Goal: Task Accomplishment & Management: Complete application form

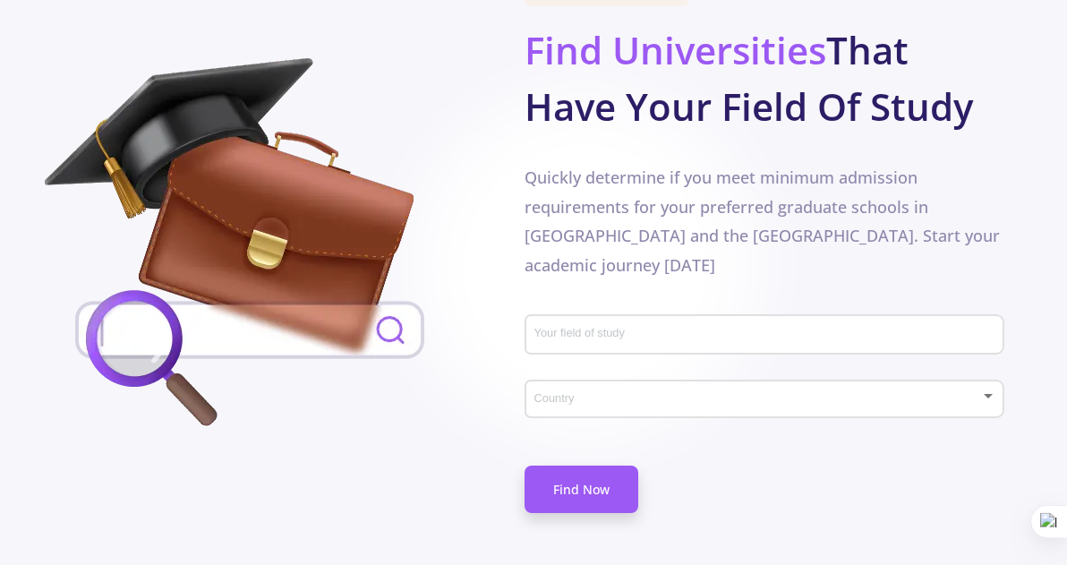
scroll to position [919, 9]
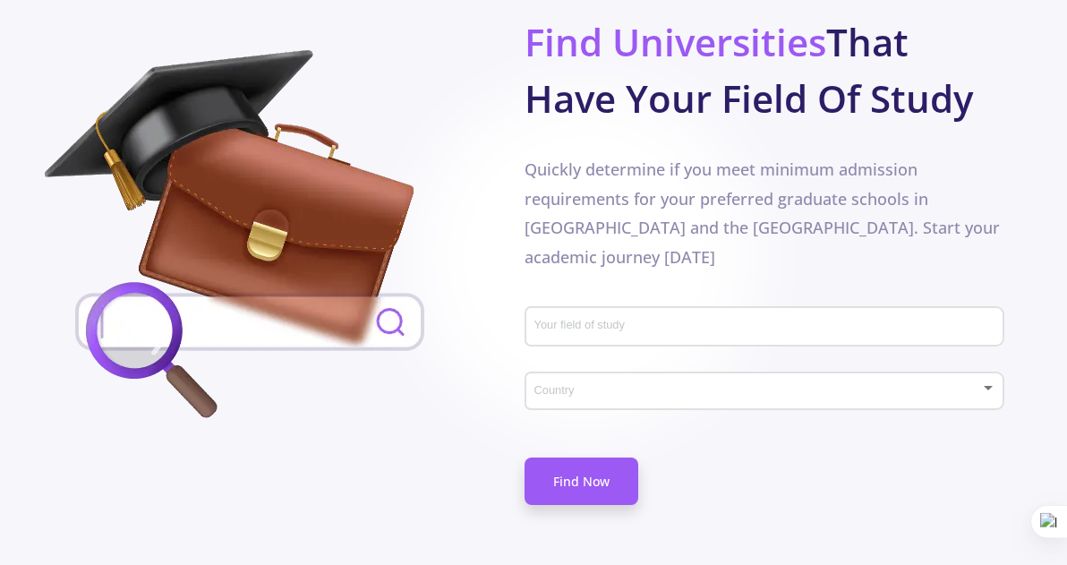
click at [916, 320] on input "Your field of study" at bounding box center [767, 328] width 467 height 16
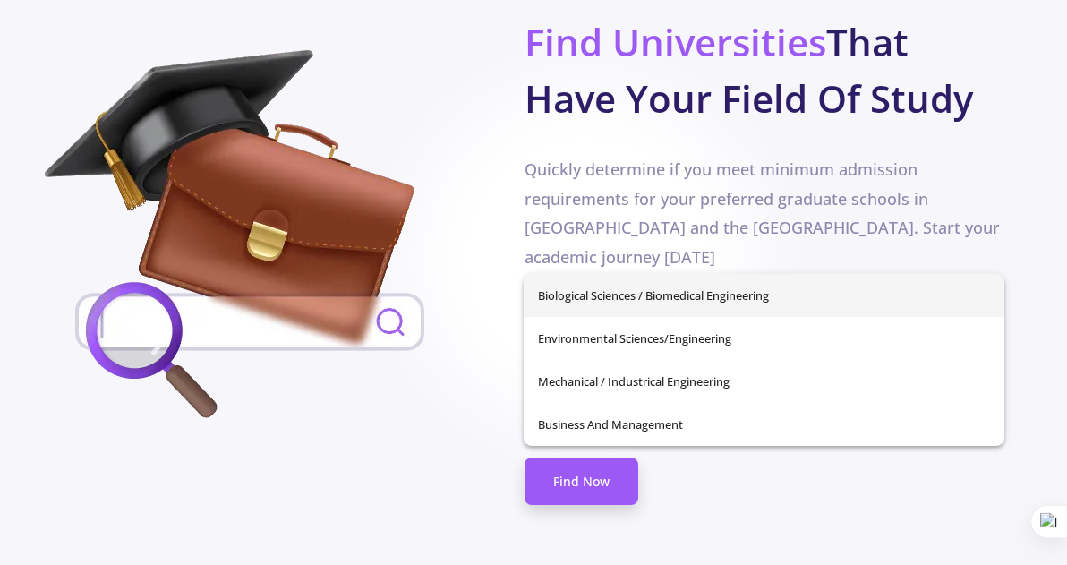
type input "M"
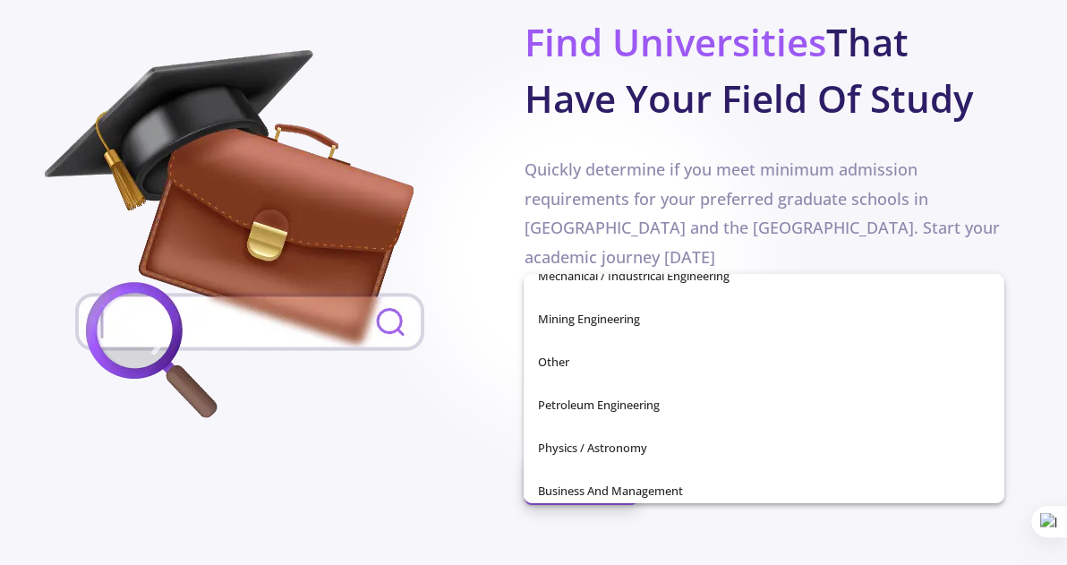
scroll to position [630, 0]
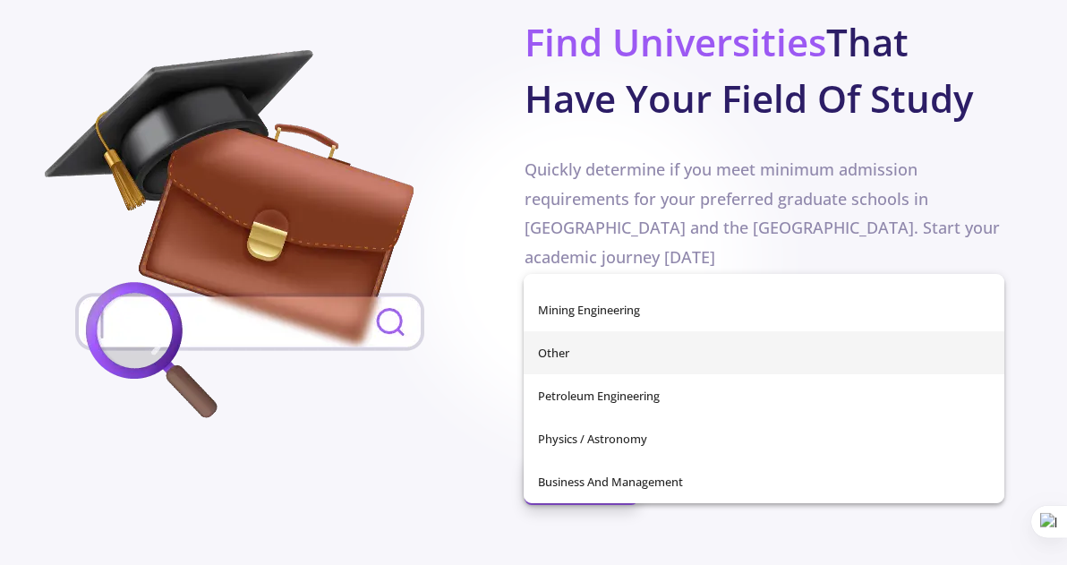
click at [698, 357] on span "Other" at bounding box center [763, 352] width 451 height 43
type input "Other"
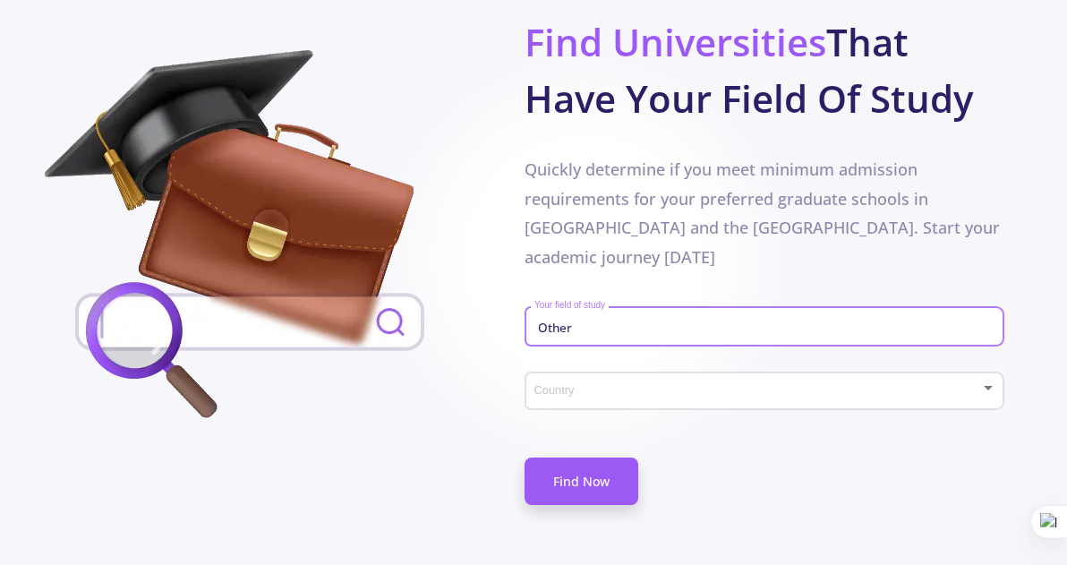
click at [698, 385] on span at bounding box center [759, 391] width 442 height 13
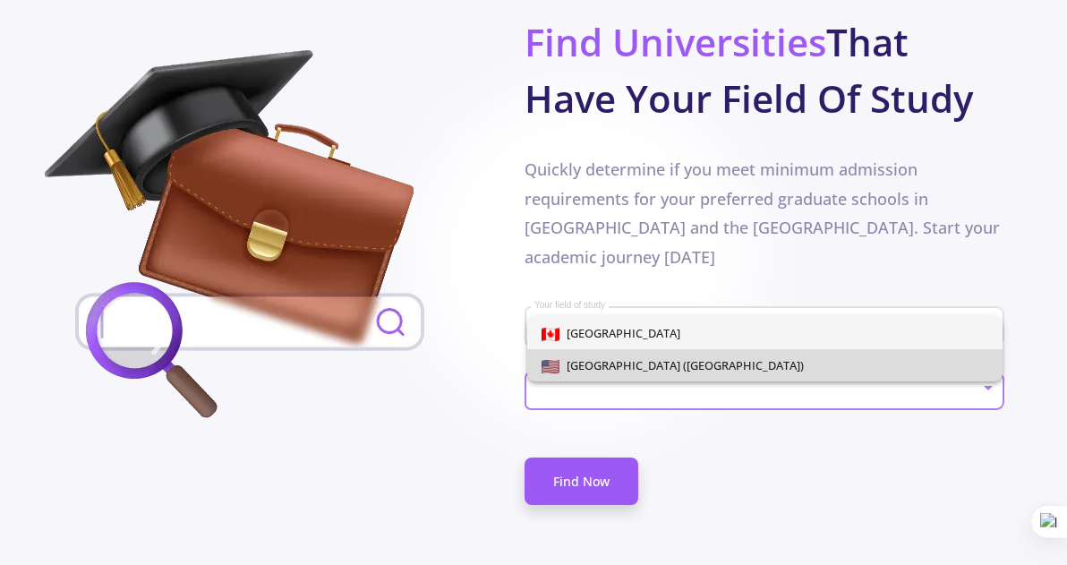
click at [698, 369] on span "[GEOGRAPHIC_DATA] ([GEOGRAPHIC_DATA])" at bounding box center [682, 365] width 244 height 16
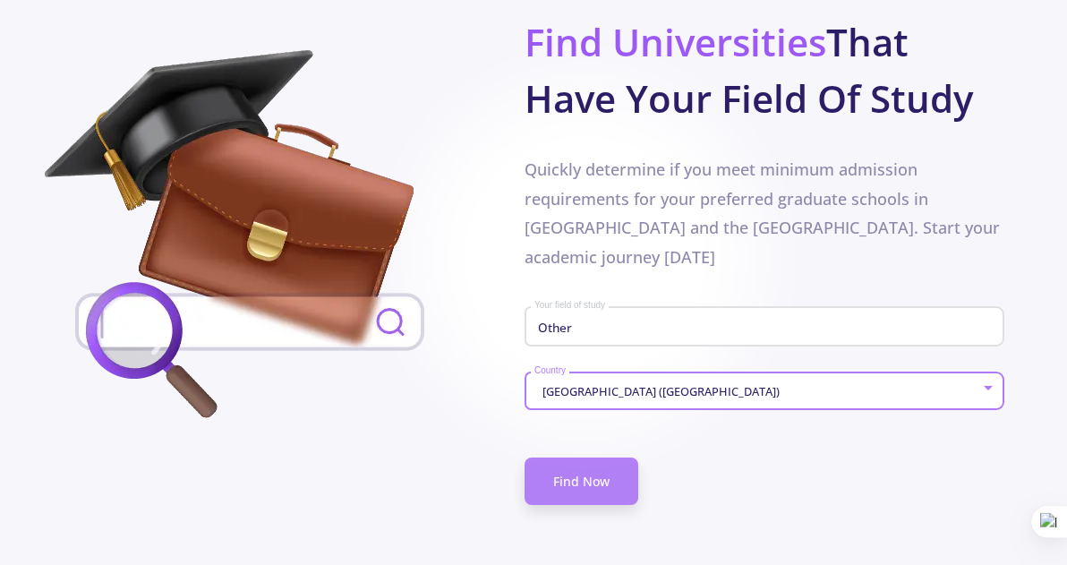
click at [605, 458] on link "Find Now" at bounding box center [582, 481] width 114 height 47
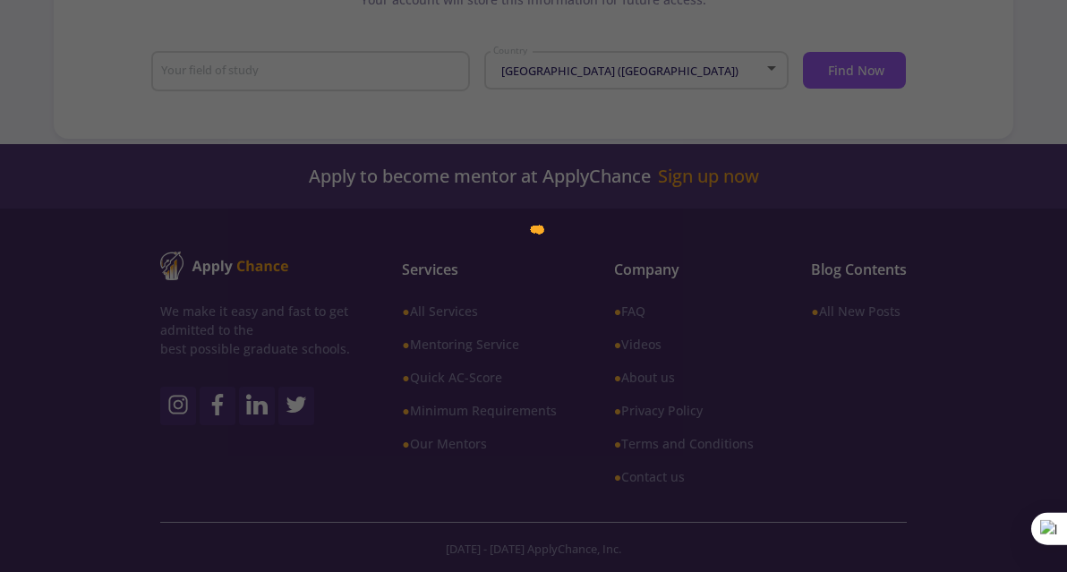
type input "Other"
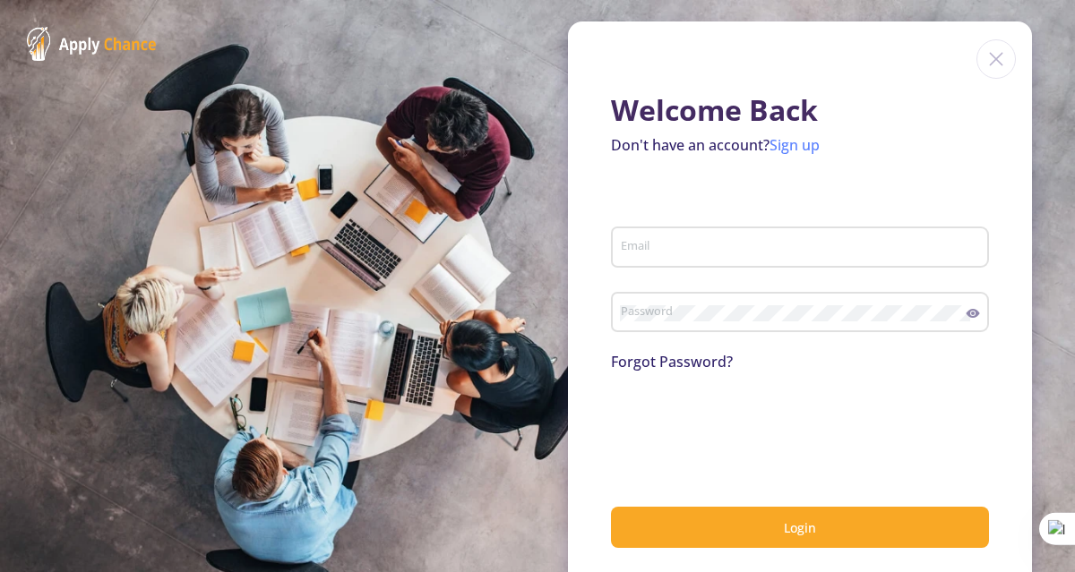
click at [792, 146] on link "Sign up" at bounding box center [794, 145] width 50 height 20
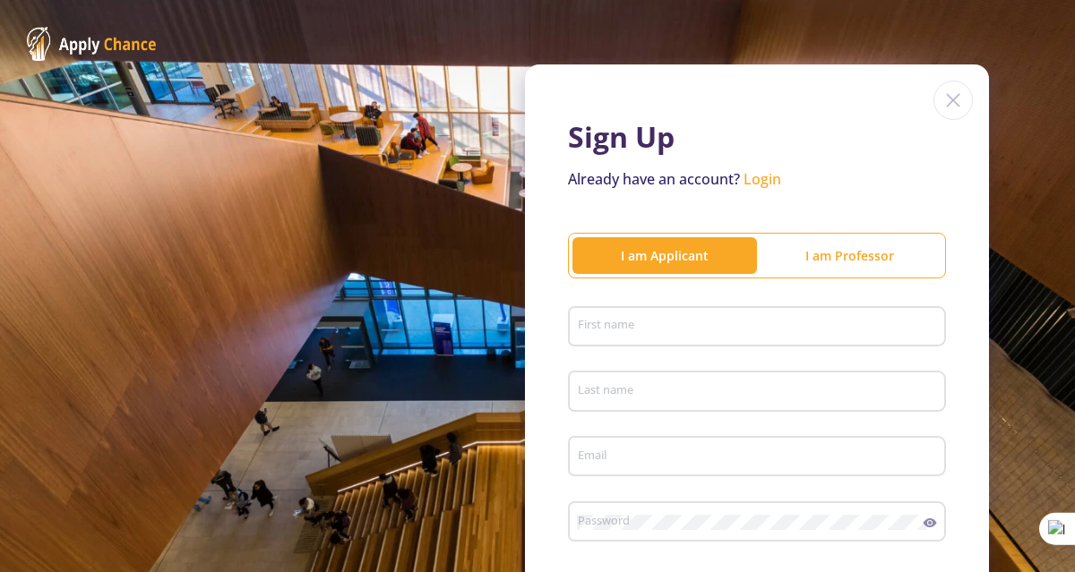
click at [643, 327] on input "First name" at bounding box center [759, 328] width 365 height 16
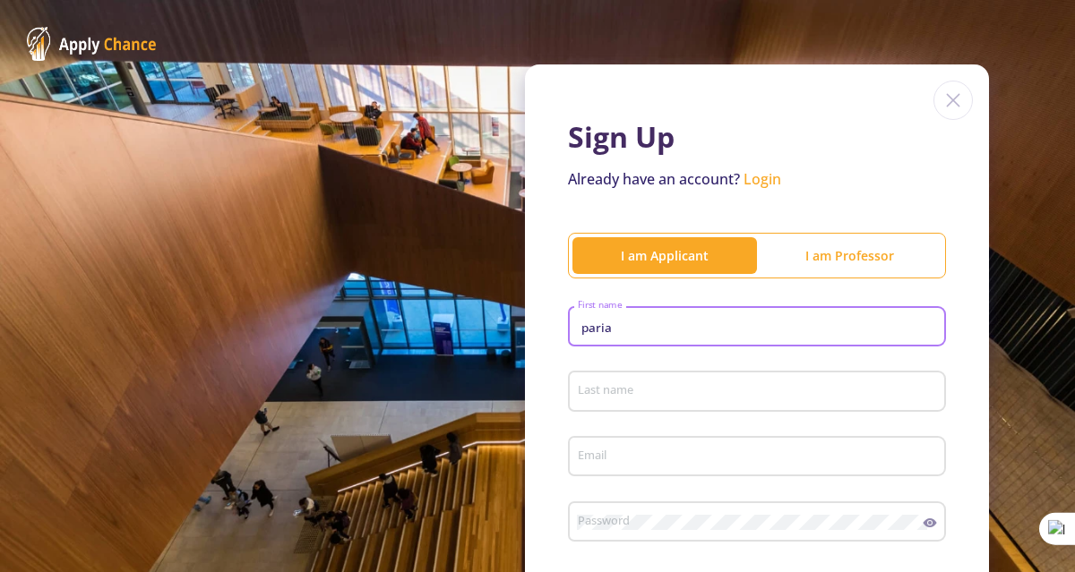
type input "paria"
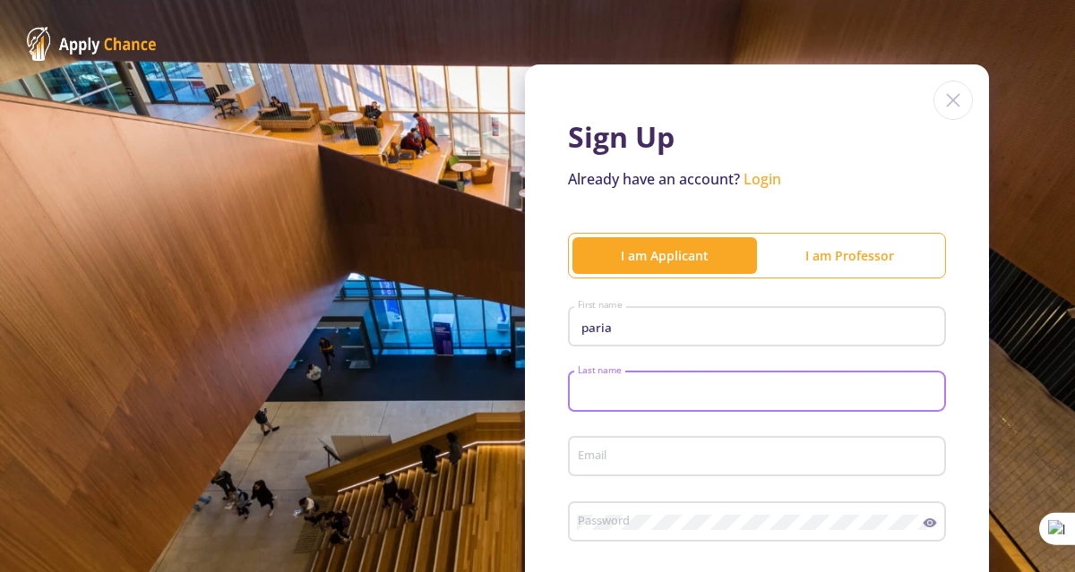
click at [609, 391] on input "Last name" at bounding box center [759, 392] width 365 height 16
type input "cheriki"
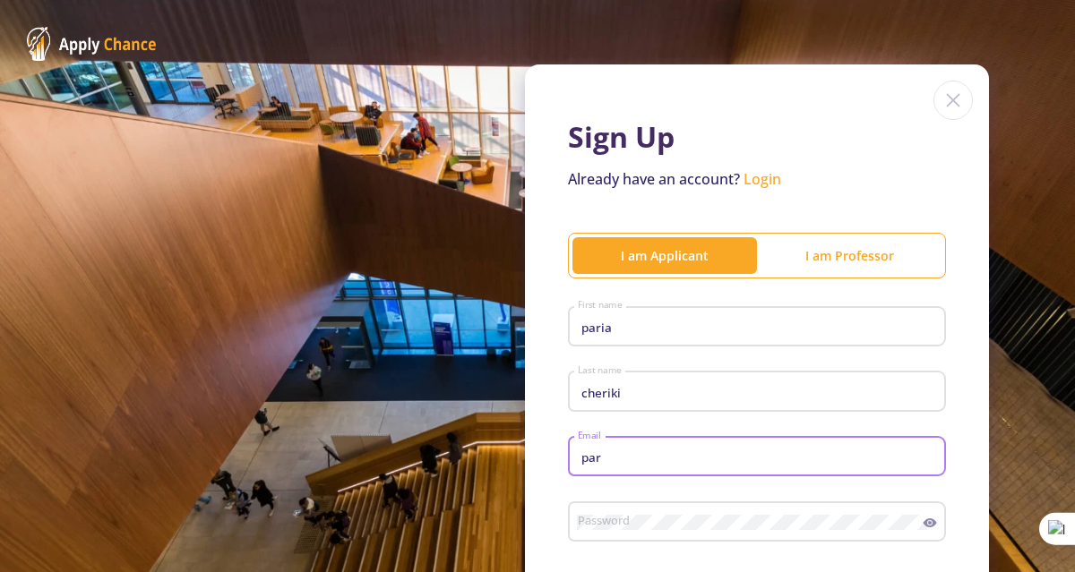
type input "[EMAIL_ADDRESS][DOMAIN_NAME]"
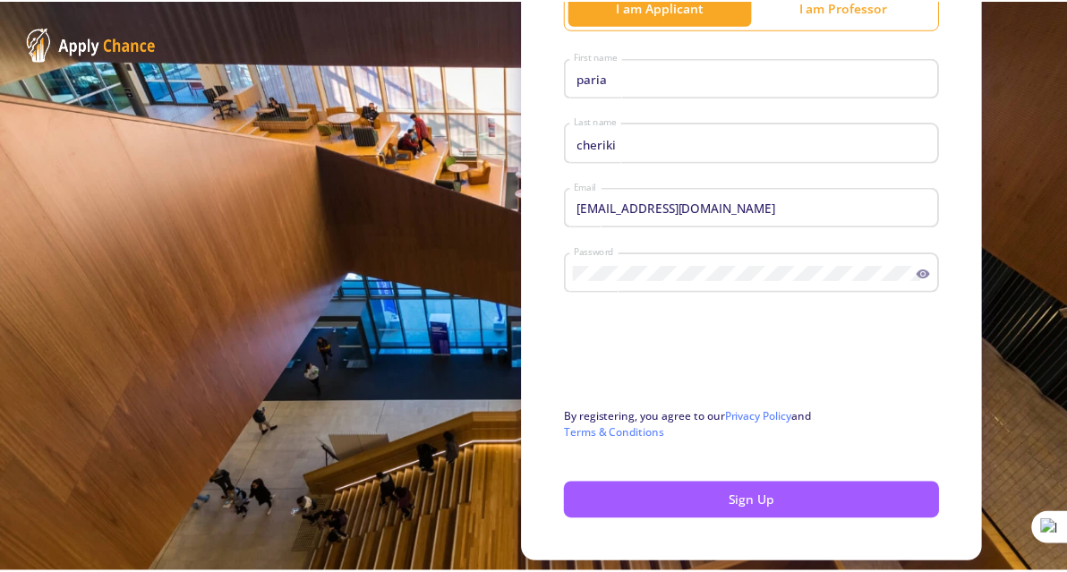
scroll to position [299, 0]
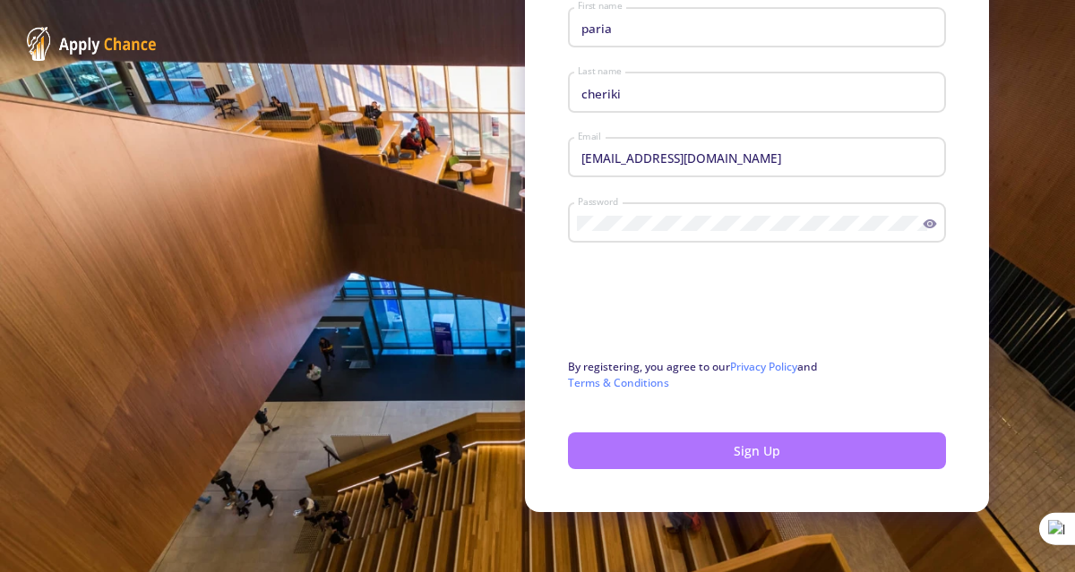
click at [670, 460] on button "Sign Up" at bounding box center [757, 451] width 378 height 37
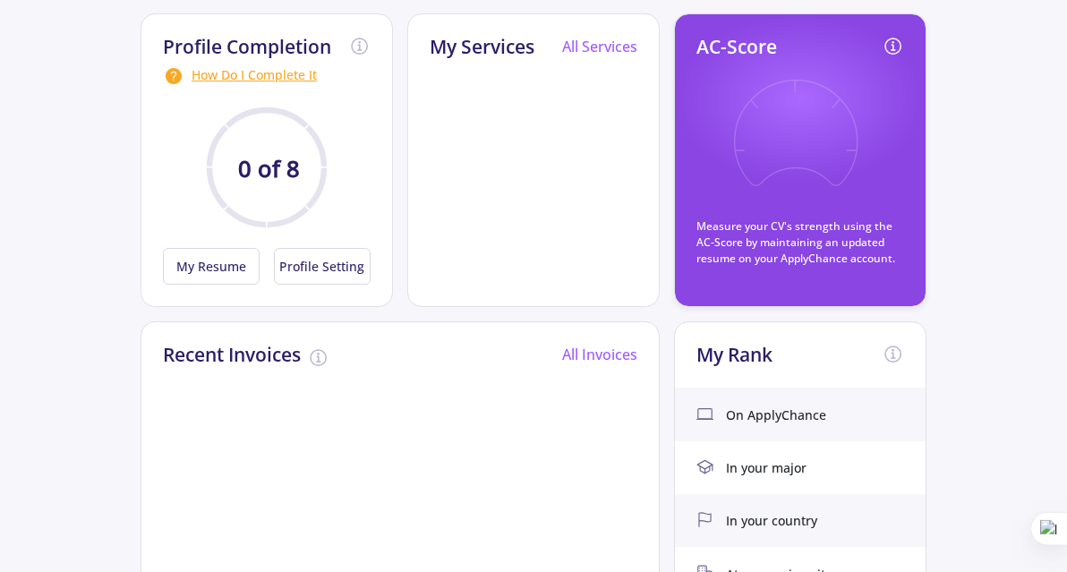
scroll to position [241, 0]
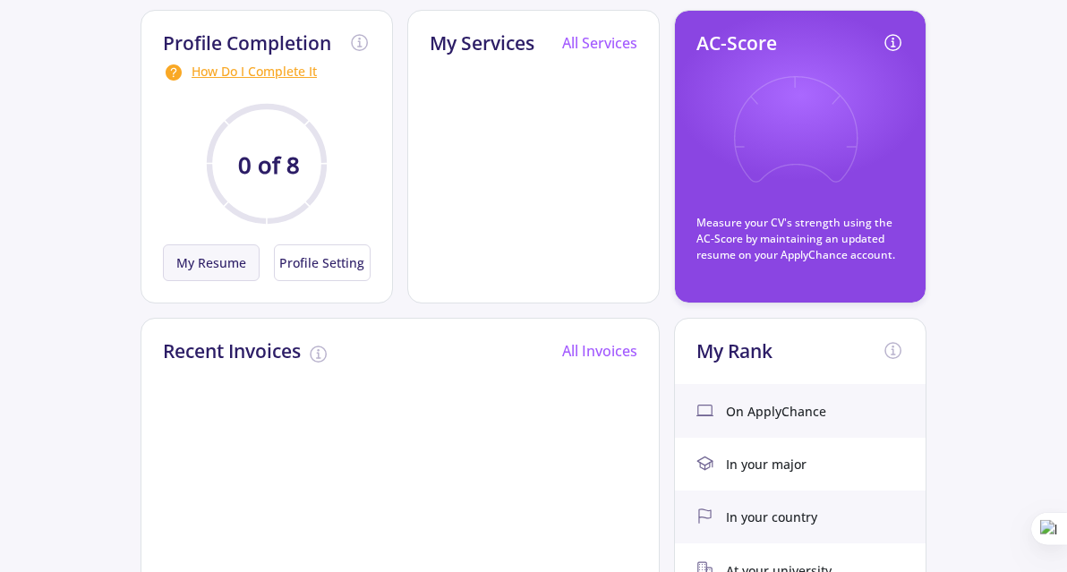
click at [204, 262] on button "My Resume" at bounding box center [211, 262] width 97 height 37
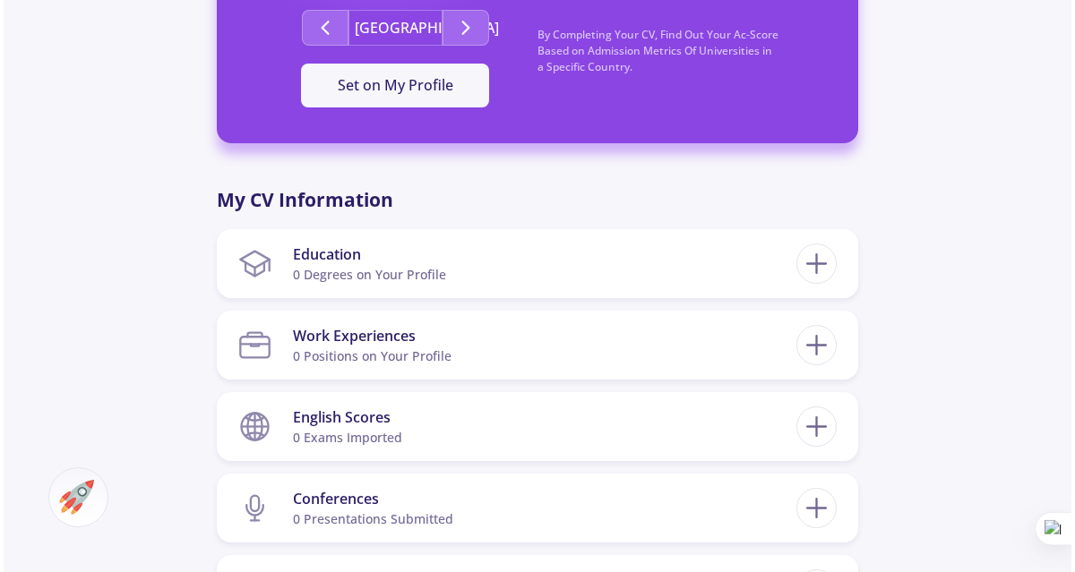
scroll to position [659, 0]
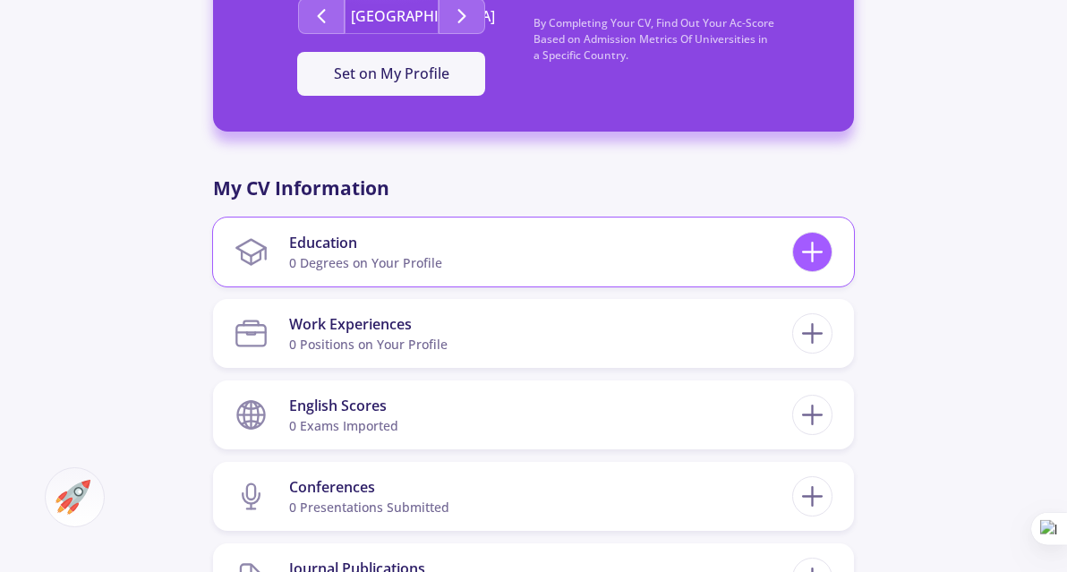
click at [825, 252] on icon at bounding box center [812, 252] width 33 height 33
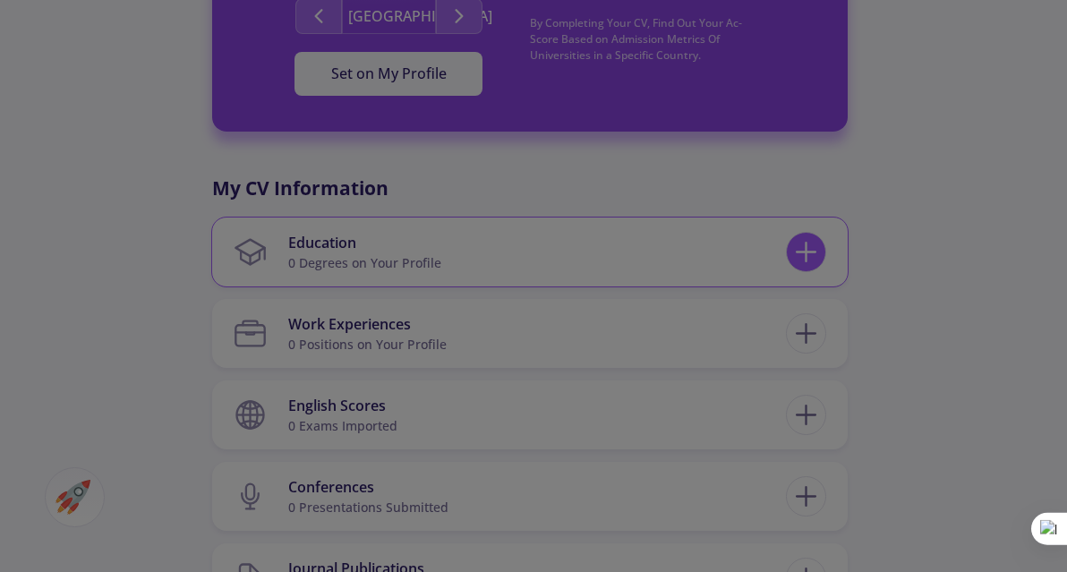
checkbox input "false"
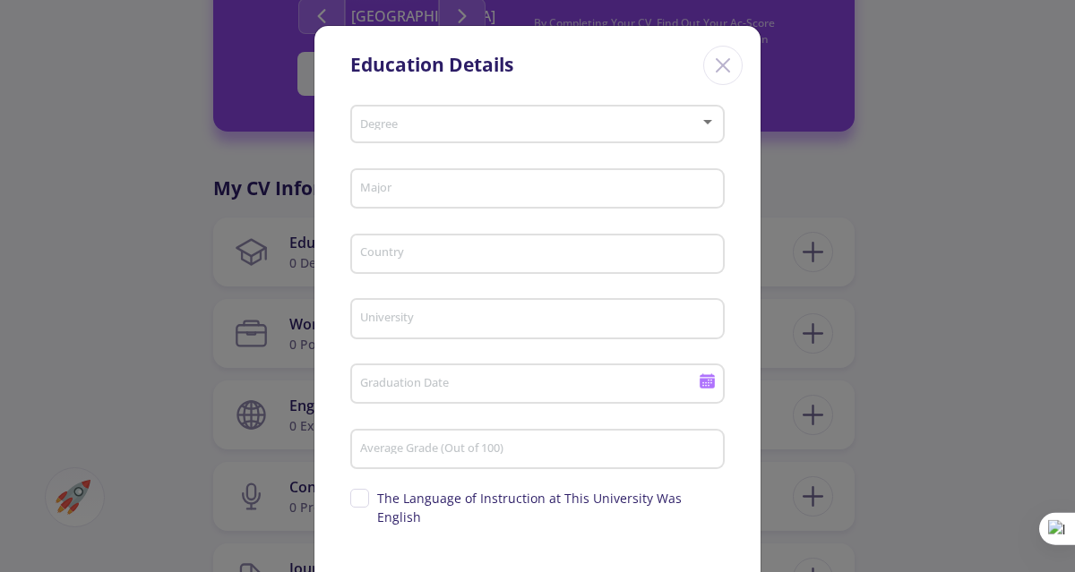
click at [563, 138] on div "Degree" at bounding box center [537, 121] width 357 height 45
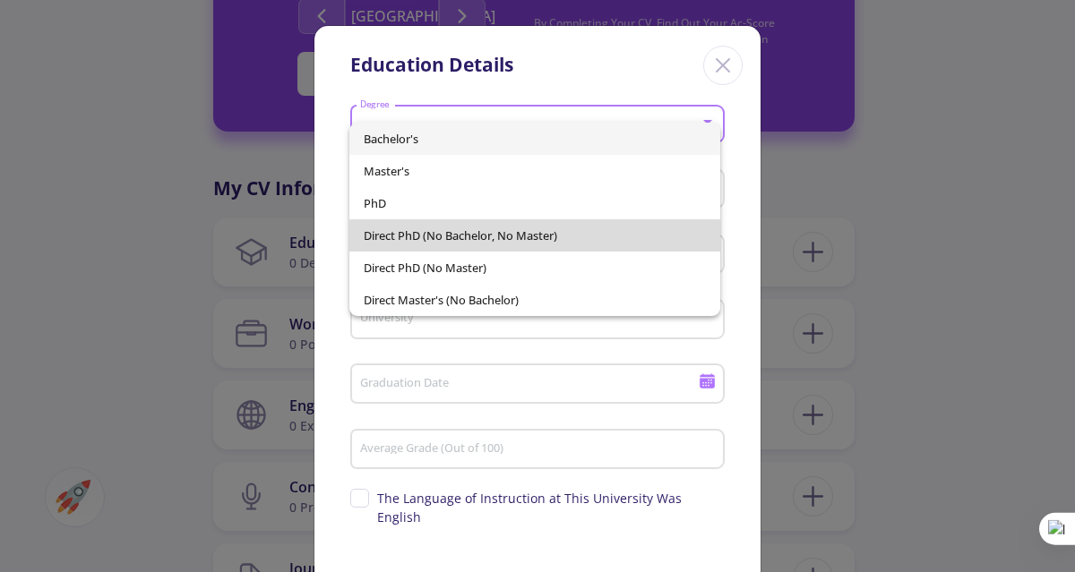
click at [544, 241] on span "Direct PhD (No Bachelor, No Master)" at bounding box center [534, 235] width 341 height 32
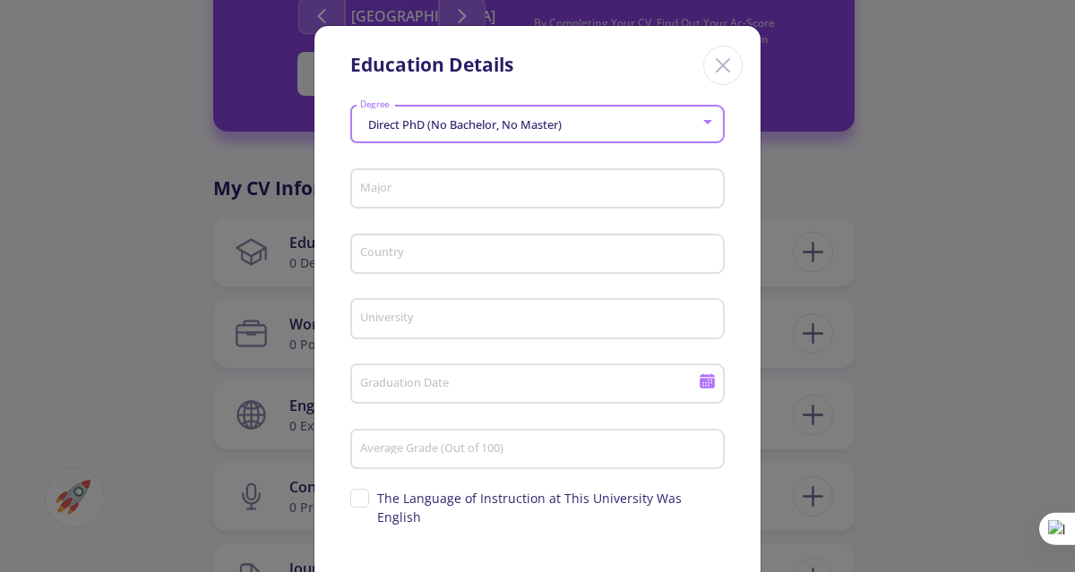
click at [533, 191] on input "Major" at bounding box center [540, 190] width 362 height 16
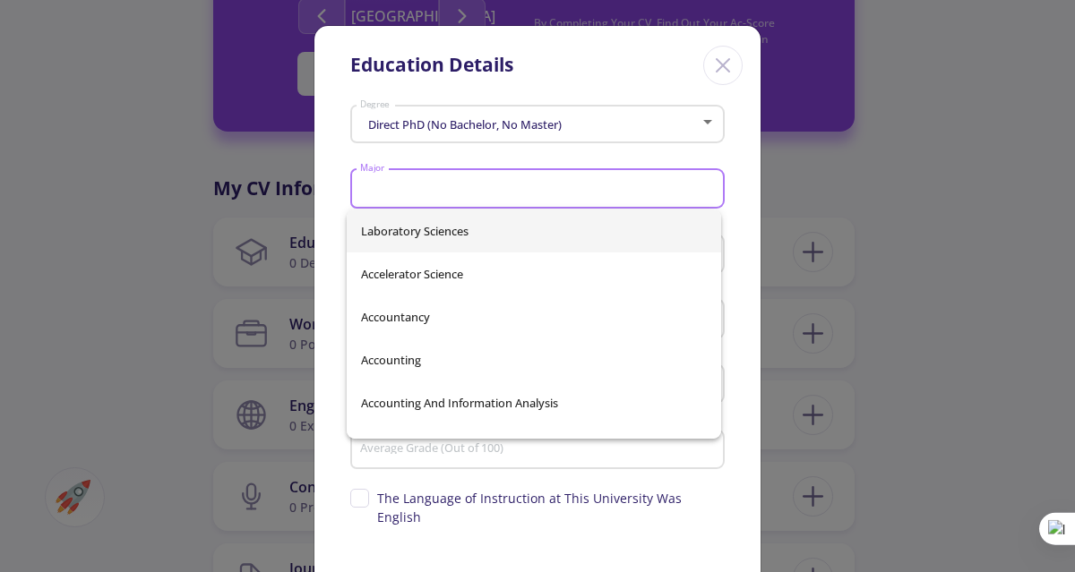
click at [533, 191] on input "Major" at bounding box center [540, 190] width 362 height 16
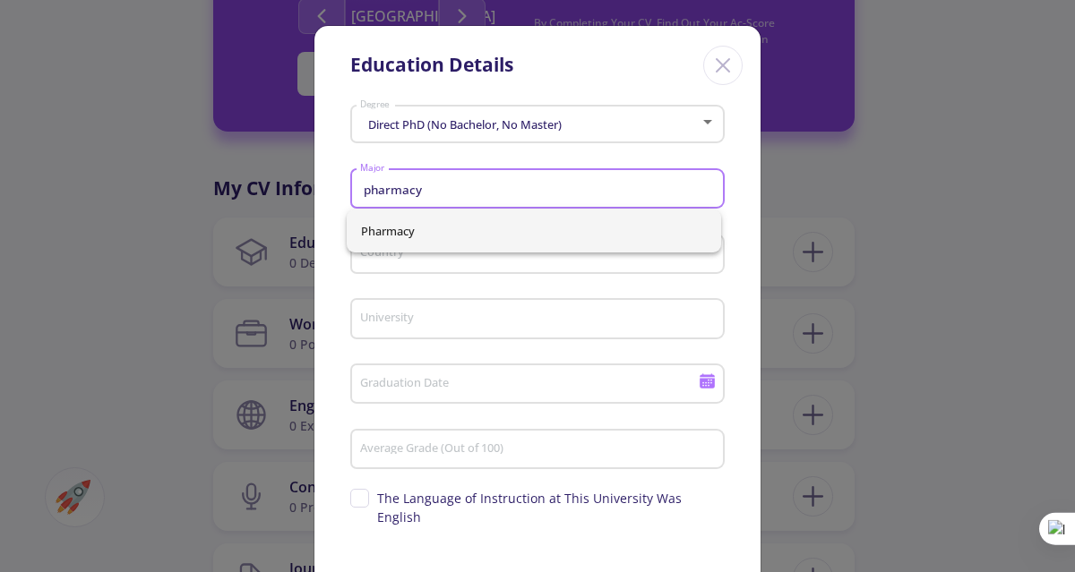
type input "pharmacy"
click at [502, 221] on div "Pharmacy" at bounding box center [534, 231] width 375 height 43
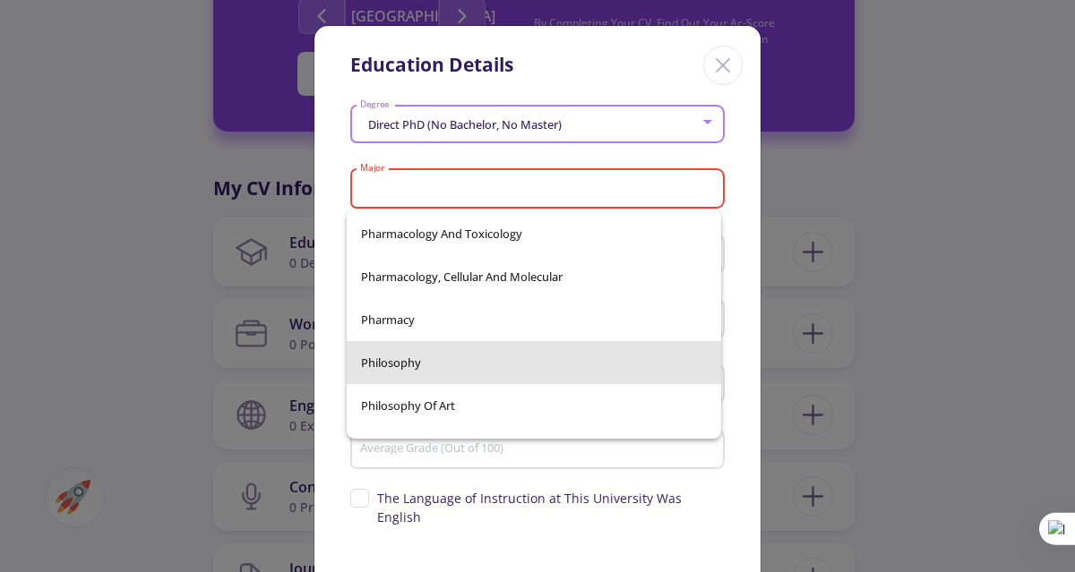
scroll to position [65331, 0]
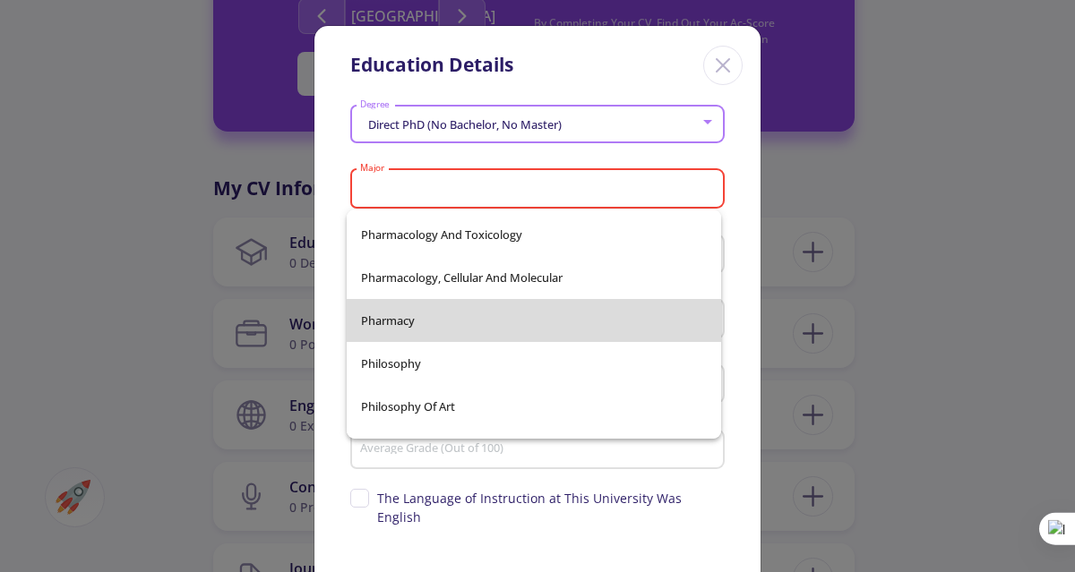
click at [580, 326] on span "Pharmacy" at bounding box center [534, 320] width 347 height 43
type input "Pharmacy"
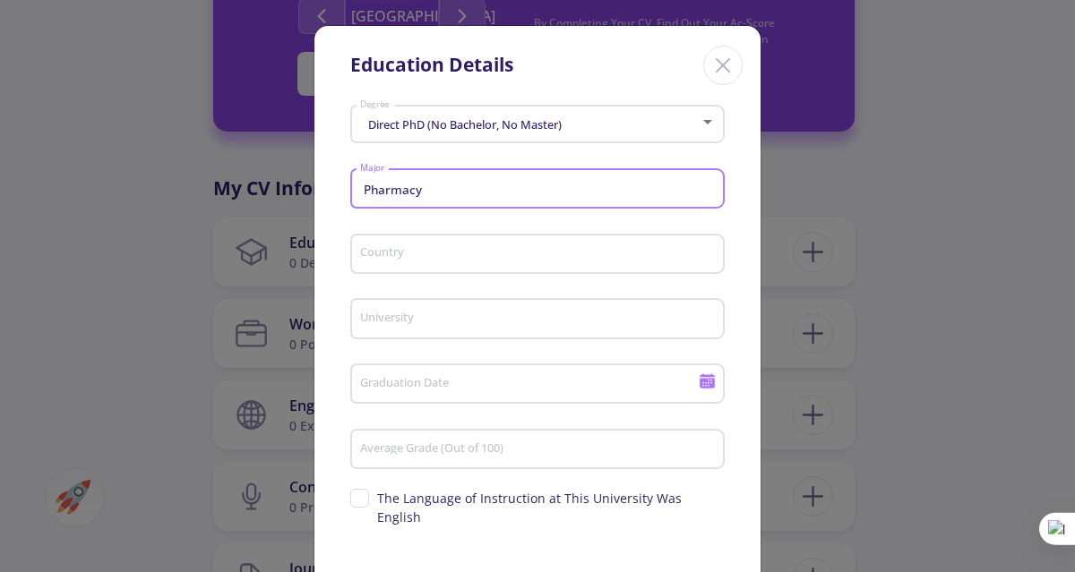
click at [519, 252] on input "Country" at bounding box center [540, 255] width 362 height 16
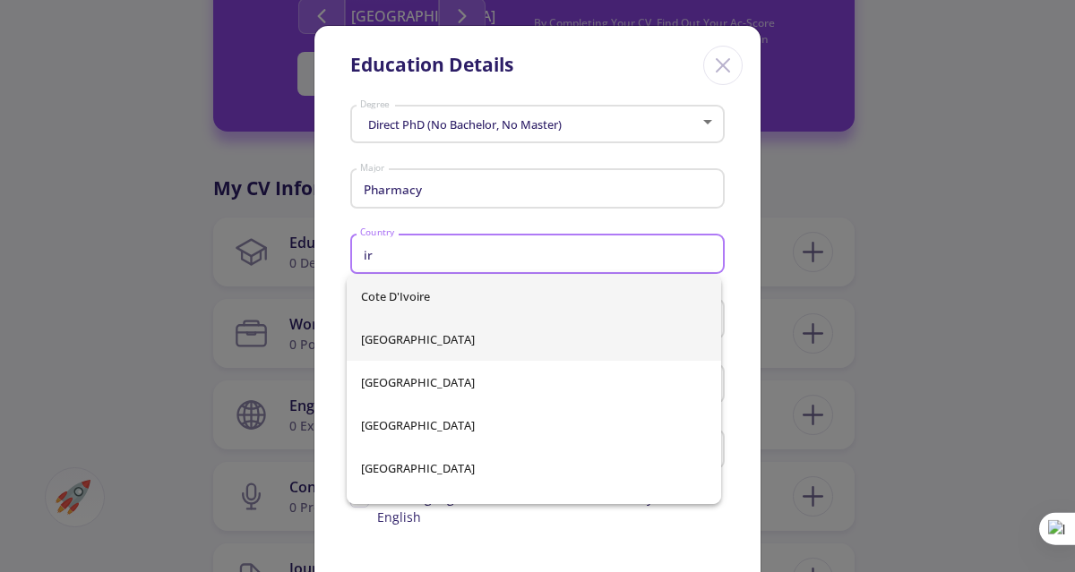
click at [429, 334] on span "[GEOGRAPHIC_DATA]" at bounding box center [534, 339] width 347 height 43
type input "[GEOGRAPHIC_DATA]"
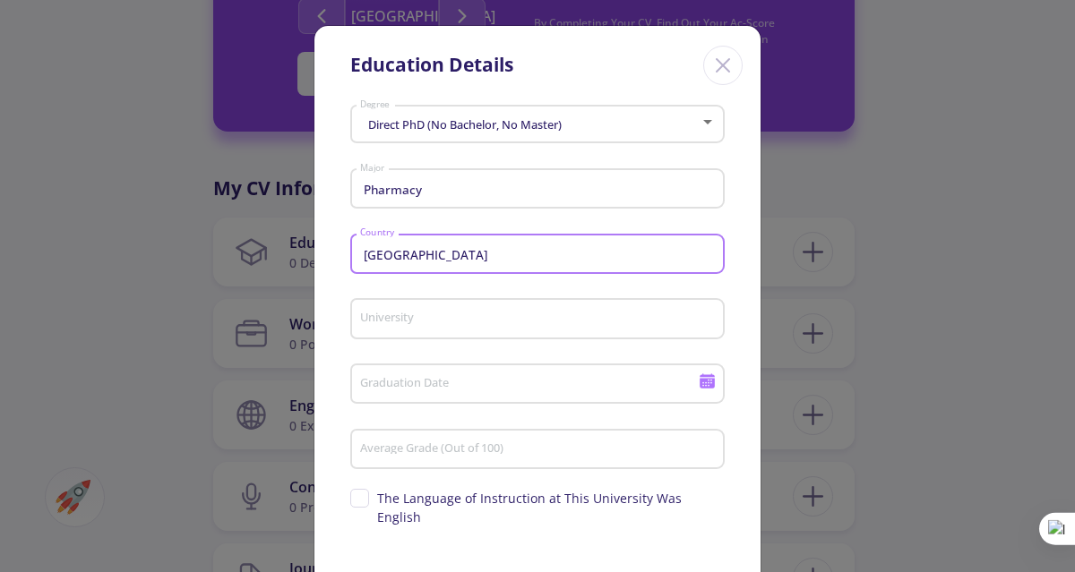
click at [442, 323] on input "University" at bounding box center [540, 320] width 362 height 16
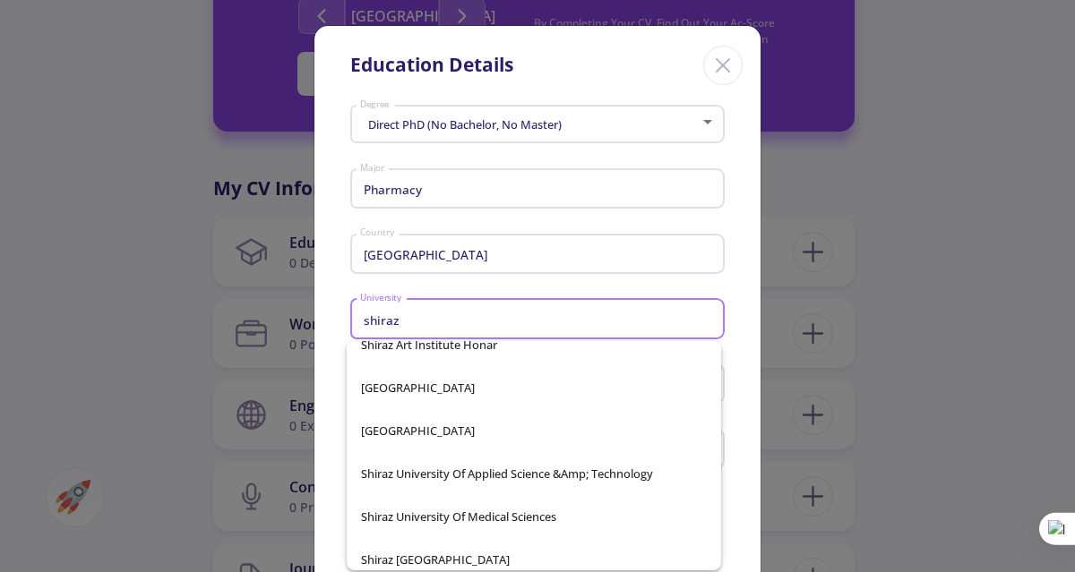
scroll to position [244, 0]
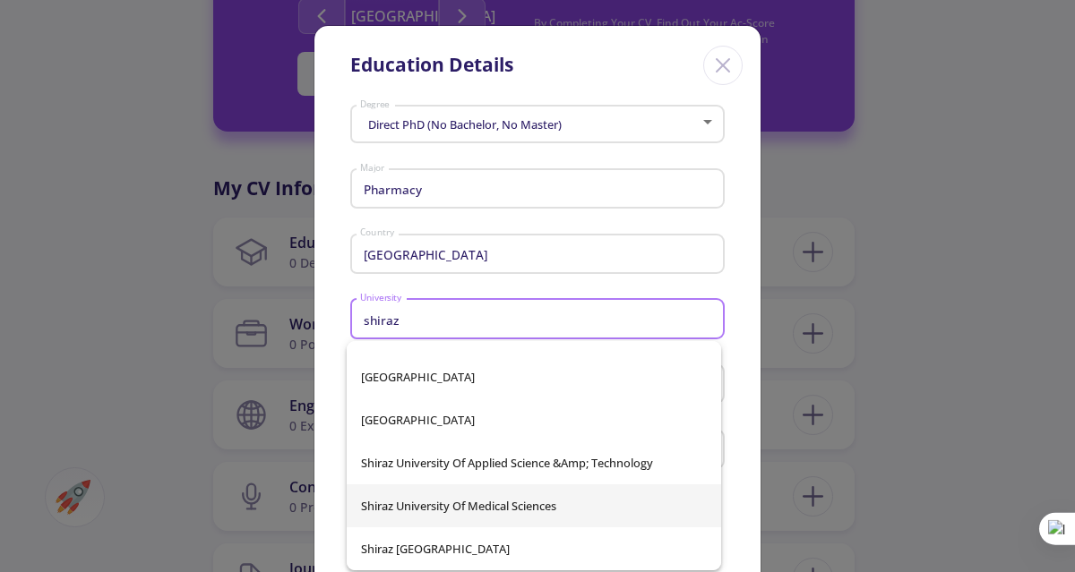
click at [613, 499] on span "Shiraz University of Medical Sciences" at bounding box center [534, 505] width 347 height 43
type input "Shiraz University of Medical Sciences"
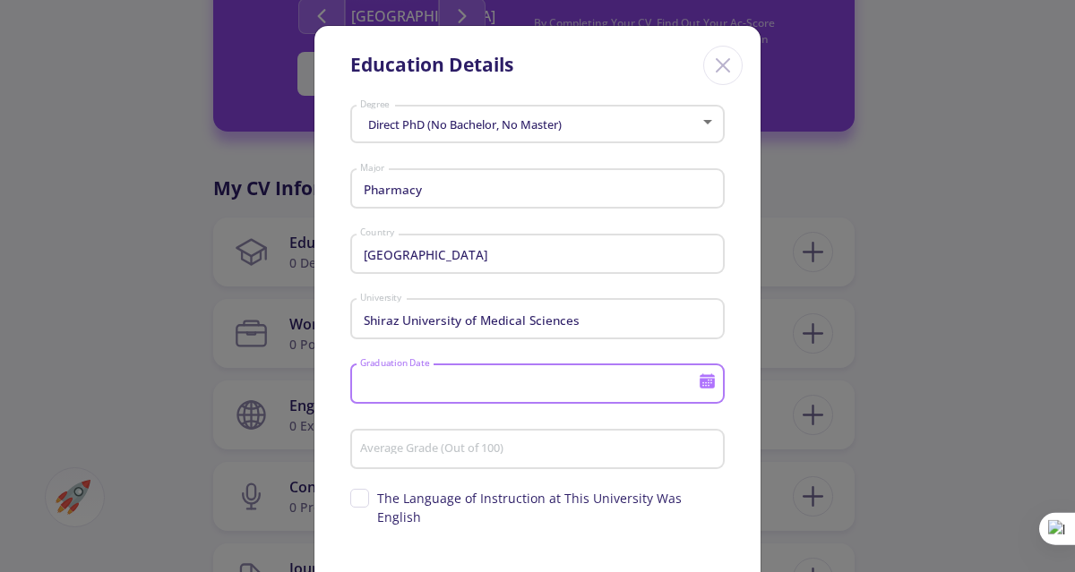
click at [544, 383] on input "Graduation Date" at bounding box center [531, 385] width 345 height 16
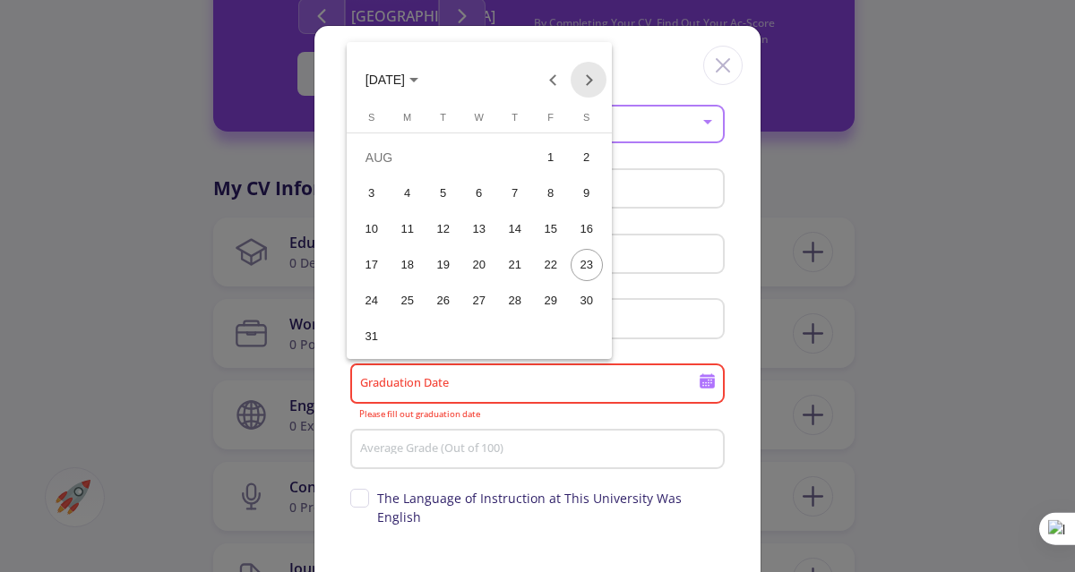
click at [589, 81] on button "Next month" at bounding box center [588, 80] width 36 height 36
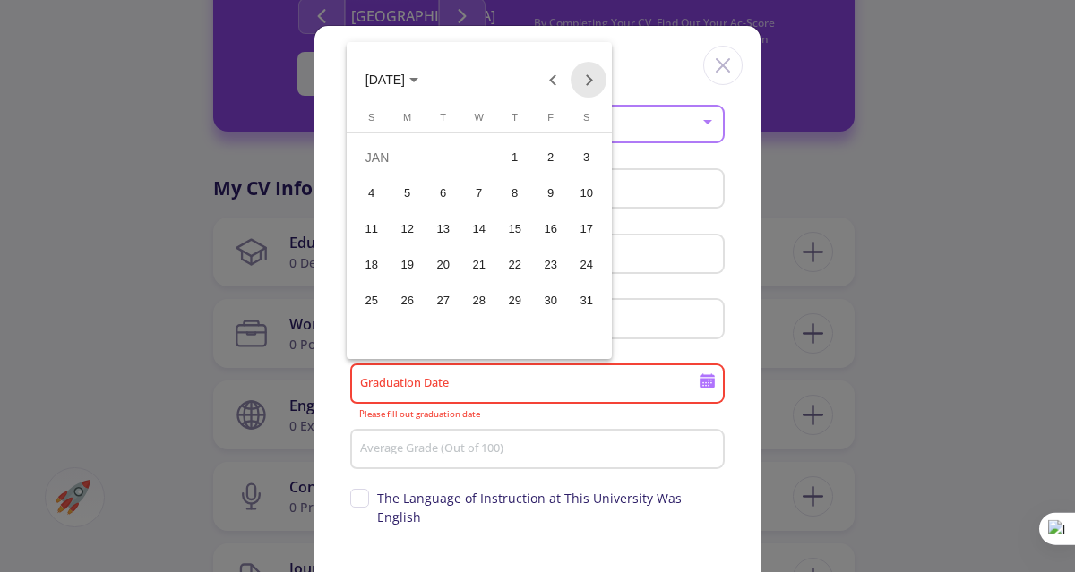
click at [589, 81] on button "Next month" at bounding box center [588, 80] width 36 height 36
click at [371, 200] on div "1" at bounding box center [372, 193] width 32 height 32
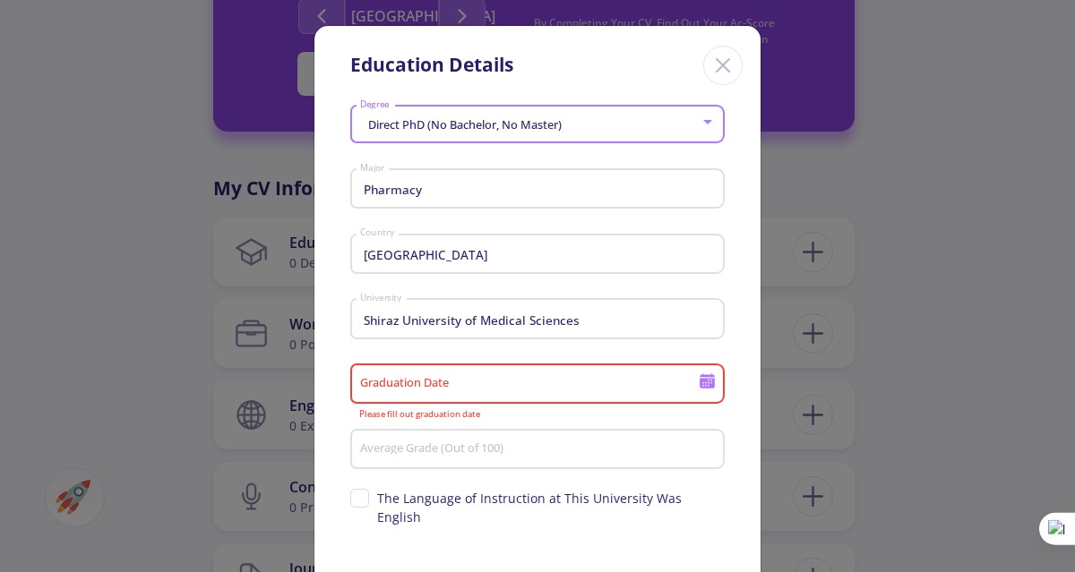
type input "[DATE]"
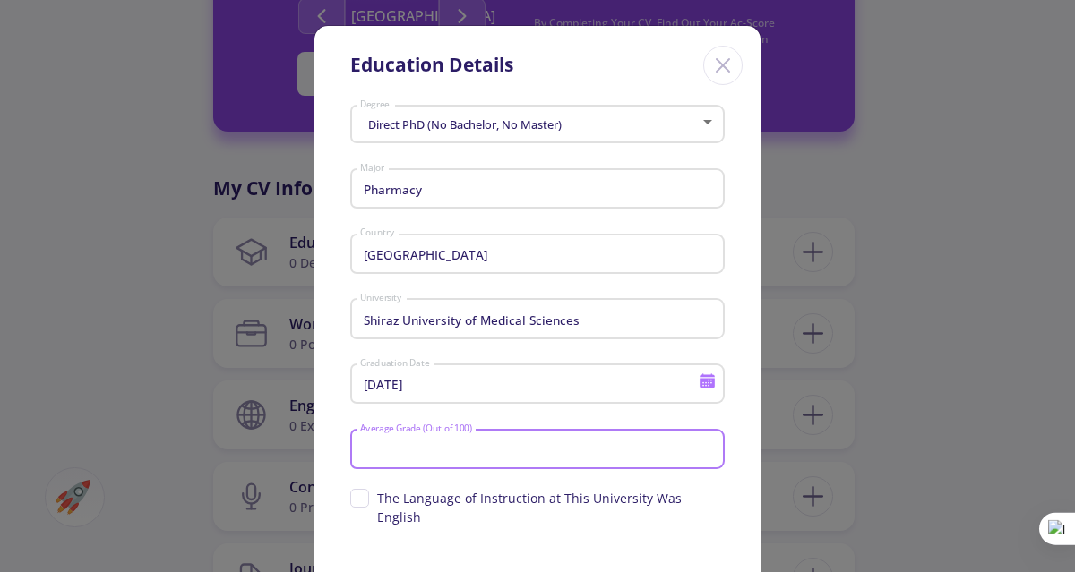
click at [500, 448] on input "Average Grade (Out of 100)" at bounding box center [540, 450] width 362 height 16
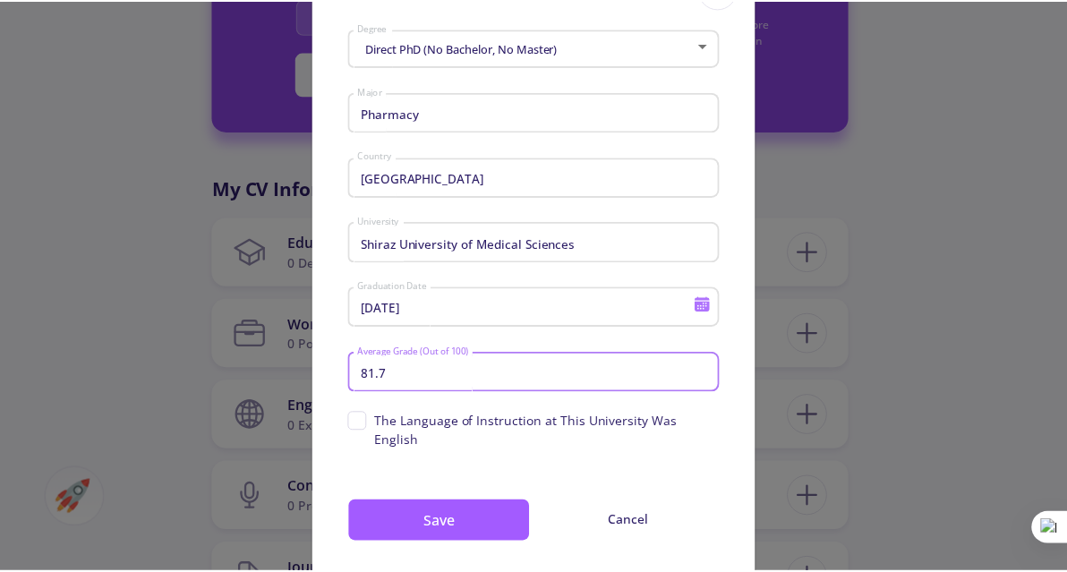
scroll to position [80, 0]
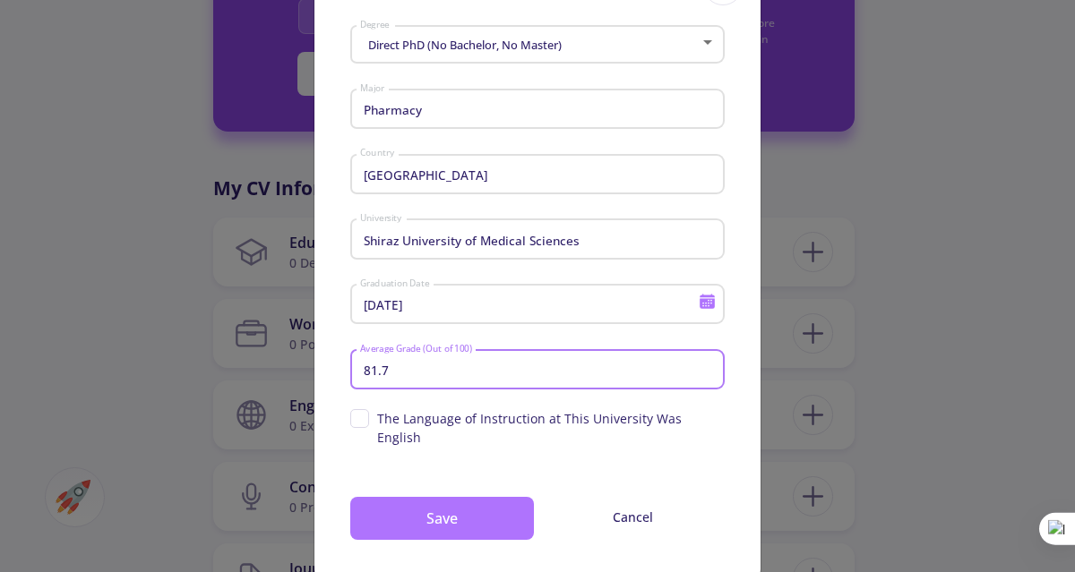
type input "81.7"
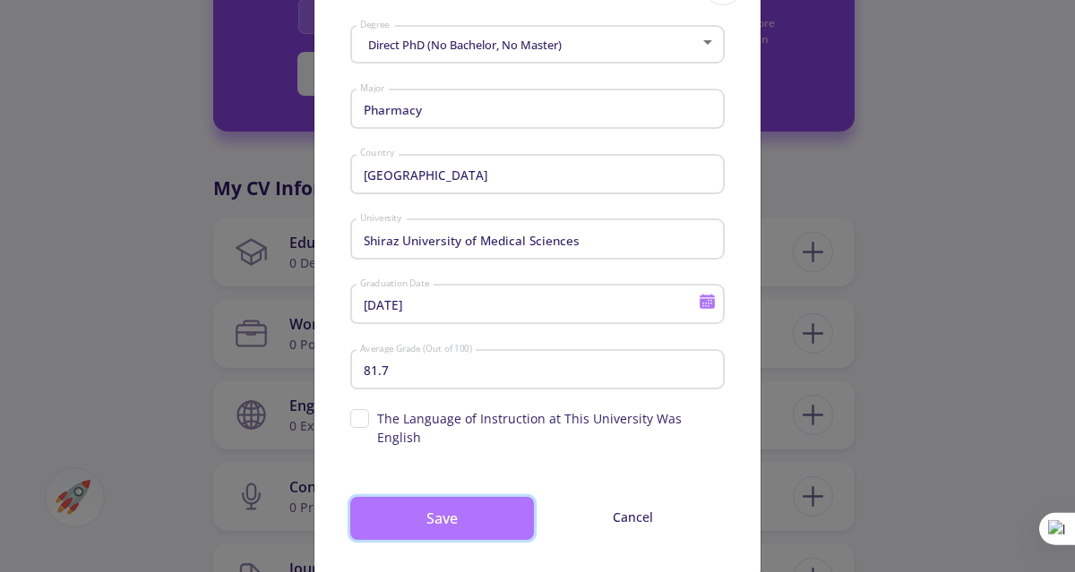
click at [476, 502] on button "Save" at bounding box center [442, 518] width 184 height 43
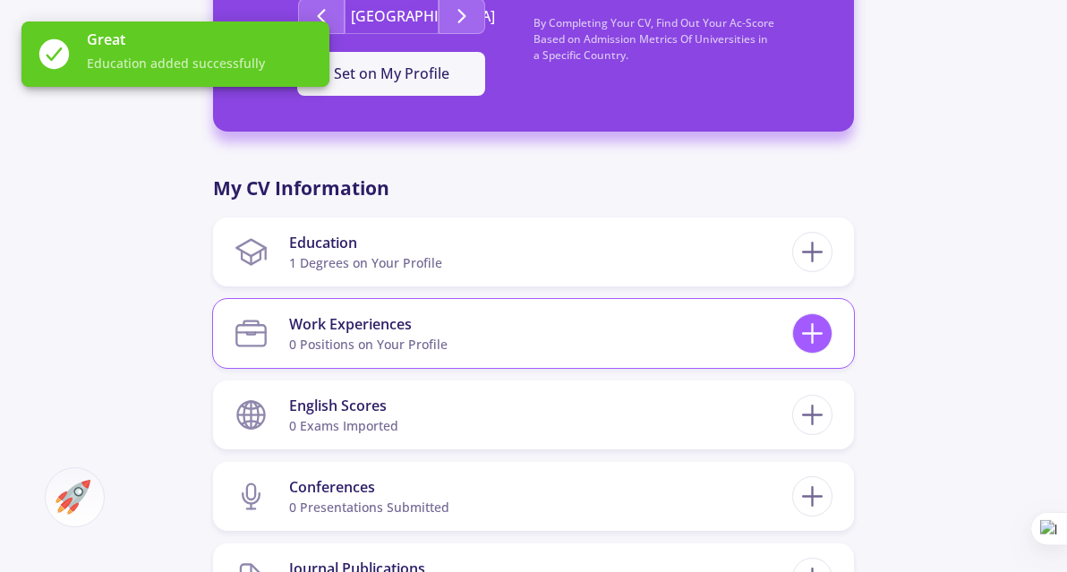
click at [823, 332] on icon at bounding box center [812, 333] width 33 height 33
checkbox input "false"
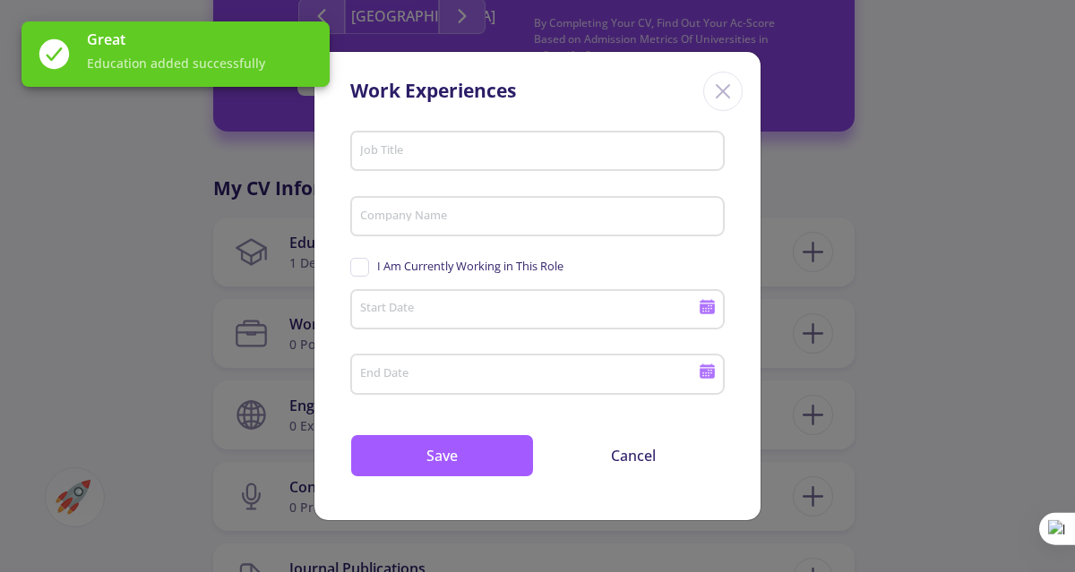
click at [496, 156] on input "Job Title" at bounding box center [540, 152] width 362 height 16
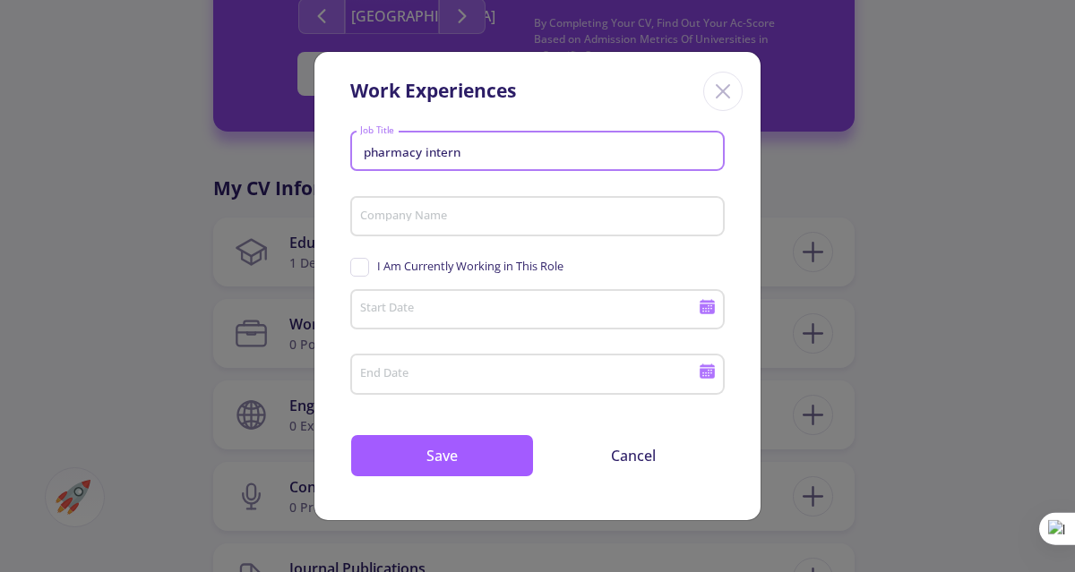
type input "pharmacy intern"
click at [518, 207] on div "Company Name" at bounding box center [537, 213] width 357 height 47
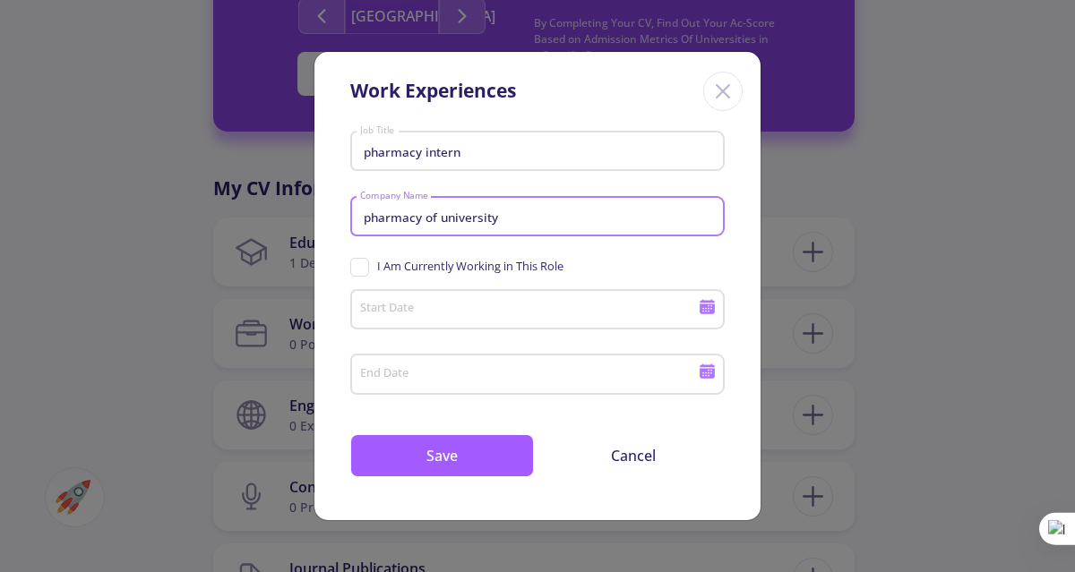
type input "pharmacy of university"
click at [709, 312] on icon at bounding box center [706, 309] width 15 height 10
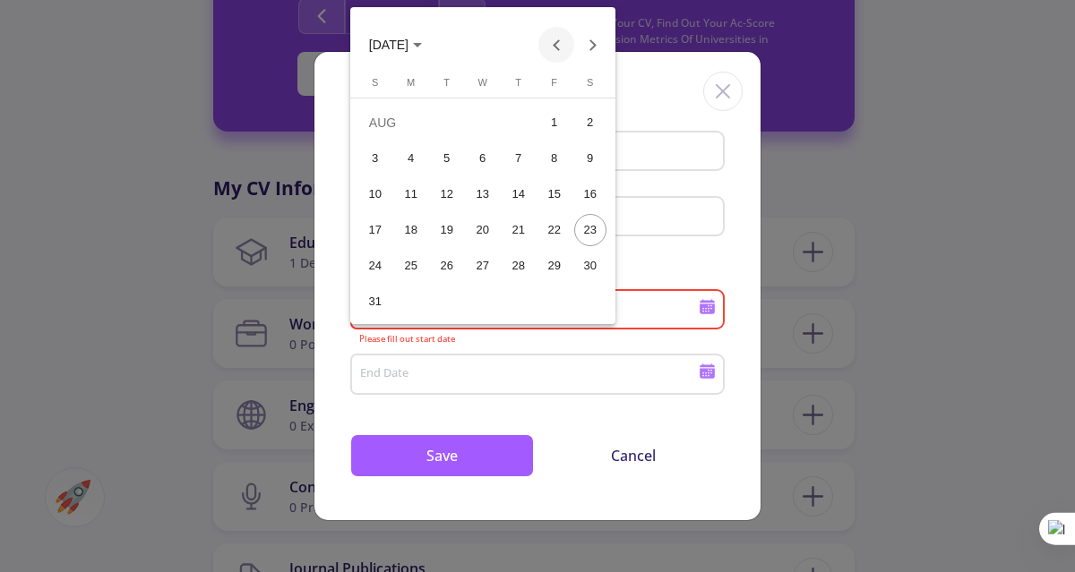
click at [561, 48] on button "Previous month" at bounding box center [556, 45] width 36 height 36
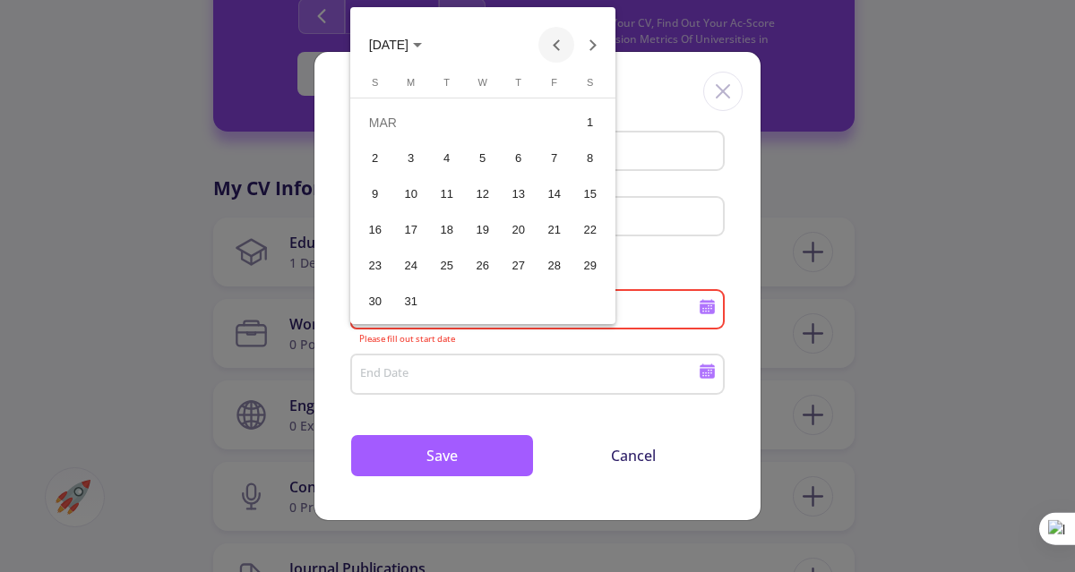
click at [561, 48] on button "Previous month" at bounding box center [556, 45] width 36 height 36
click at [595, 53] on button "Next month" at bounding box center [592, 45] width 36 height 36
click at [584, 122] on div "1" at bounding box center [590, 123] width 32 height 32
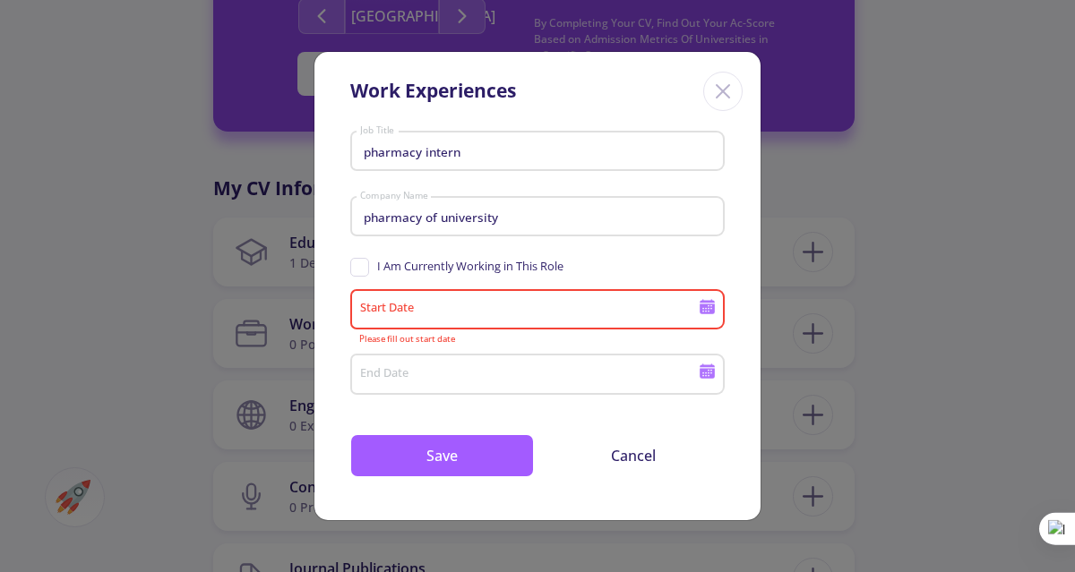
type input "[DATE]"
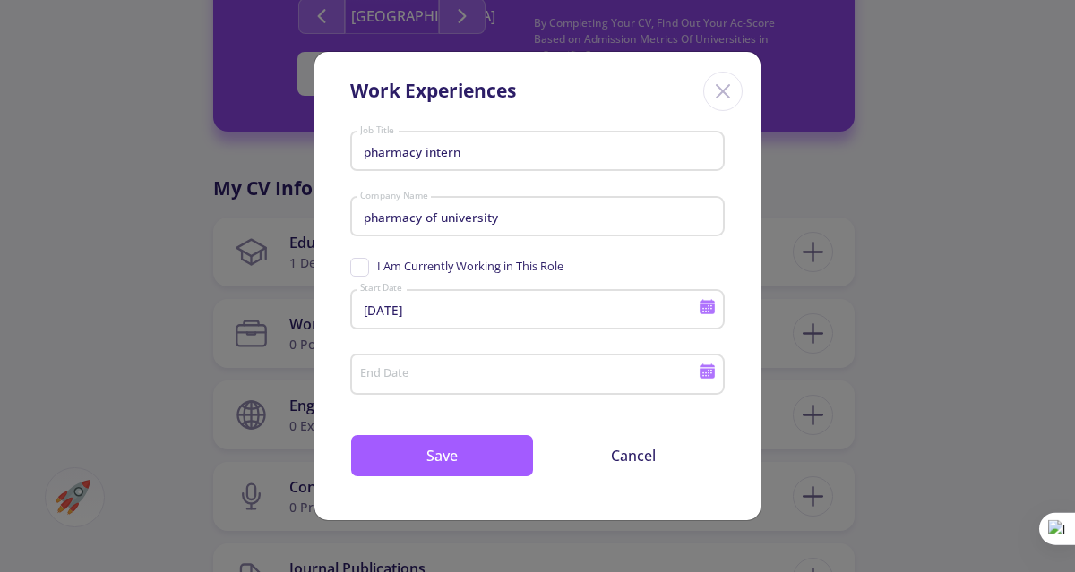
click at [351, 266] on span "I Am Currently Working in This Role" at bounding box center [456, 266] width 213 height 17
click at [351, 266] on input "I Am Currently Working in This Role" at bounding box center [356, 264] width 12 height 12
checkbox input "true"
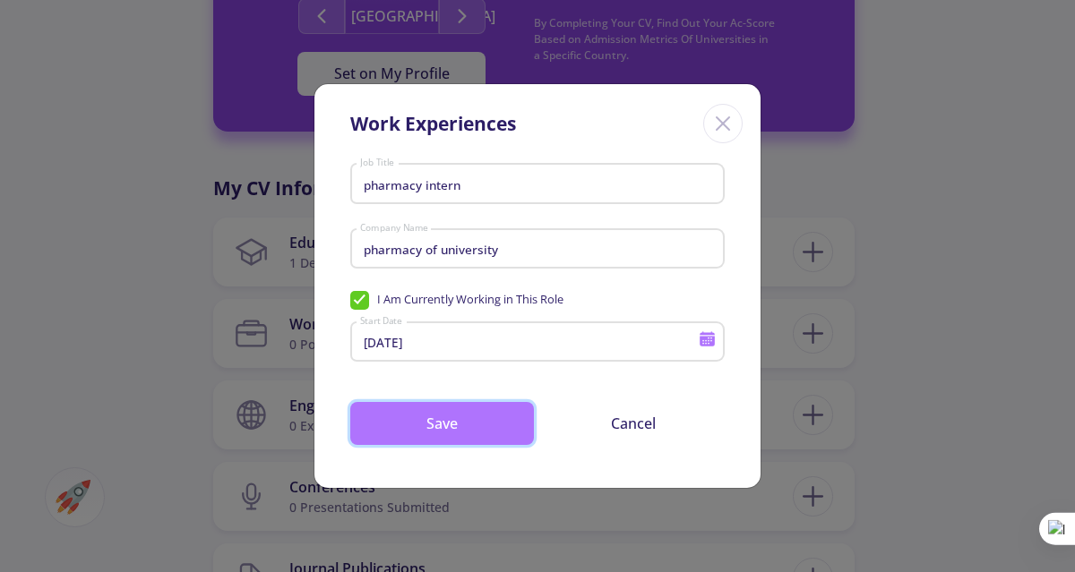
click at [421, 422] on button "Save" at bounding box center [442, 423] width 184 height 43
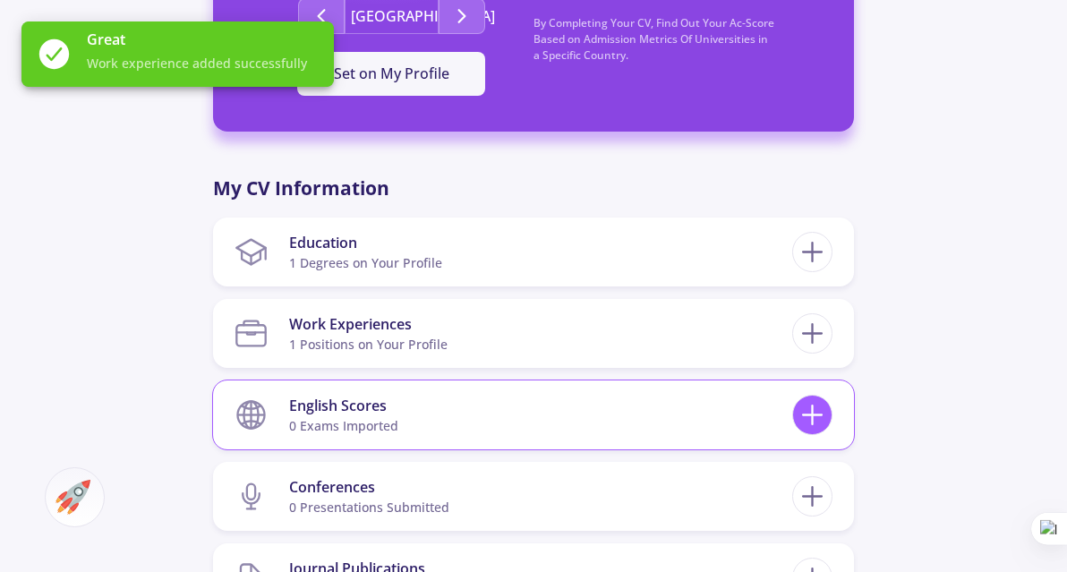
click at [820, 419] on icon at bounding box center [812, 414] width 33 height 33
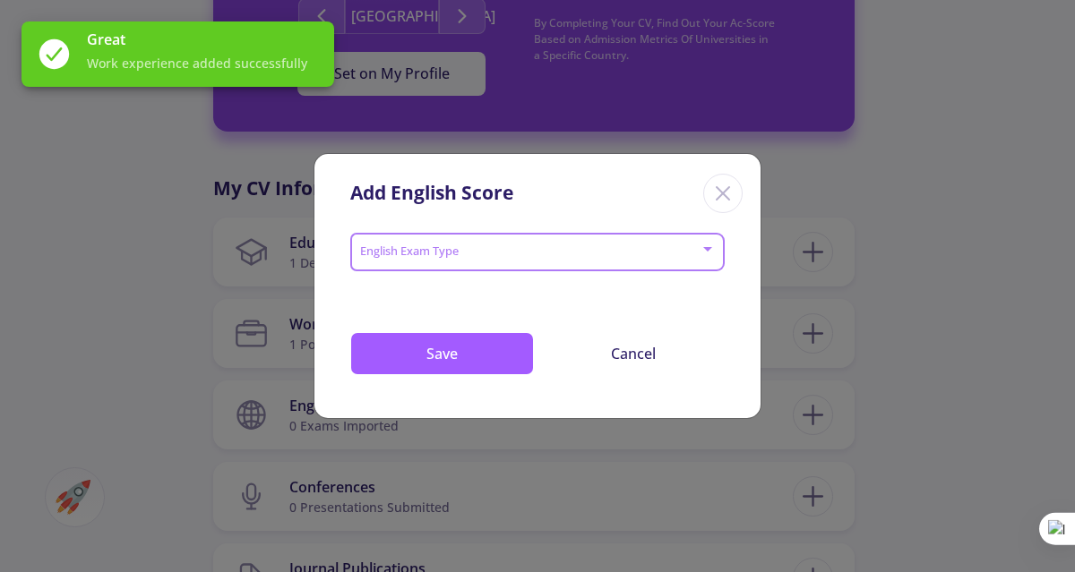
click at [455, 258] on span at bounding box center [532, 252] width 337 height 13
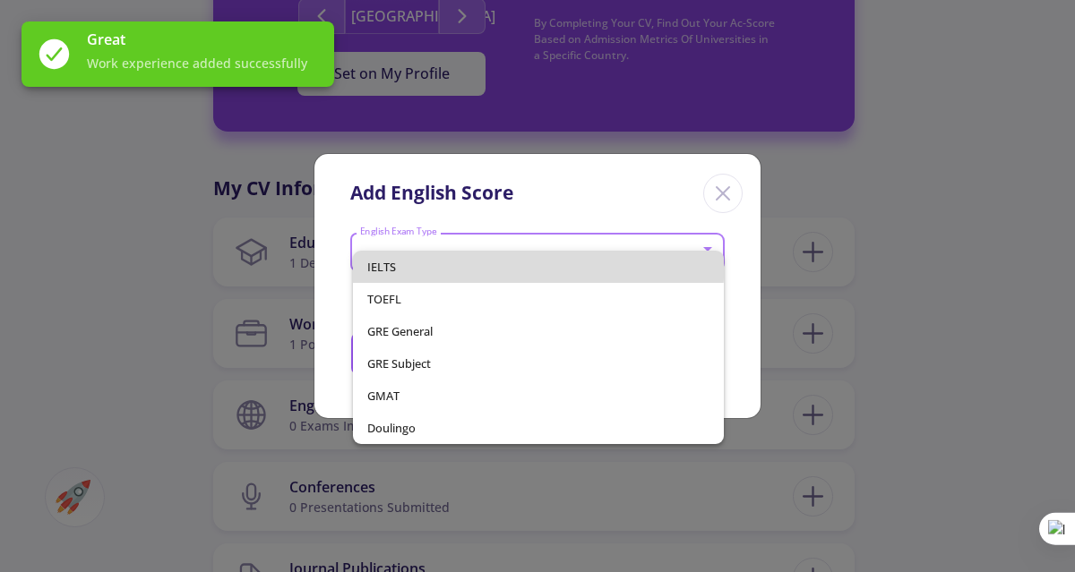
click at [455, 258] on span "IELTS" at bounding box center [537, 267] width 341 height 32
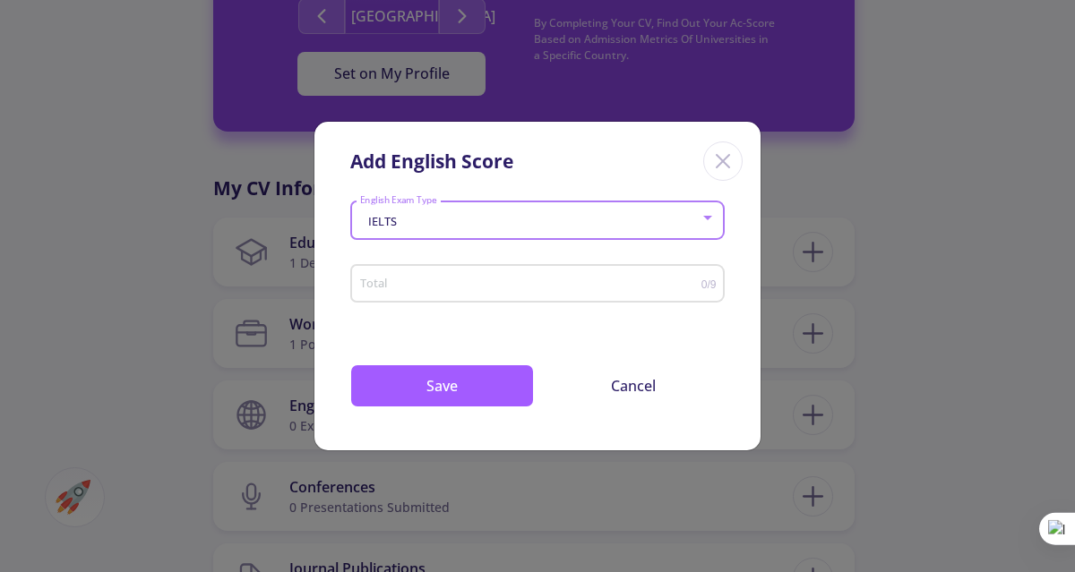
click at [477, 280] on input "Total" at bounding box center [530, 284] width 342 height 13
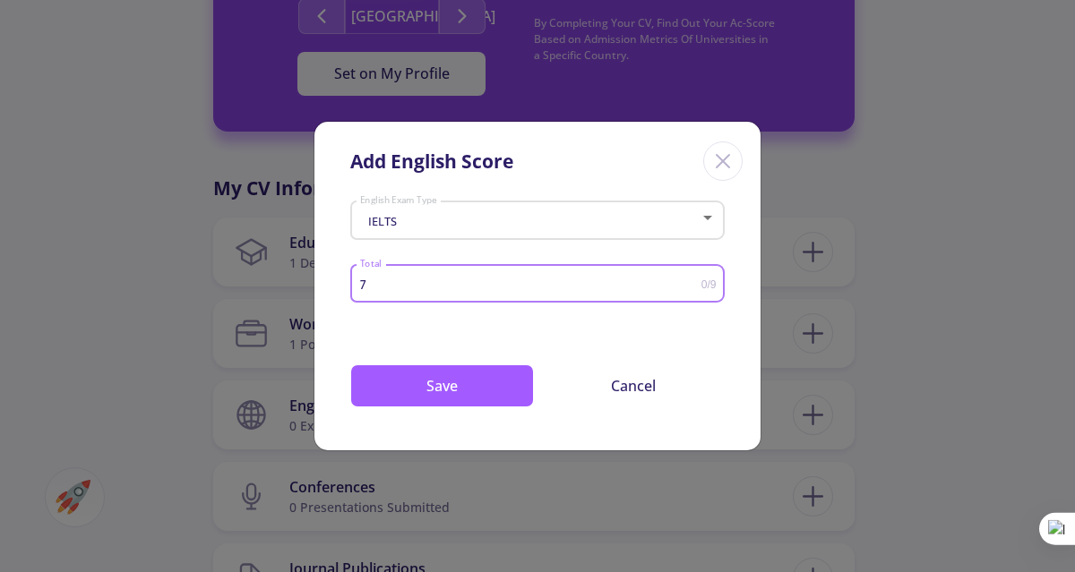
click at [690, 289] on input "7" at bounding box center [530, 284] width 342 height 13
type input "7.5"
click at [693, 280] on input "7.5" at bounding box center [530, 284] width 342 height 13
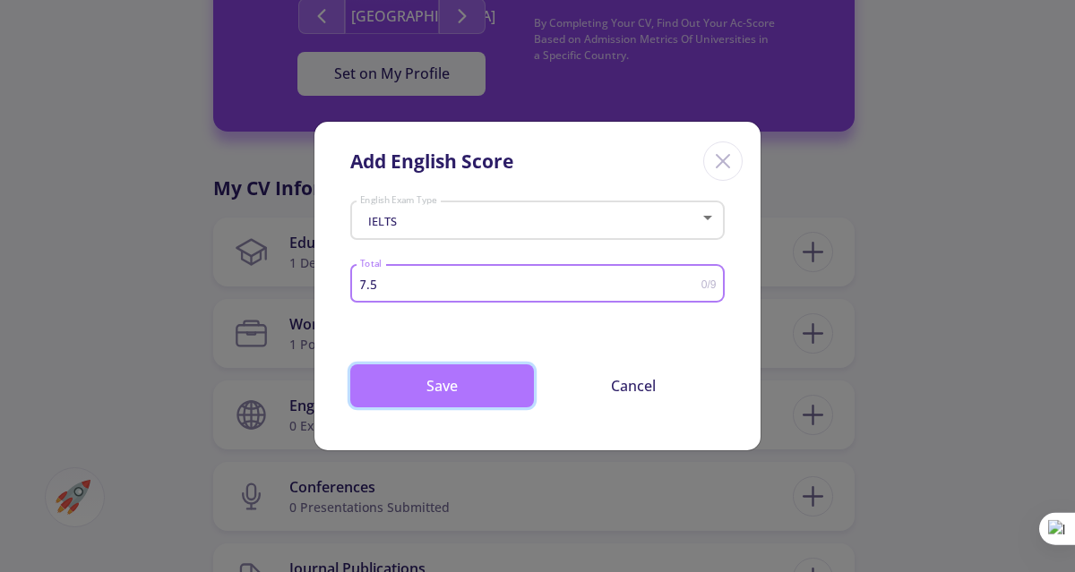
click at [465, 373] on button "Save" at bounding box center [442, 385] width 184 height 43
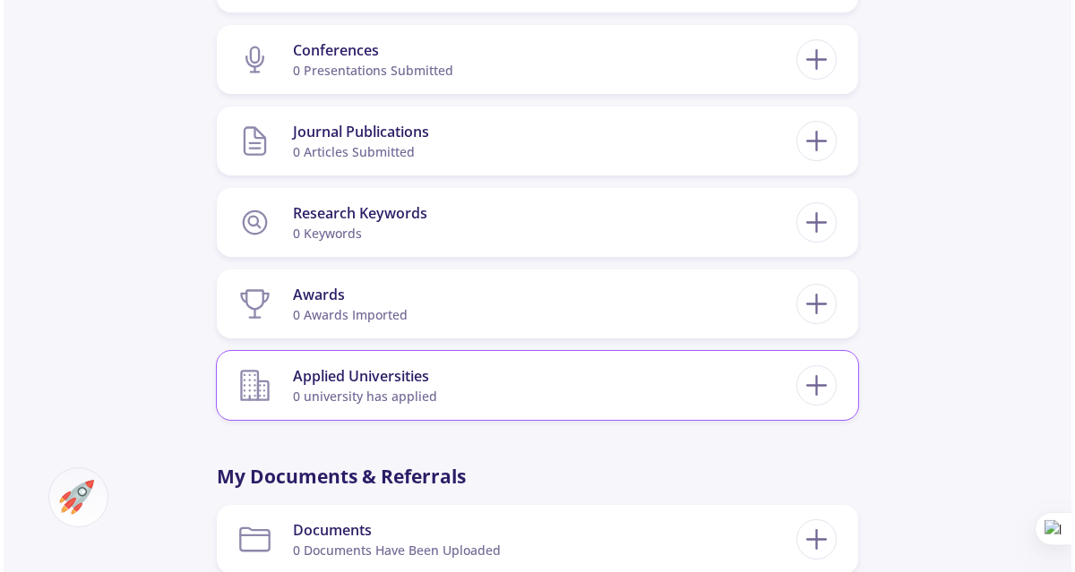
scroll to position [1100, 0]
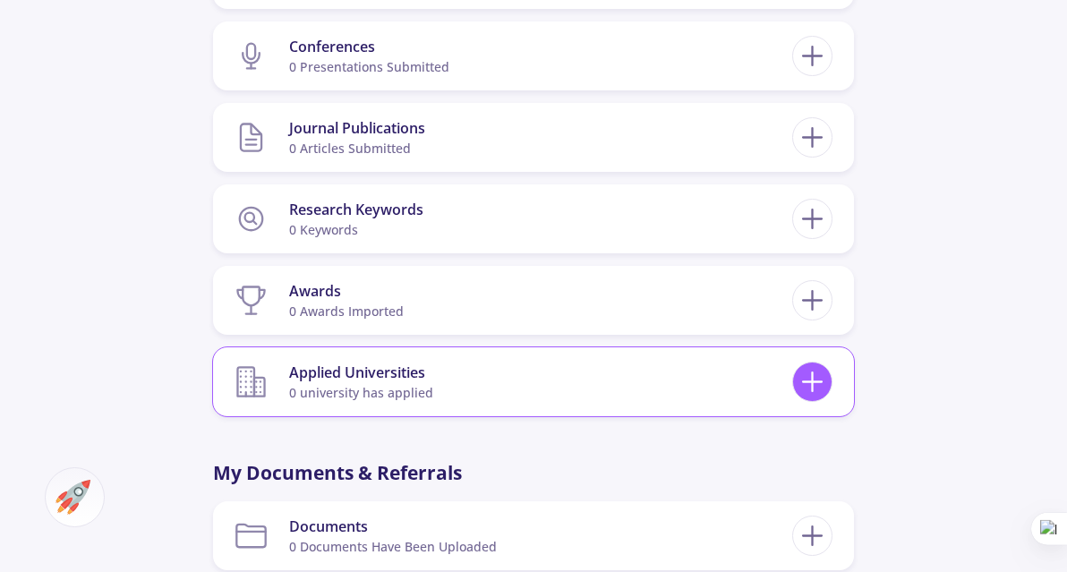
click at [806, 378] on icon at bounding box center [812, 381] width 33 height 33
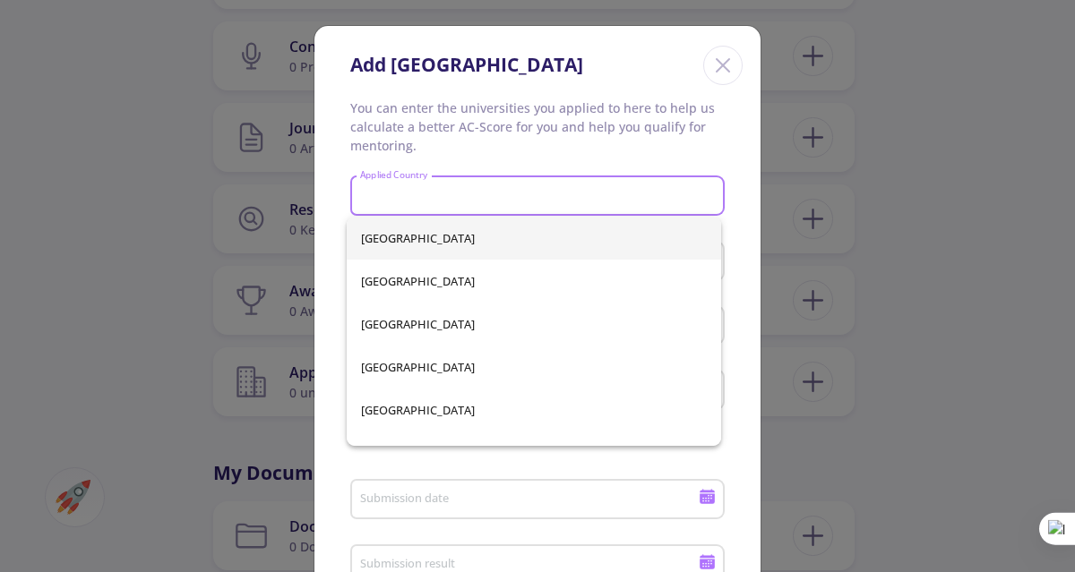
click at [552, 189] on input "Applied Country" at bounding box center [540, 197] width 362 height 16
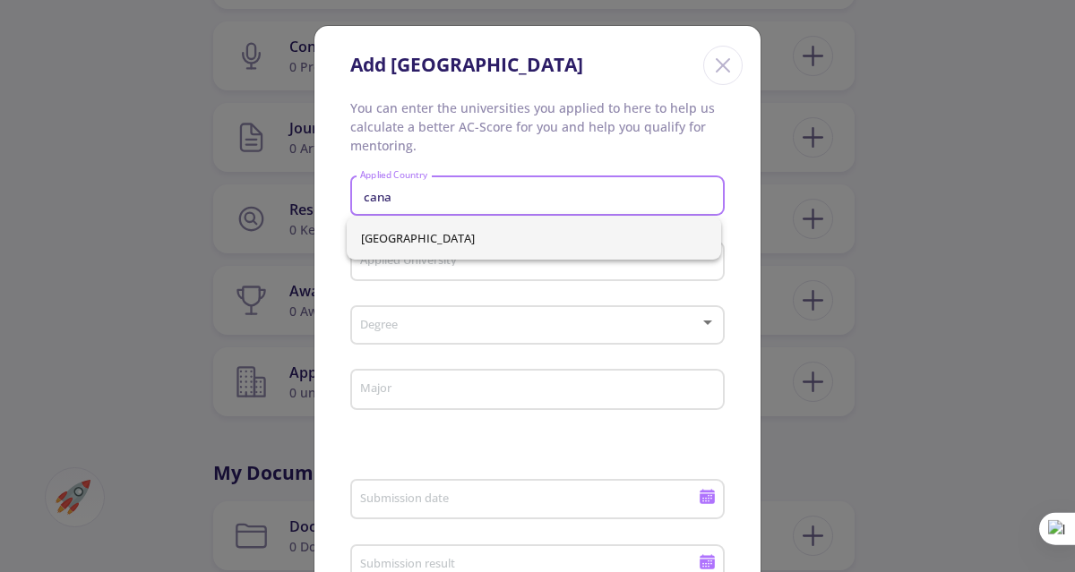
type input "cana"
click at [489, 233] on div "[GEOGRAPHIC_DATA]" at bounding box center [534, 238] width 375 height 43
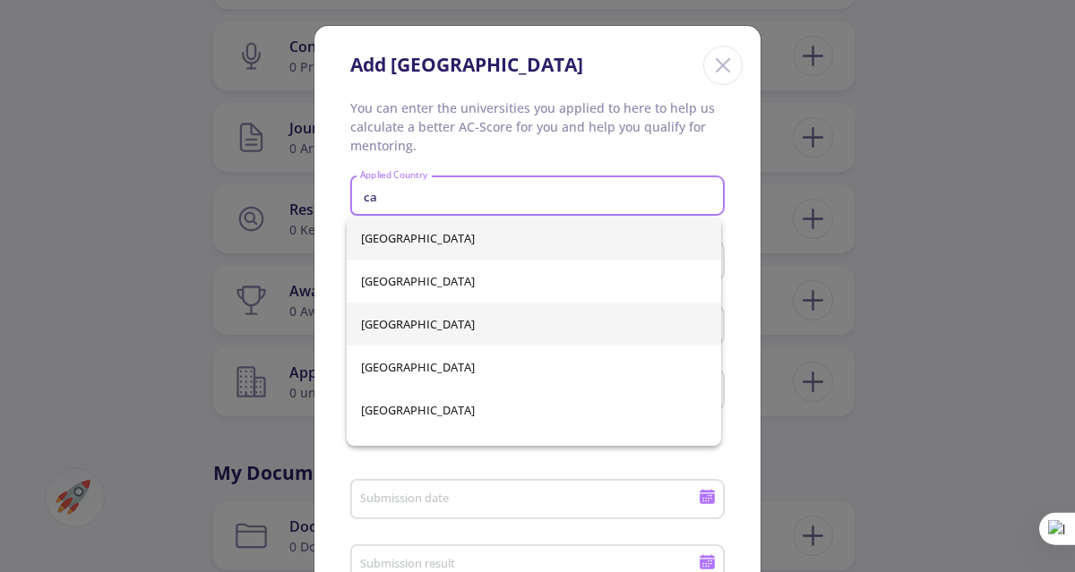
click at [430, 318] on span "[GEOGRAPHIC_DATA]" at bounding box center [534, 324] width 347 height 43
type input "[GEOGRAPHIC_DATA]"
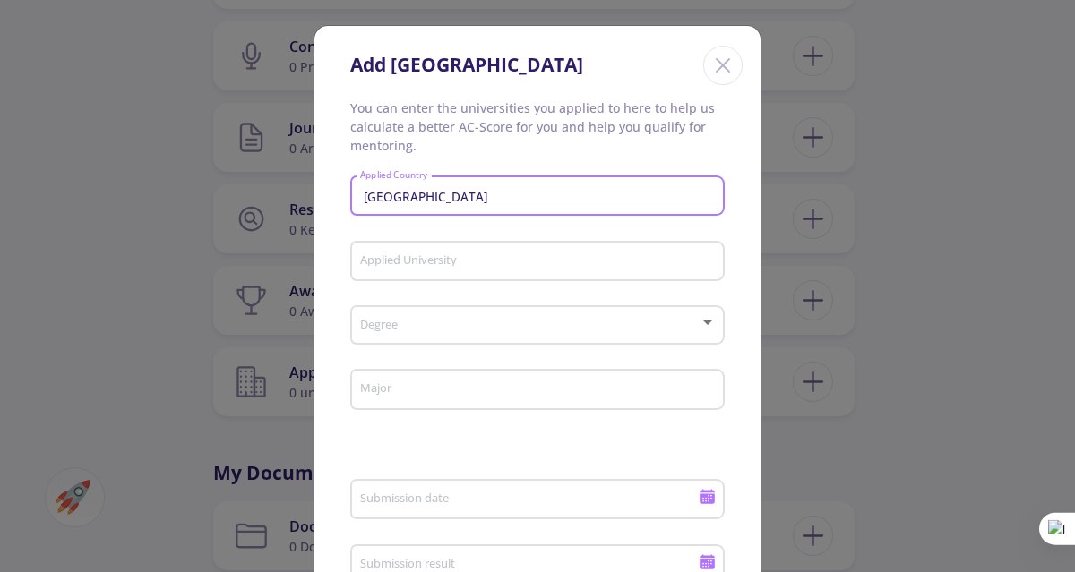
click at [457, 257] on input "Applied University" at bounding box center [540, 262] width 362 height 16
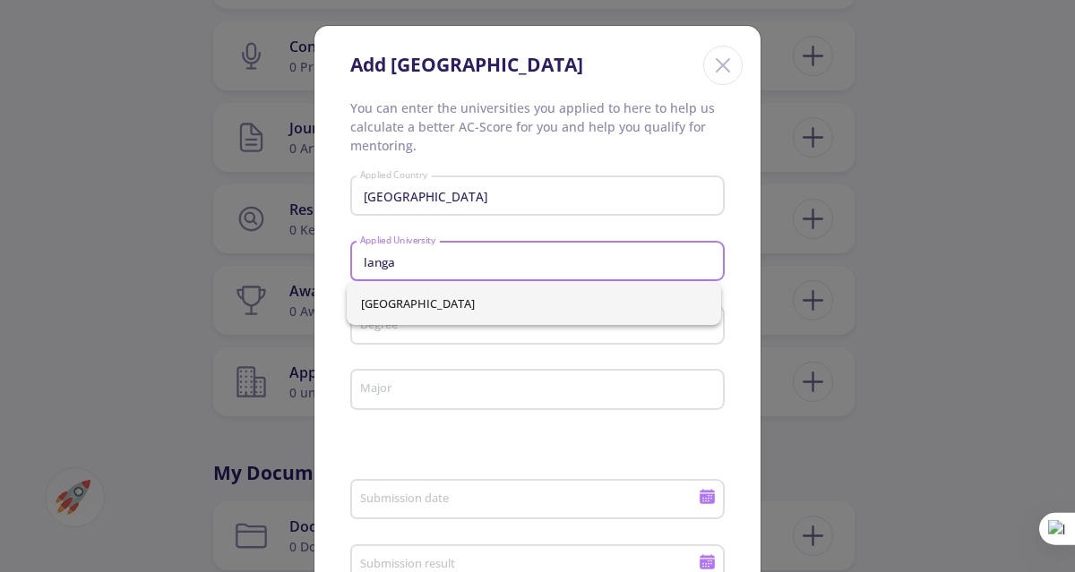
click at [426, 300] on span "[GEOGRAPHIC_DATA]" at bounding box center [534, 303] width 347 height 43
type input "[GEOGRAPHIC_DATA]"
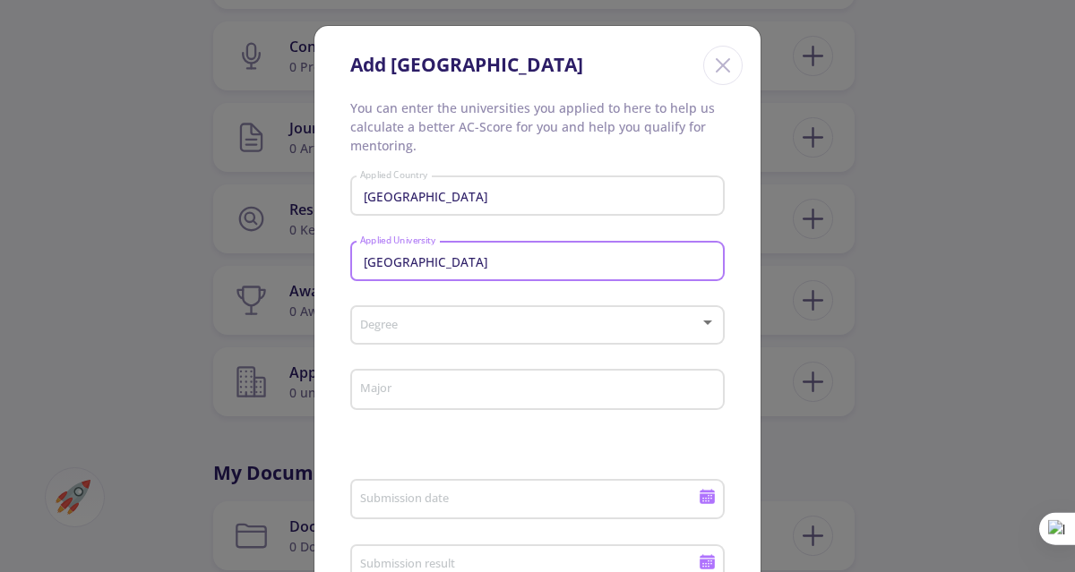
click at [467, 319] on div "Degree" at bounding box center [537, 321] width 357 height 45
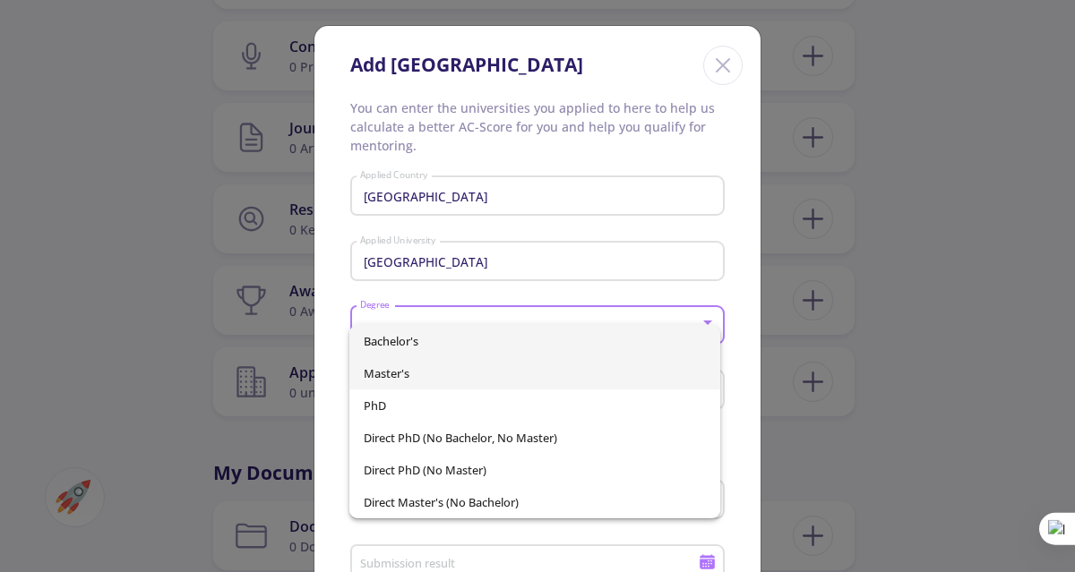
click at [469, 372] on span "Master's" at bounding box center [534, 373] width 341 height 32
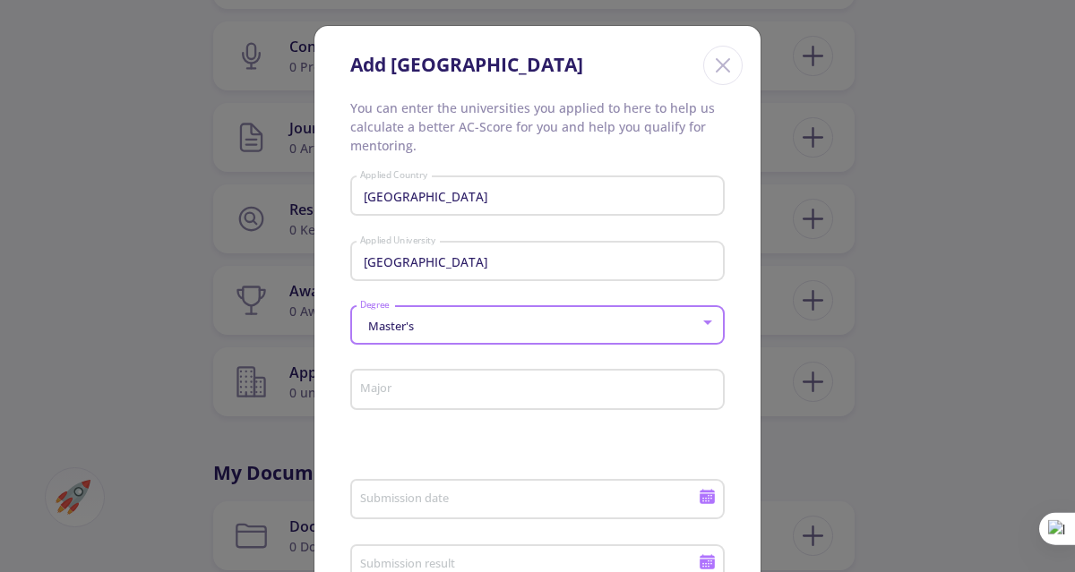
click at [491, 400] on div "Major" at bounding box center [537, 386] width 357 height 47
click at [501, 393] on input "Major" at bounding box center [540, 390] width 362 height 16
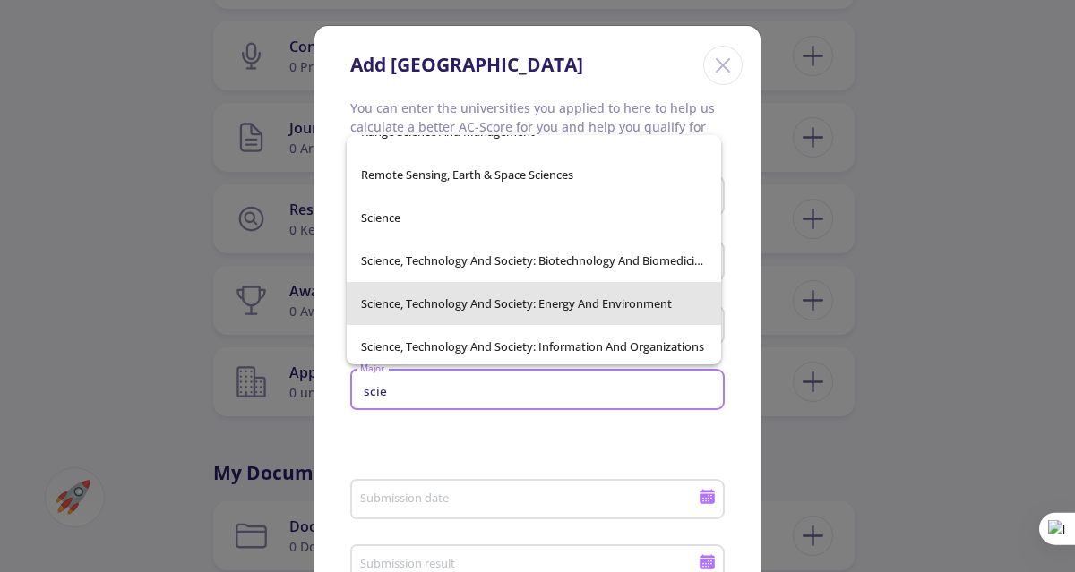
scroll to position [18205, 0]
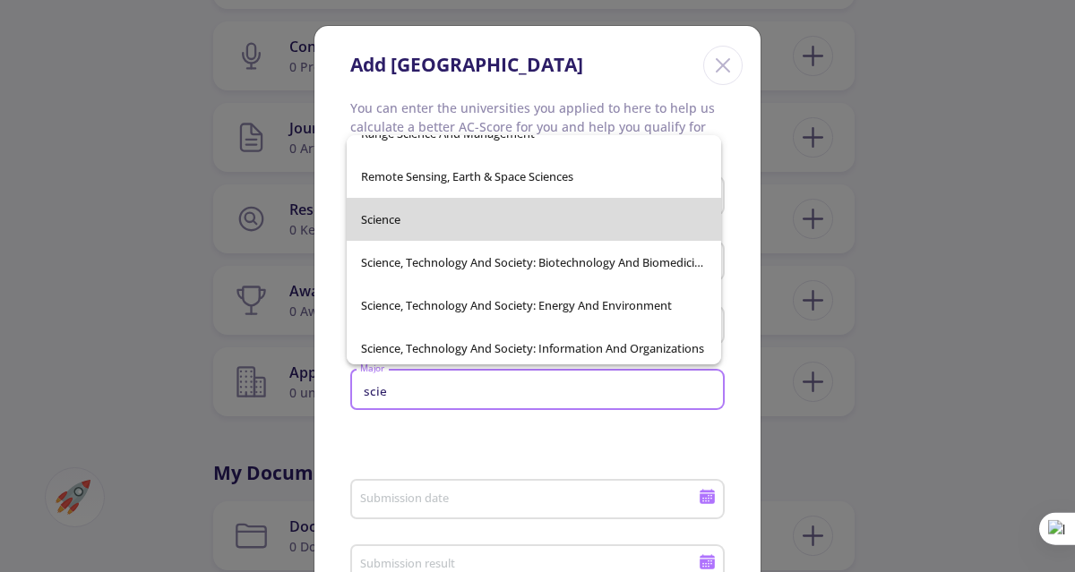
type input "scie"
click at [627, 226] on div "Laboratory Sciences Accelerator Science Actuarial Science Aerospace Engineering…" at bounding box center [537, 286] width 1075 height 572
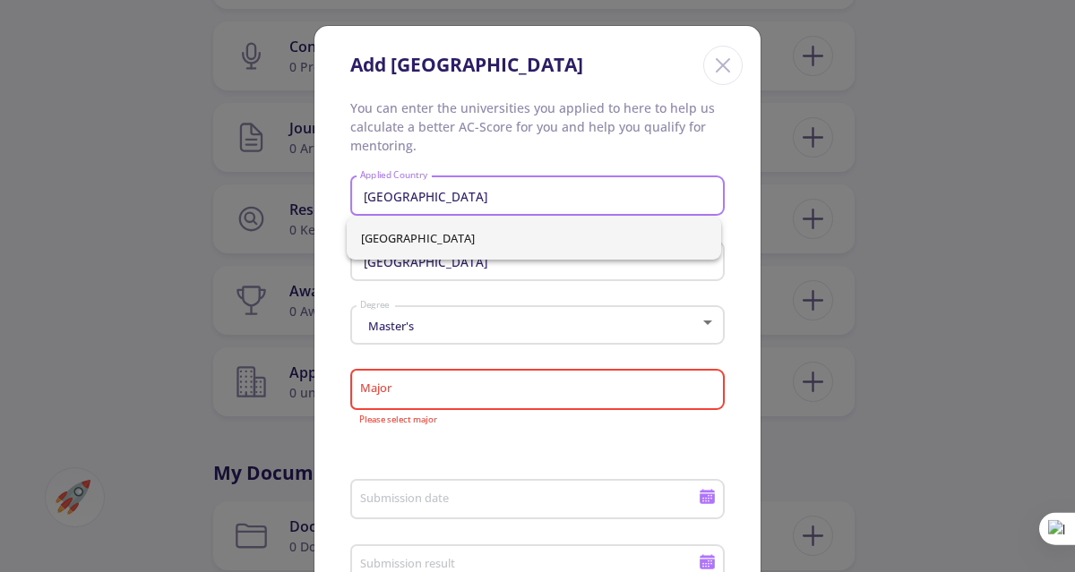
click at [541, 400] on div "Major" at bounding box center [537, 386] width 357 height 47
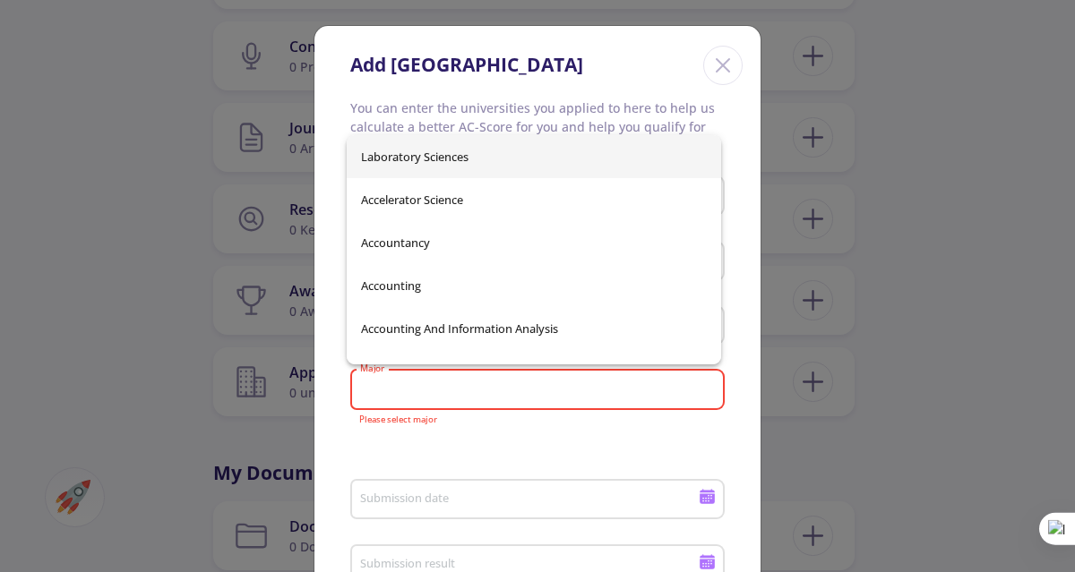
click at [516, 398] on input "Major" at bounding box center [540, 390] width 362 height 16
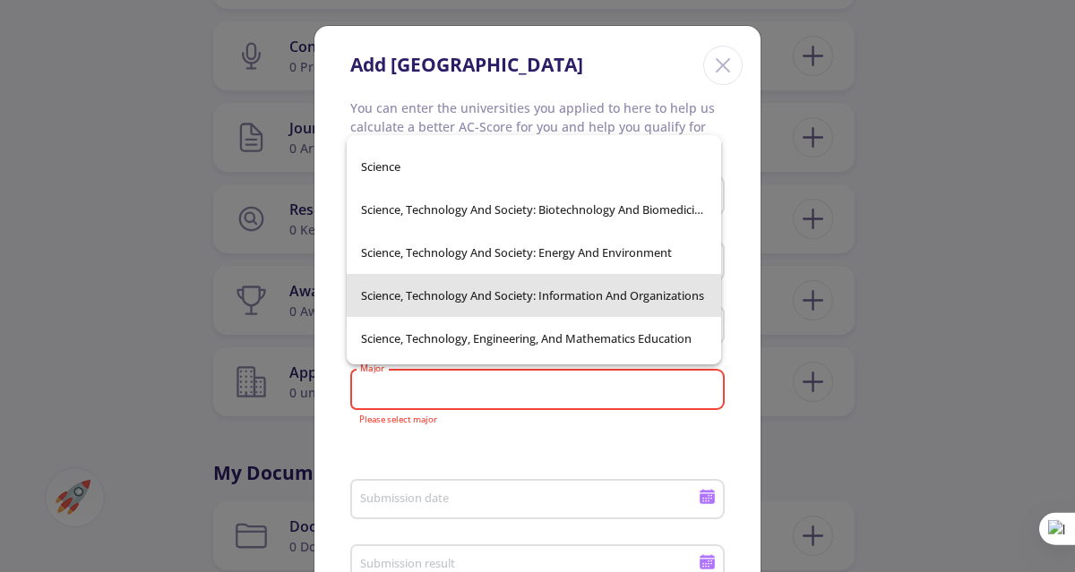
scroll to position [71903, 0]
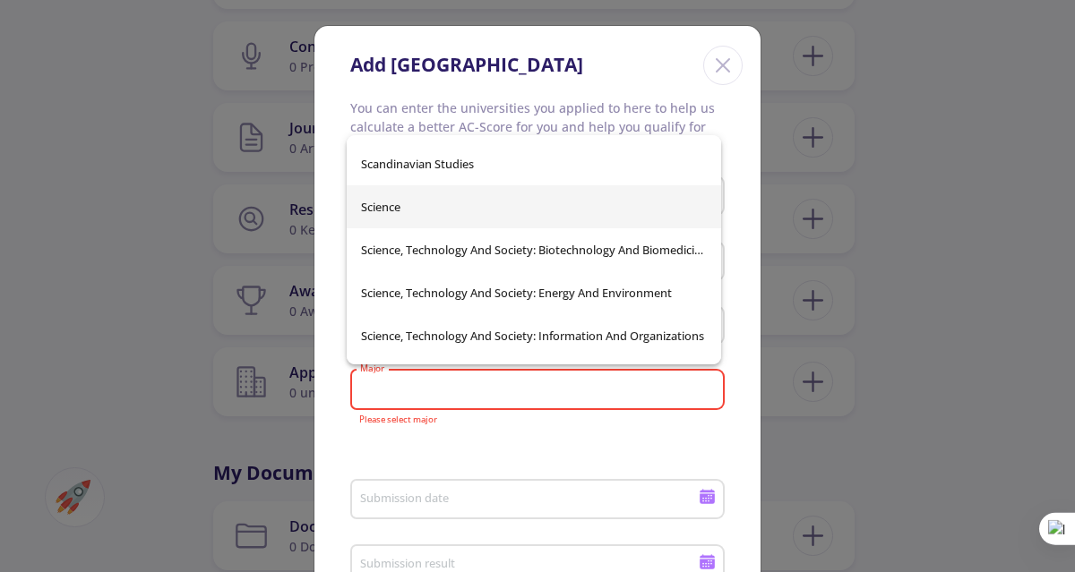
click at [559, 219] on div "Laboratory Sciences Accelerator Science Accountancy Accounting Accounting And I…" at bounding box center [537, 286] width 1075 height 572
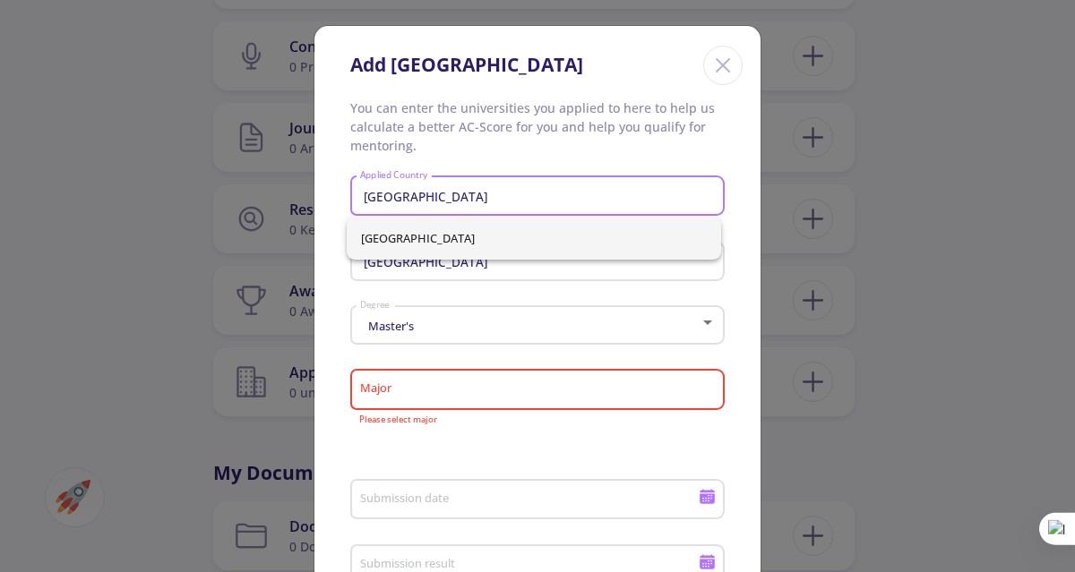
click at [428, 388] on input "Major" at bounding box center [540, 390] width 362 height 16
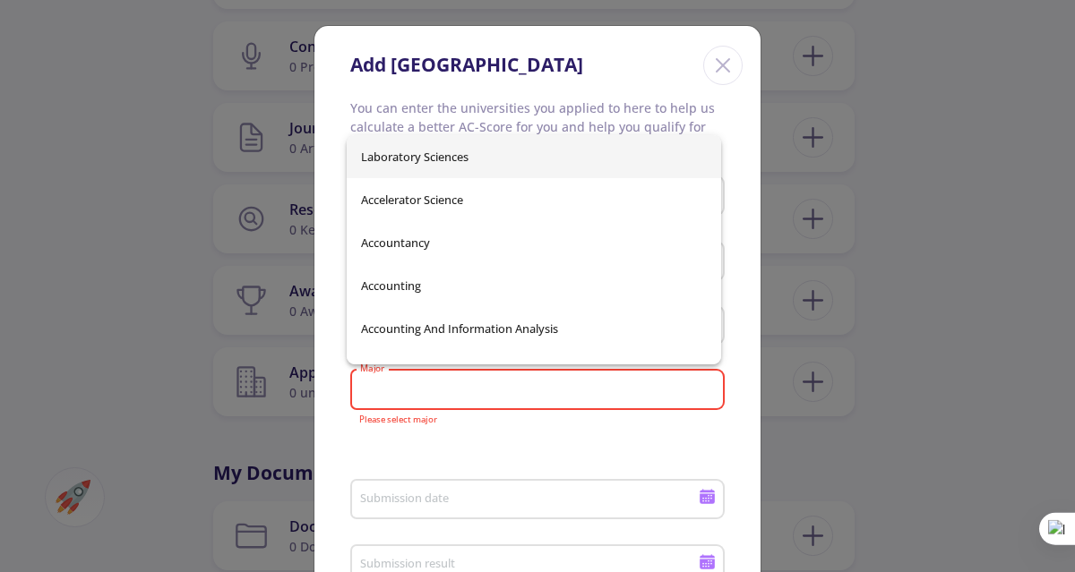
click at [428, 388] on input "Major" at bounding box center [540, 390] width 362 height 16
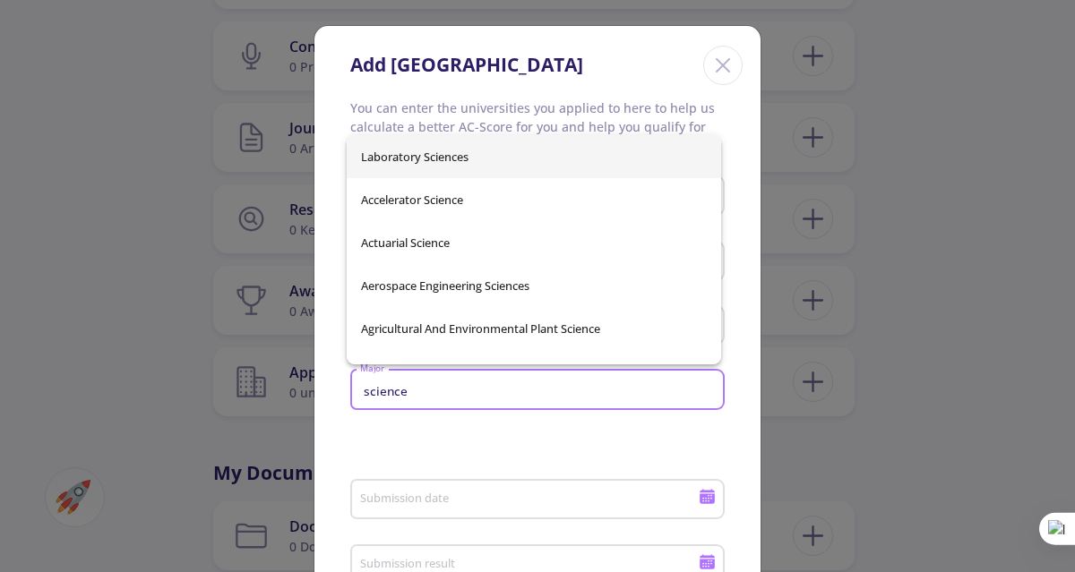
type input "Laboratory Sciences"
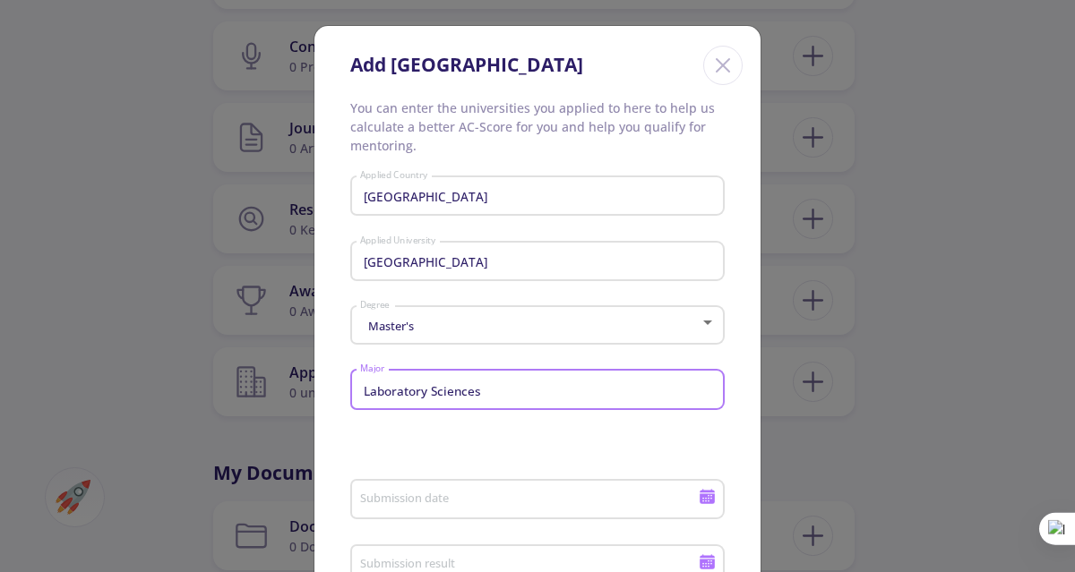
click at [524, 388] on input "Laboratory Sciences" at bounding box center [540, 390] width 362 height 16
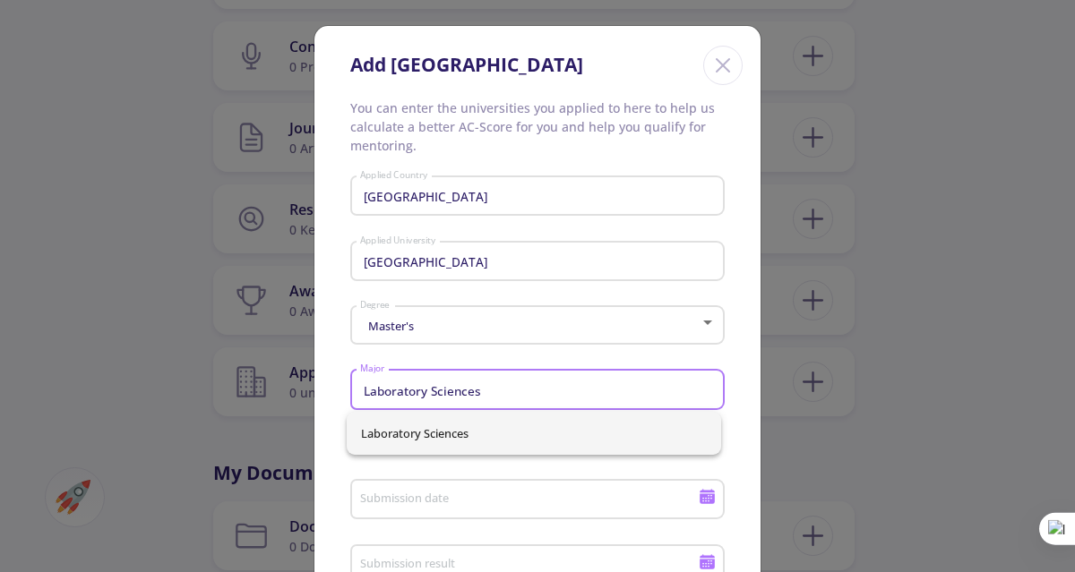
drag, startPoint x: 524, startPoint y: 388, endPoint x: 279, endPoint y: 392, distance: 244.5
click at [279, 392] on div "Add [GEOGRAPHIC_DATA] You can enter the universities you applied to here to hel…" at bounding box center [537, 286] width 1075 height 572
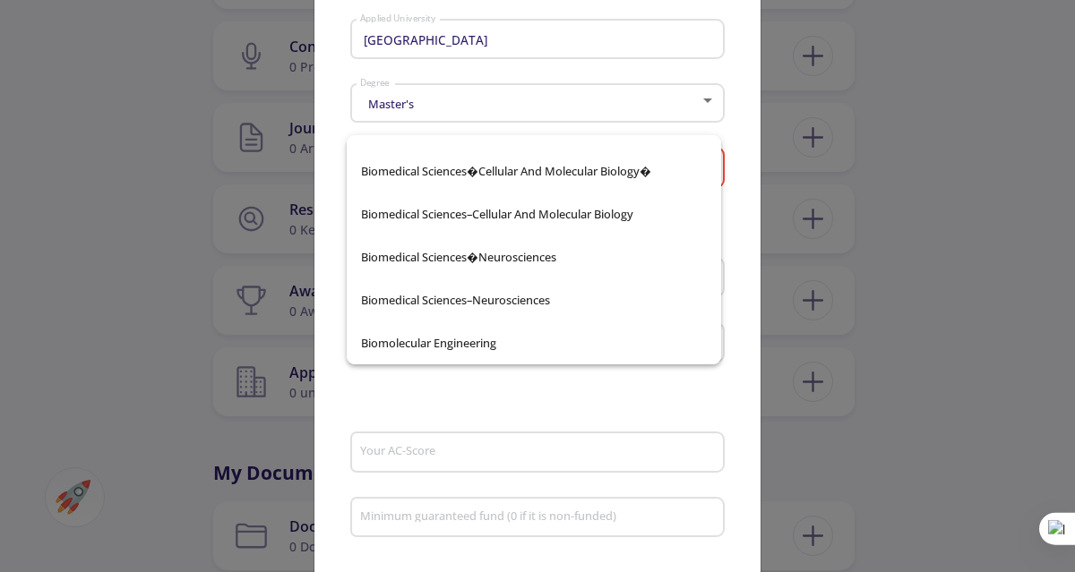
scroll to position [15288, 0]
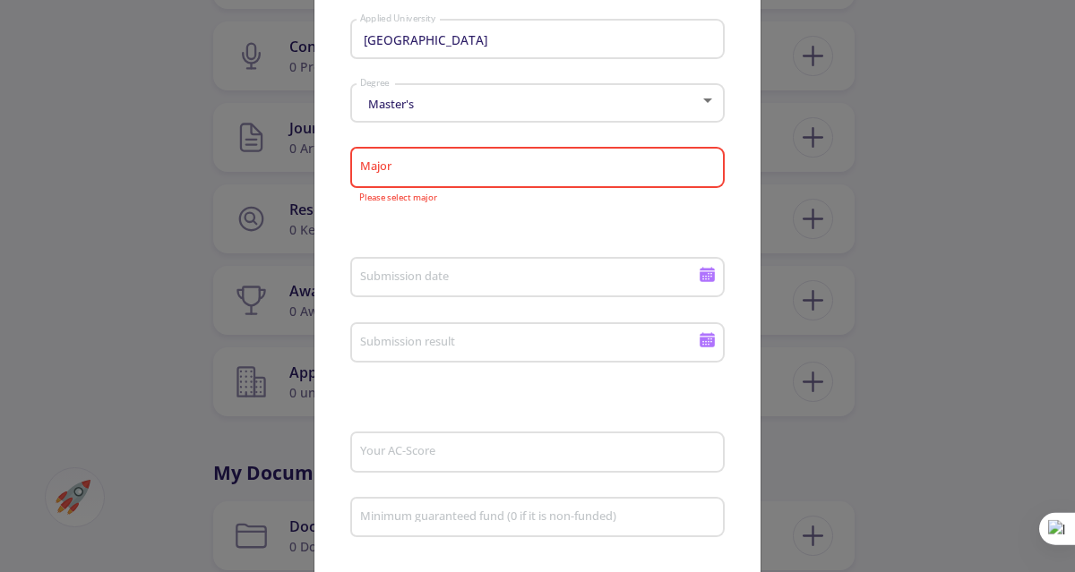
click at [522, 165] on input "Major" at bounding box center [540, 168] width 362 height 16
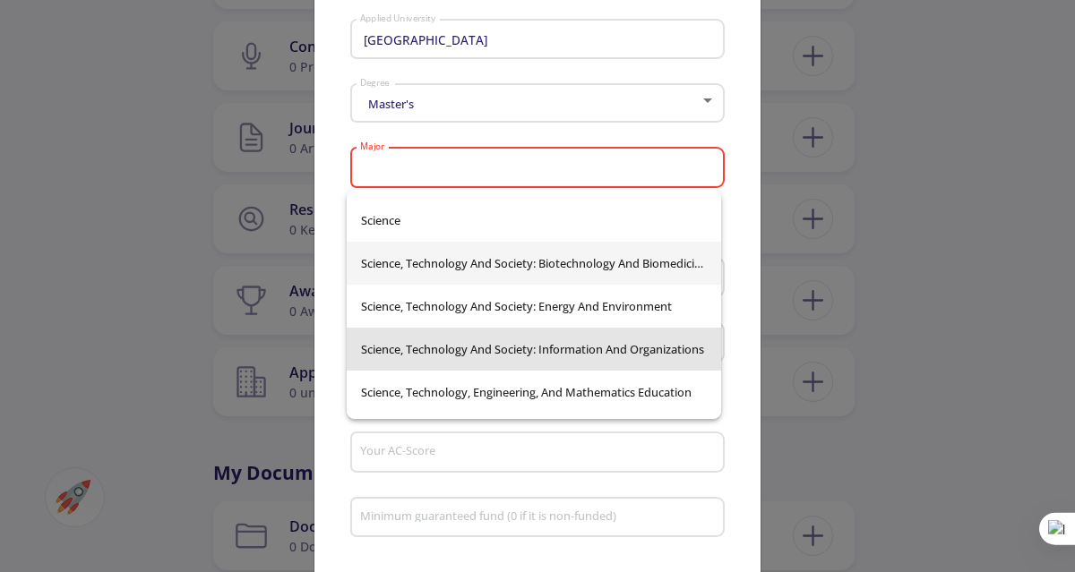
scroll to position [71937, 0]
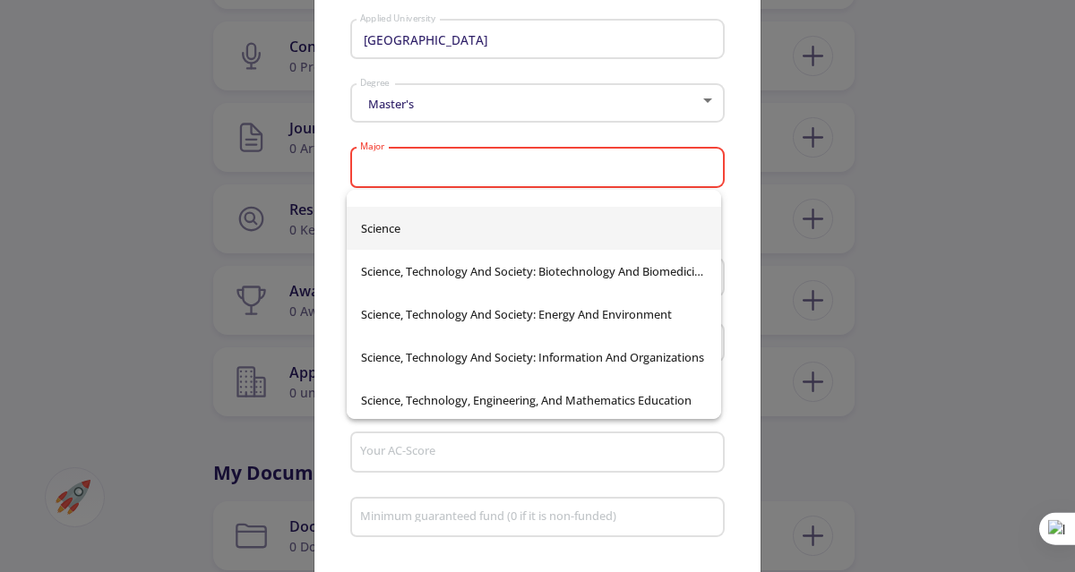
click at [444, 236] on div "Laboratory Sciences Accelerator Science Accountancy Accounting Accounting And I…" at bounding box center [537, 286] width 1075 height 572
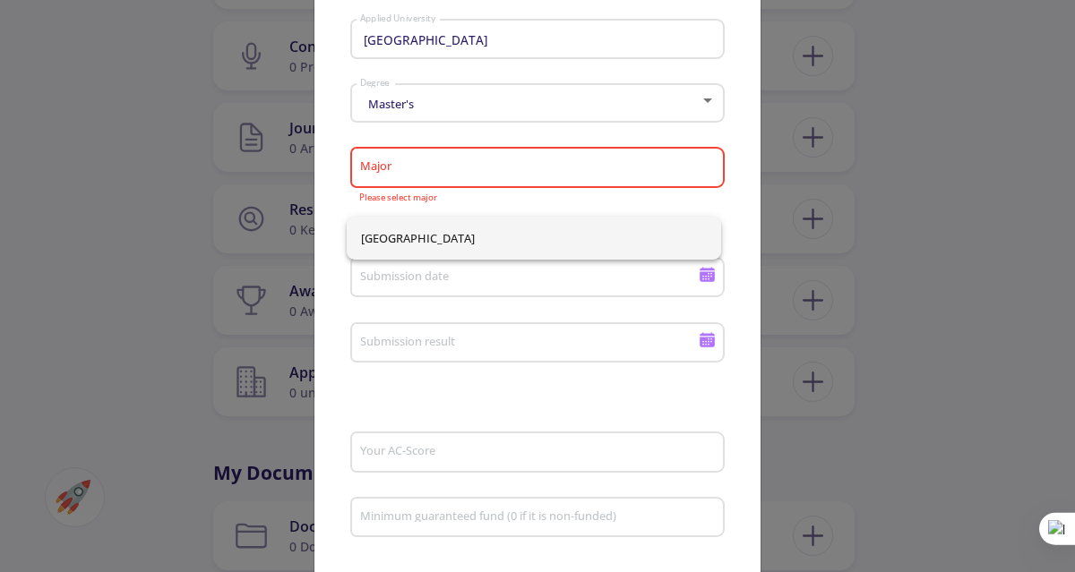
scroll to position [0, 0]
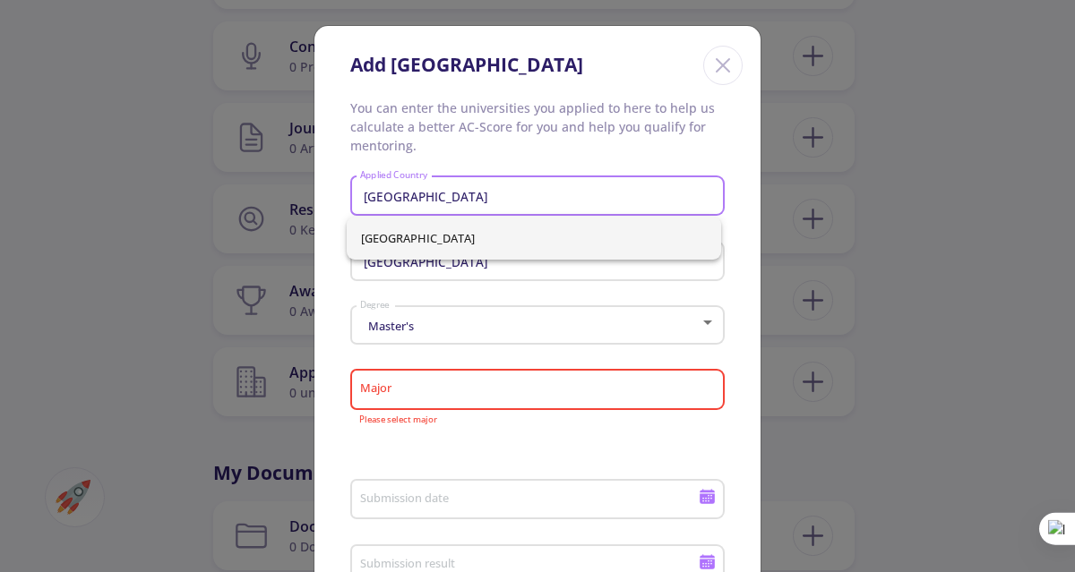
click at [466, 386] on input "Major" at bounding box center [540, 390] width 362 height 16
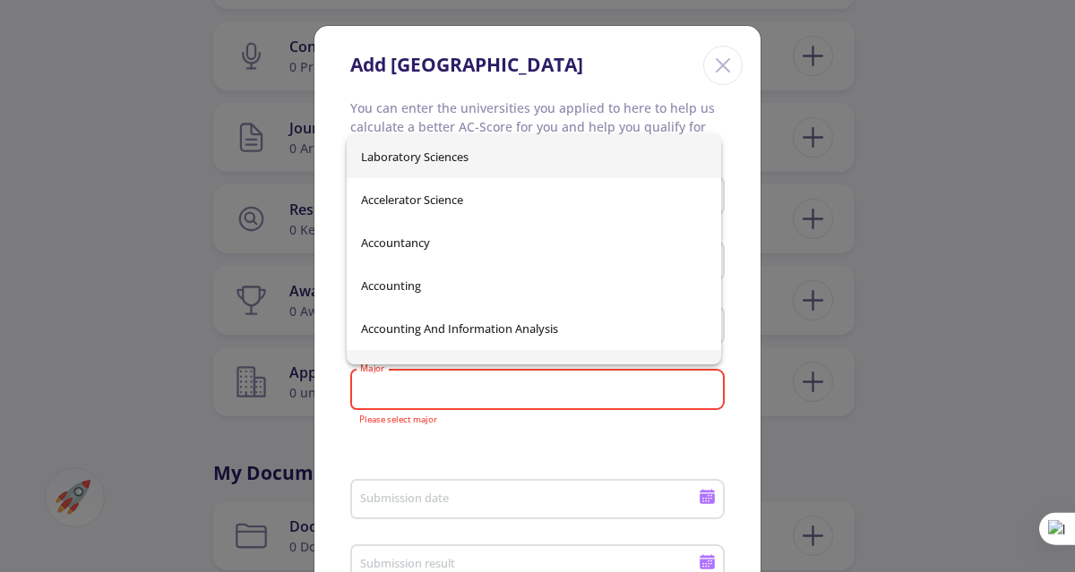
scroll to position [192, 0]
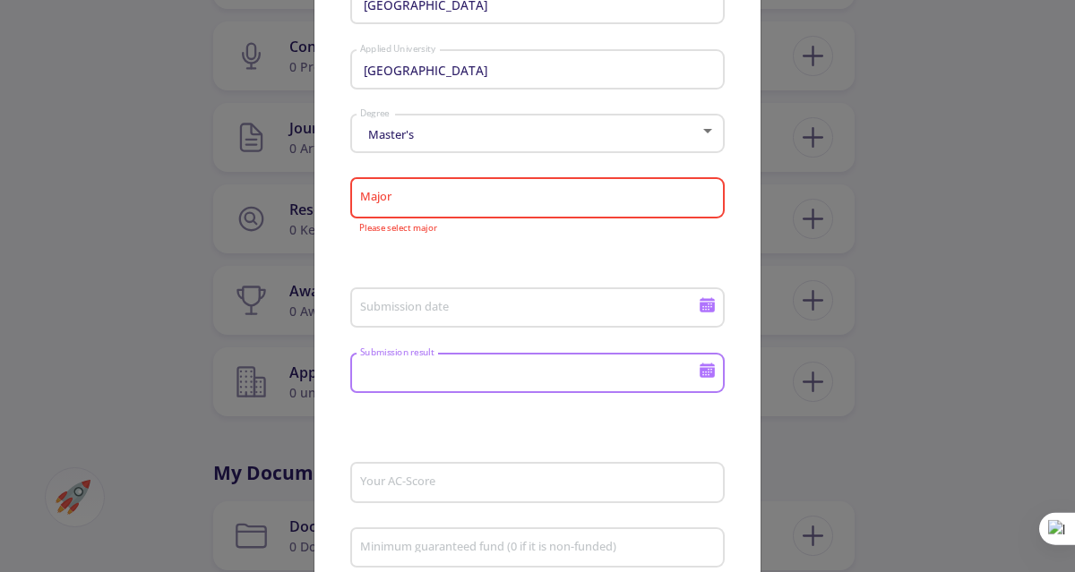
click at [512, 380] on input "Submission result" at bounding box center [531, 374] width 345 height 16
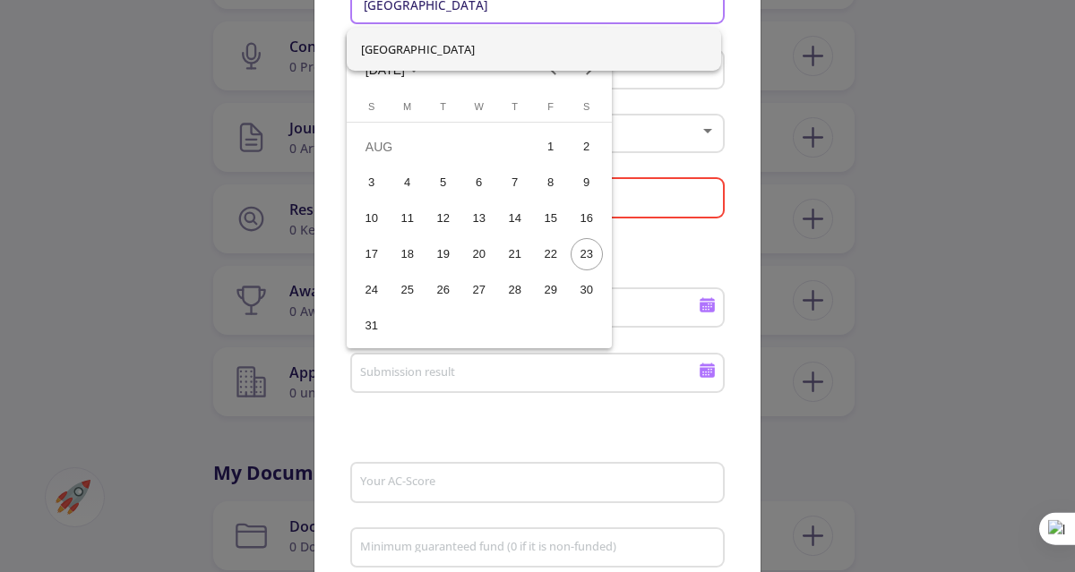
scroll to position [188, 0]
click at [512, 380] on div at bounding box center [537, 286] width 1075 height 572
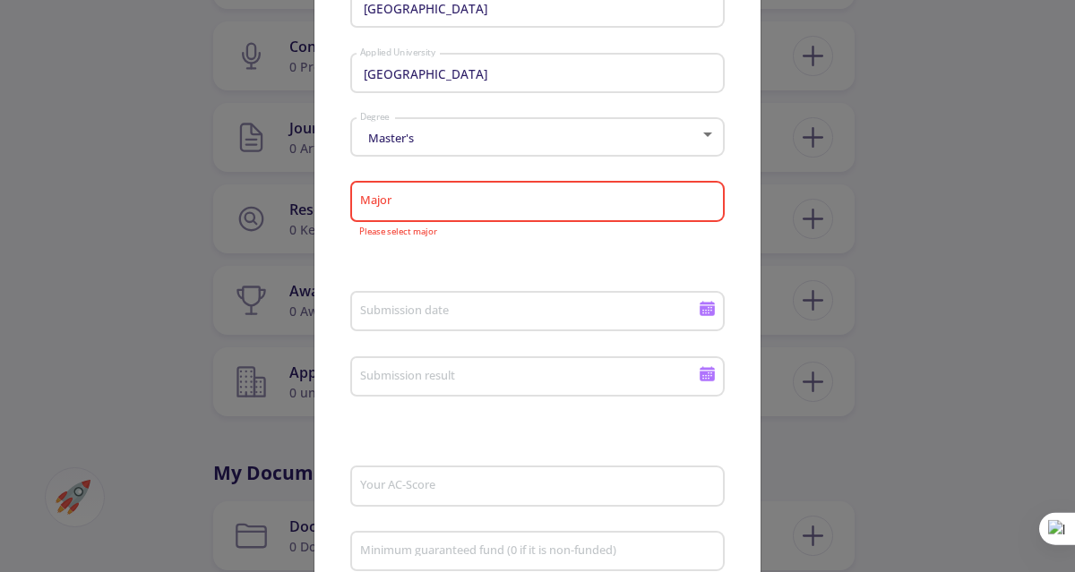
click at [513, 291] on div "Submission date" at bounding box center [529, 308] width 340 height 47
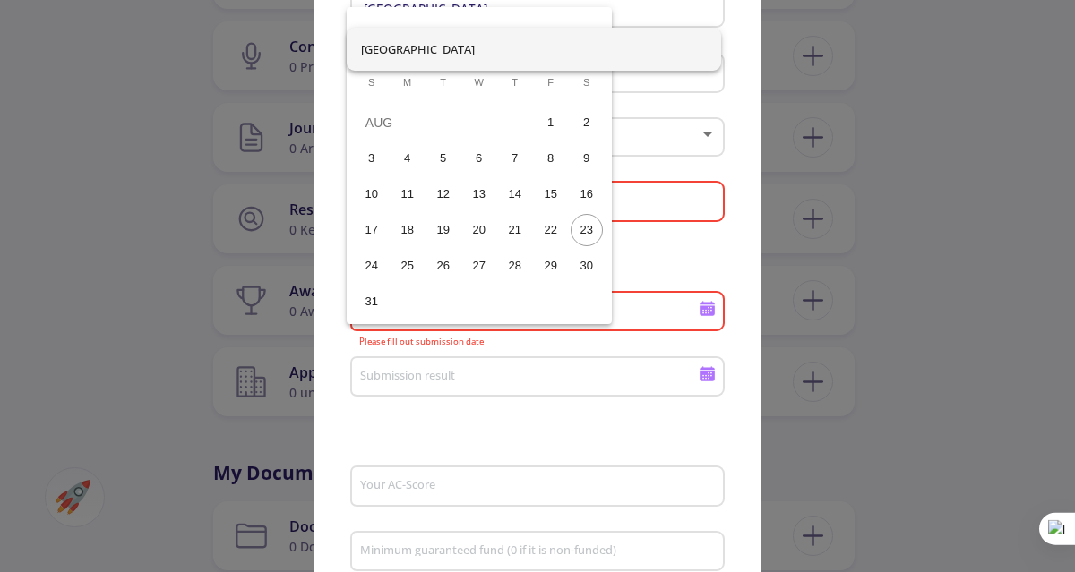
click at [865, 166] on div at bounding box center [537, 286] width 1075 height 572
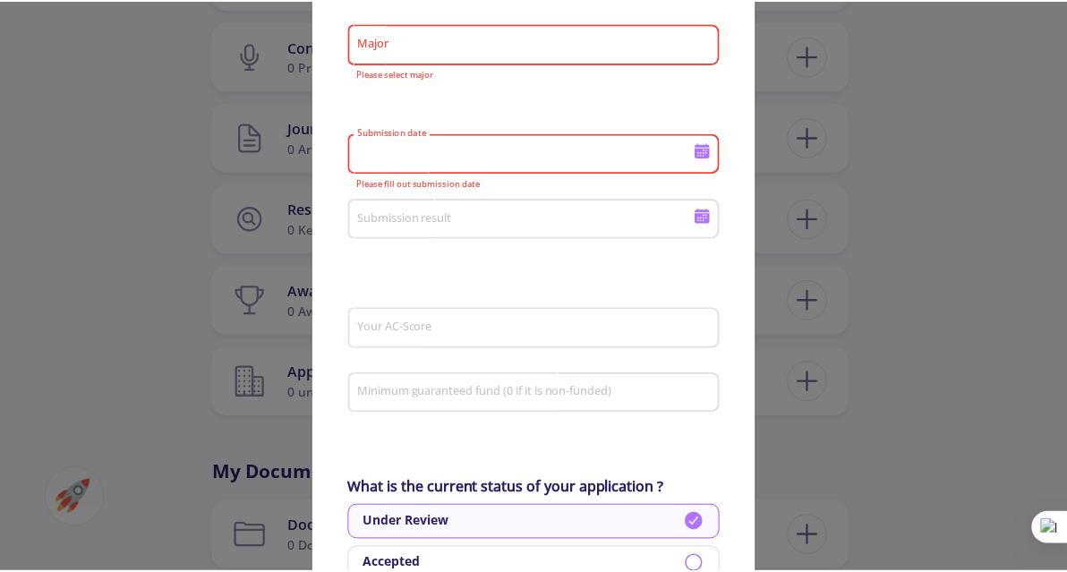
scroll to position [0, 0]
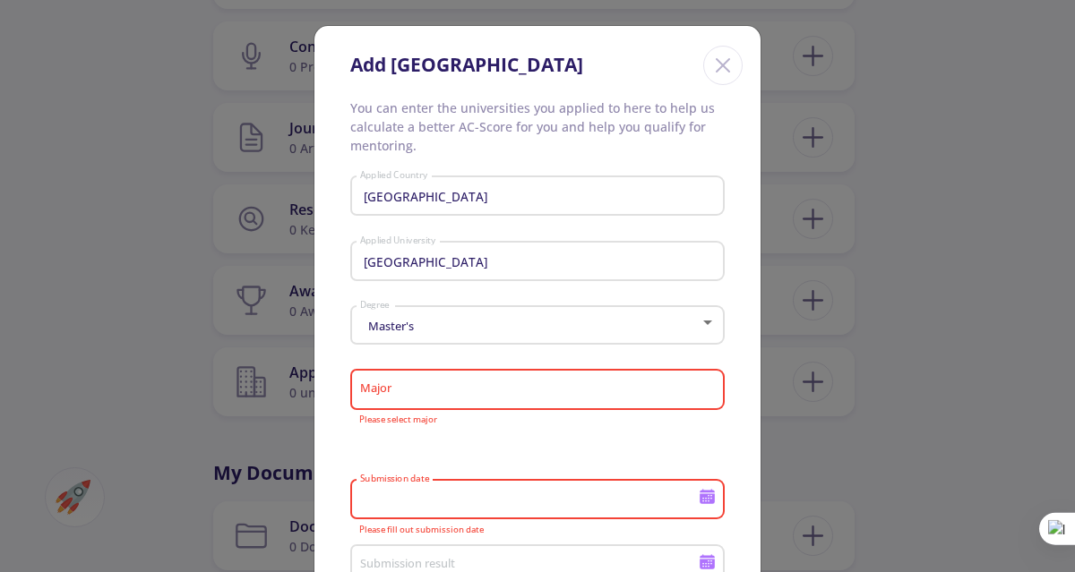
click at [713, 68] on icon "Close" at bounding box center [722, 65] width 29 height 29
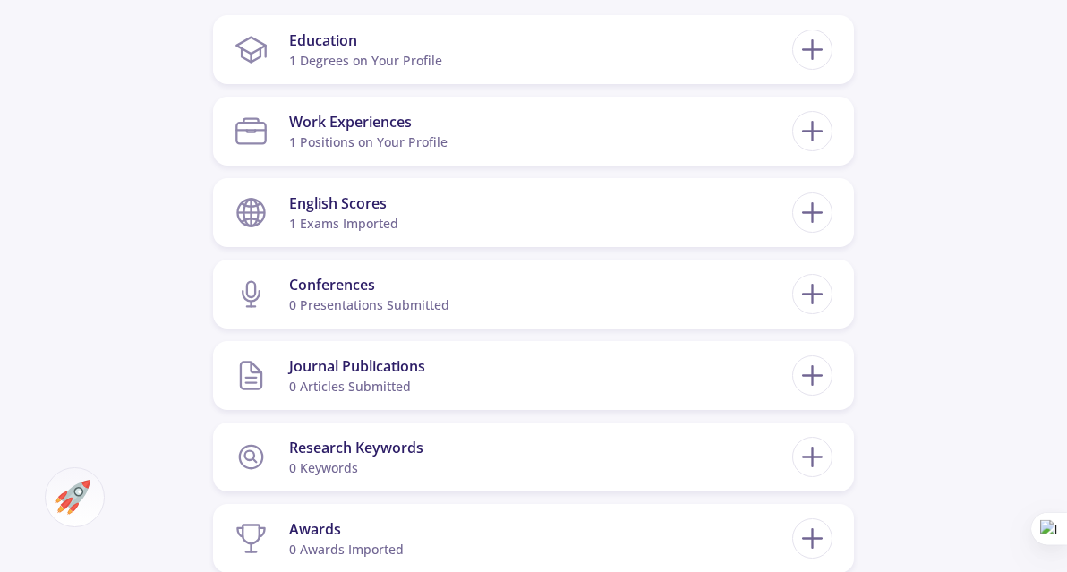
scroll to position [859, 0]
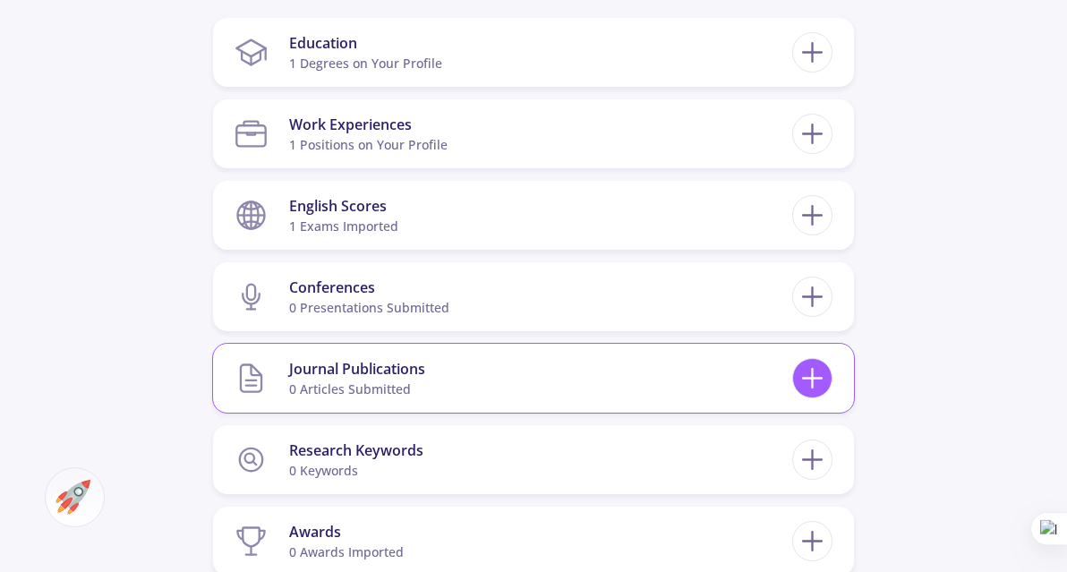
click at [801, 390] on icon at bounding box center [812, 378] width 33 height 33
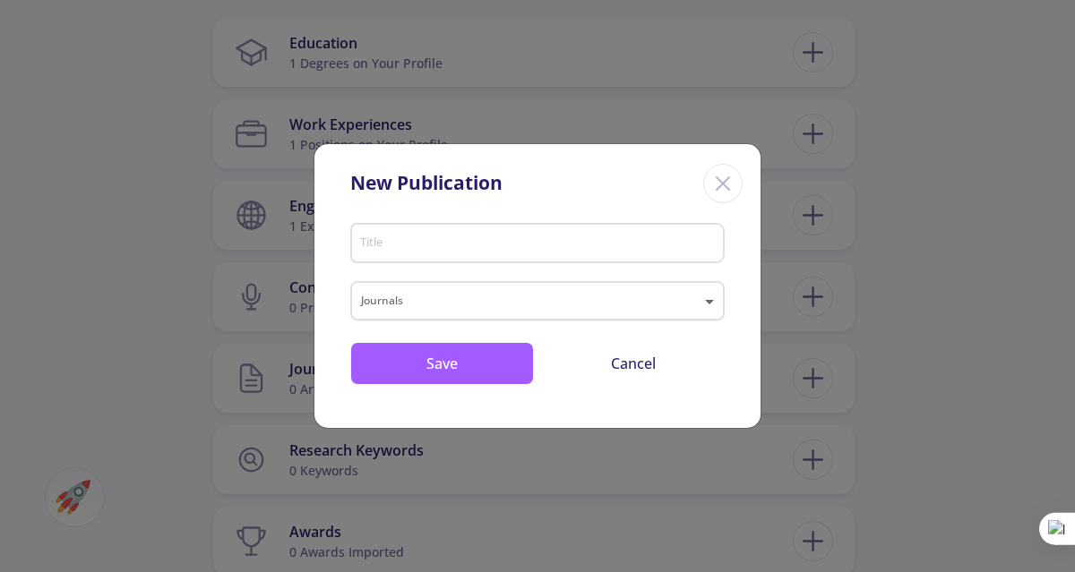
click at [702, 306] on span at bounding box center [711, 300] width 22 height 21
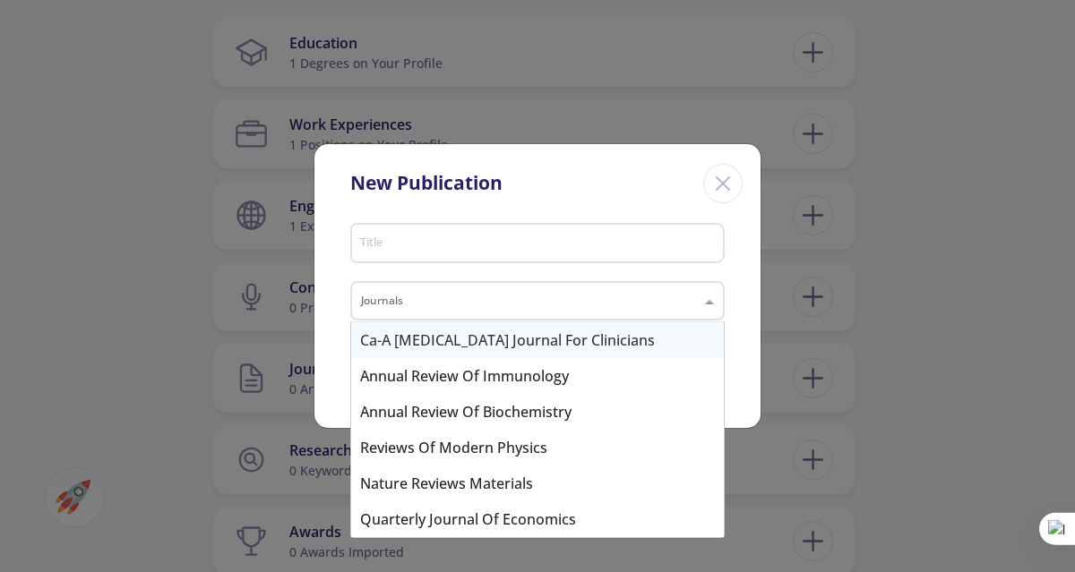
click at [713, 188] on icon "Close" at bounding box center [722, 183] width 29 height 29
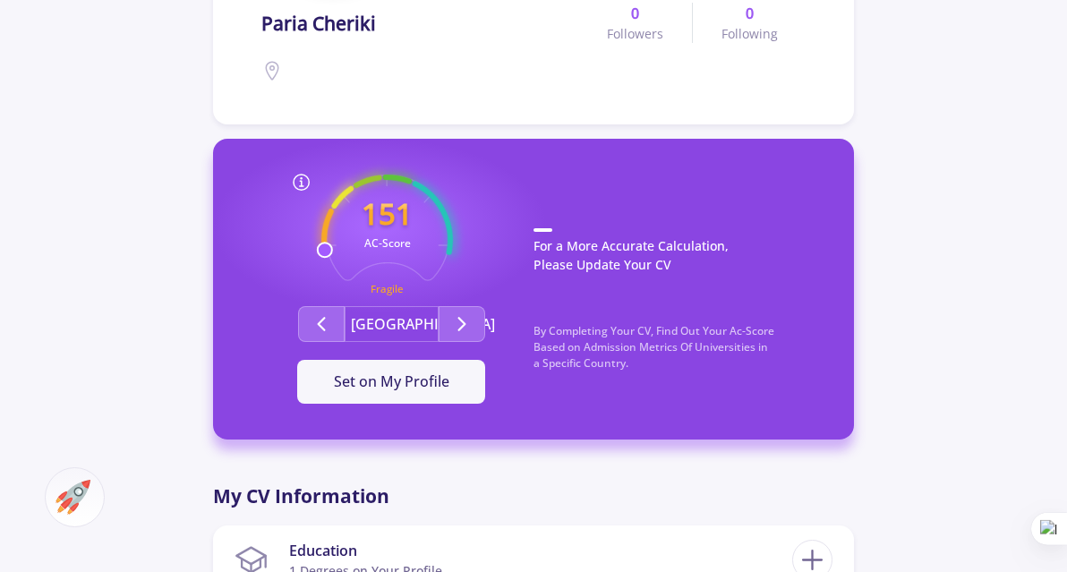
scroll to position [356, 0]
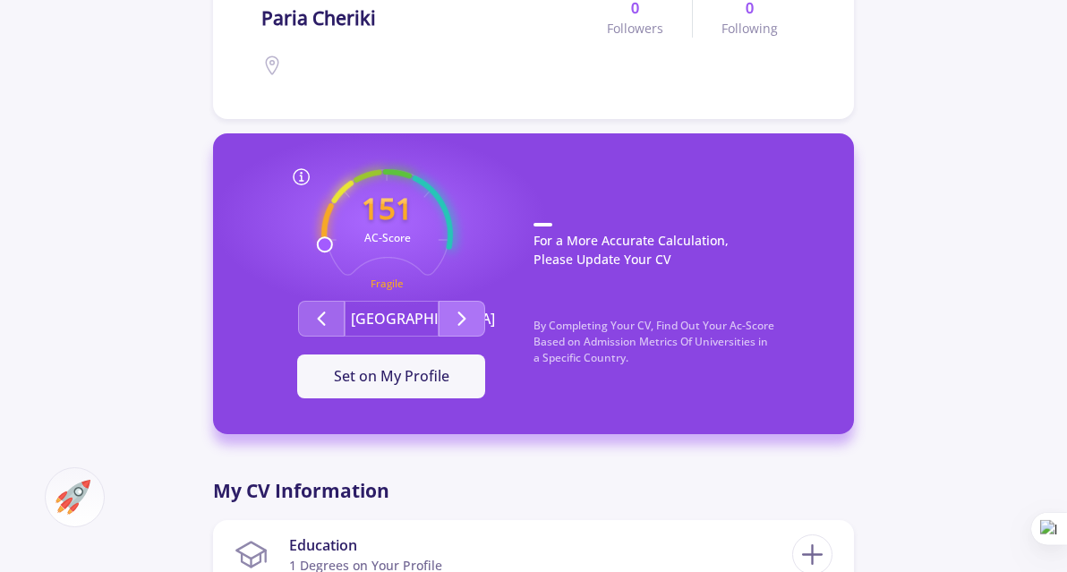
click at [457, 318] on icon "Second group" at bounding box center [461, 318] width 21 height 21
click at [426, 381] on span "Set on My Profile" at bounding box center [392, 376] width 116 height 20
click at [364, 374] on div "It Is Now Set" at bounding box center [391, 375] width 131 height 21
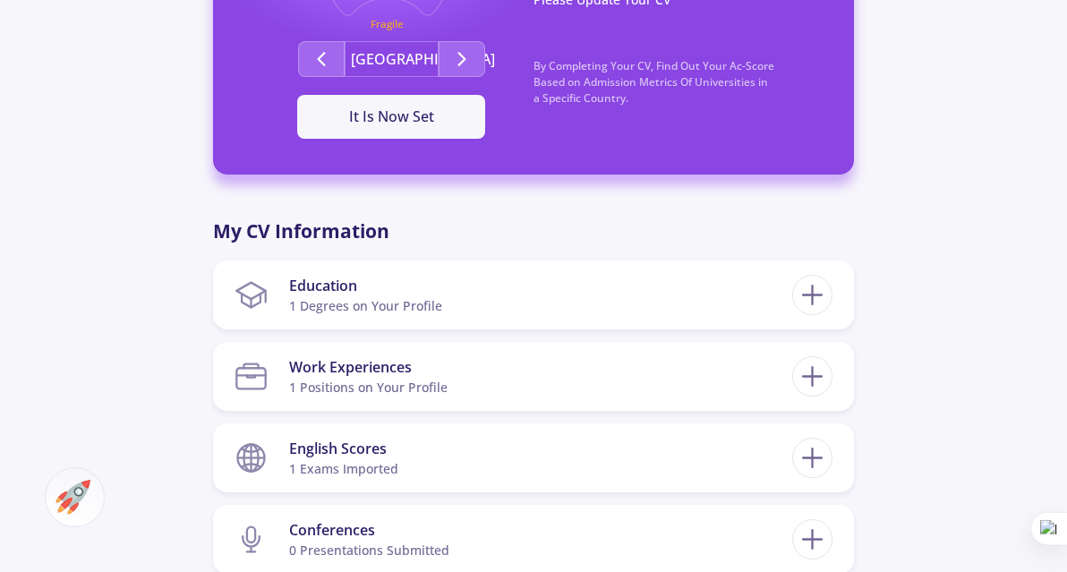
scroll to position [617, 0]
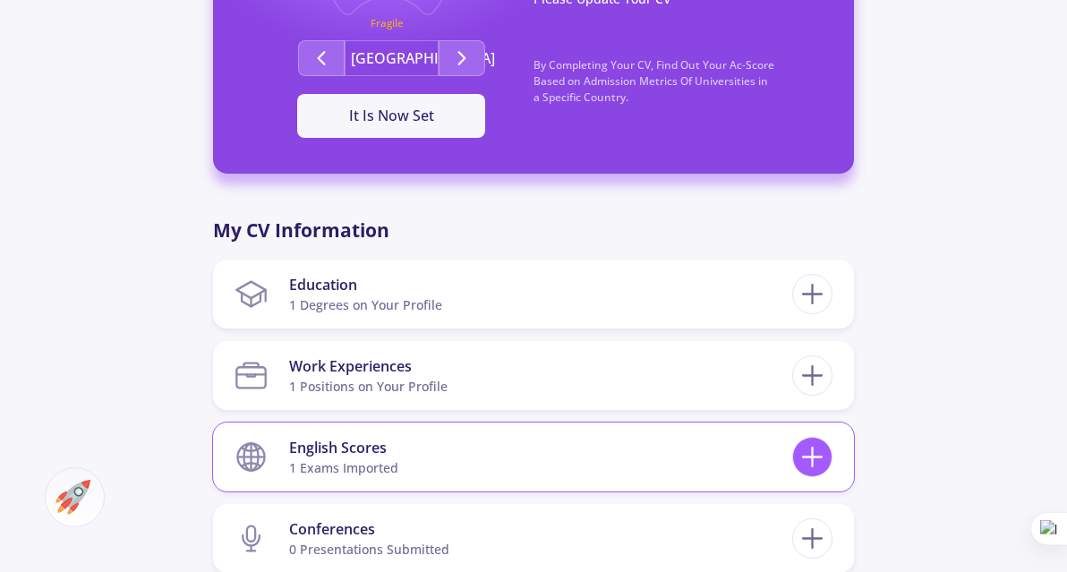
click at [815, 464] on icon at bounding box center [812, 457] width 33 height 33
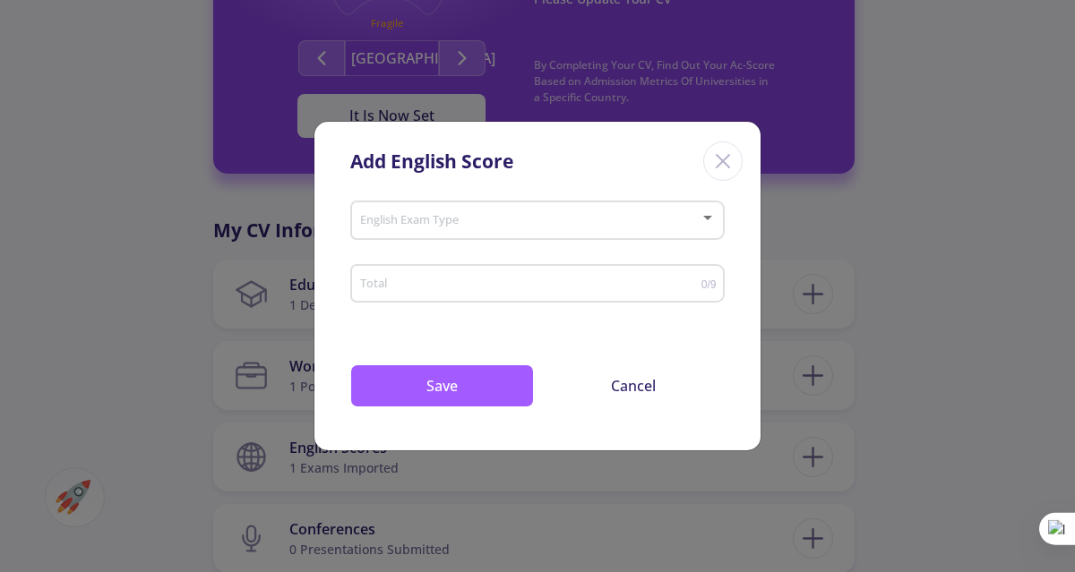
click at [731, 165] on icon "Close" at bounding box center [722, 161] width 29 height 29
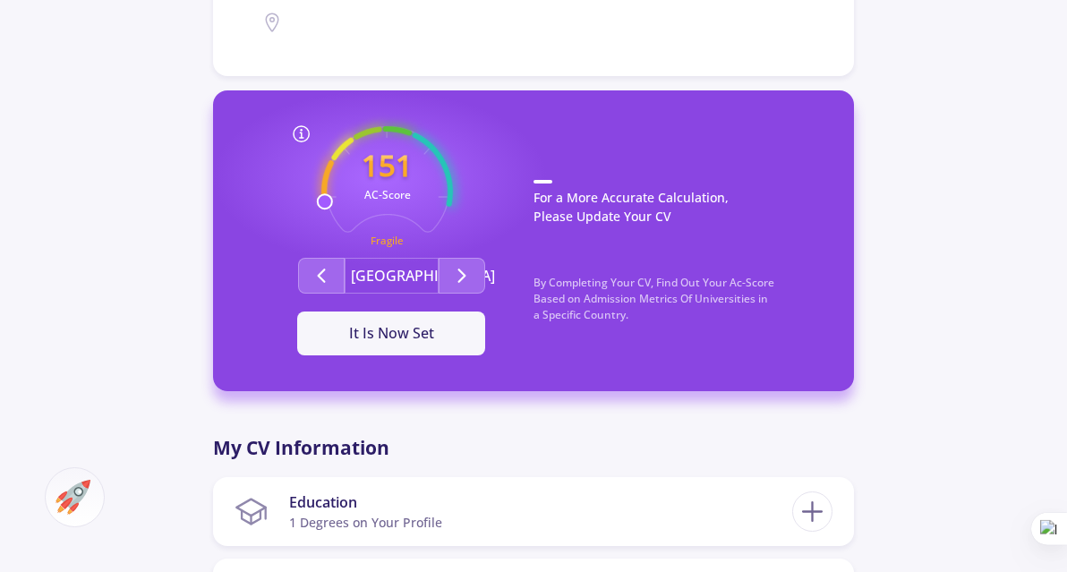
scroll to position [561, 0]
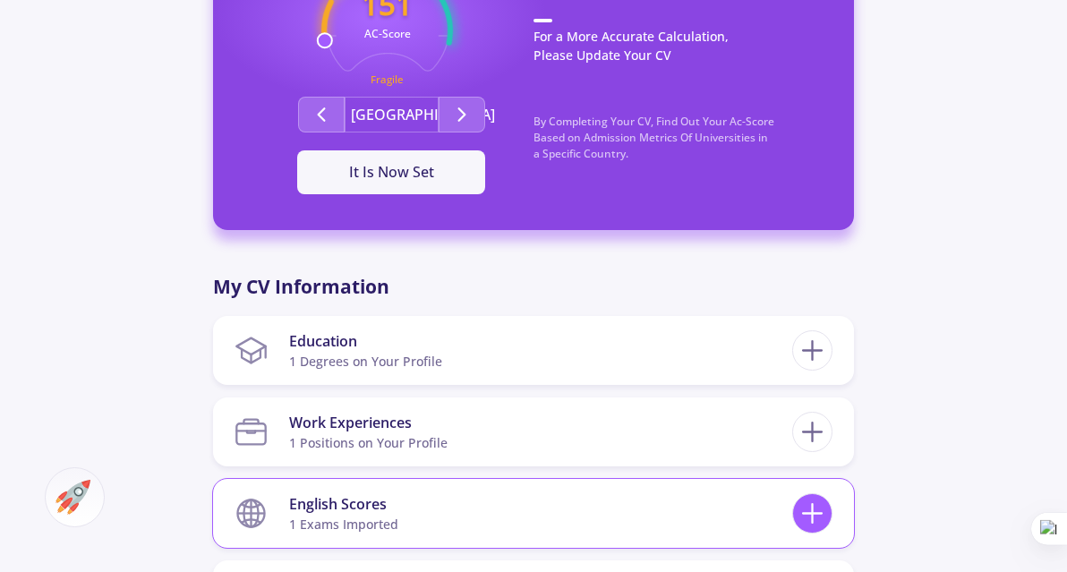
click at [813, 527] on icon at bounding box center [812, 513] width 33 height 33
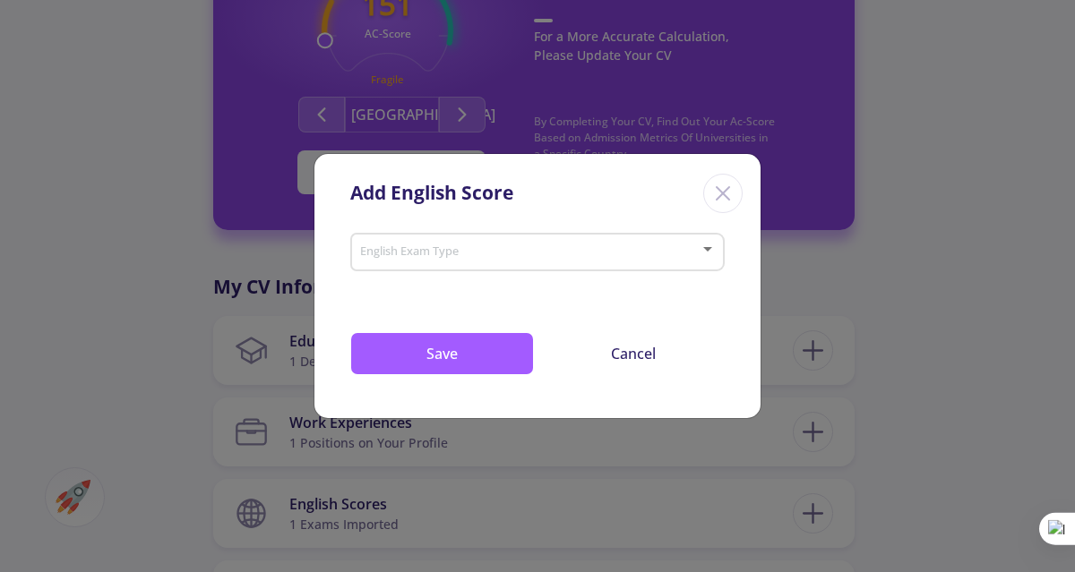
click at [686, 260] on div at bounding box center [529, 252] width 341 height 13
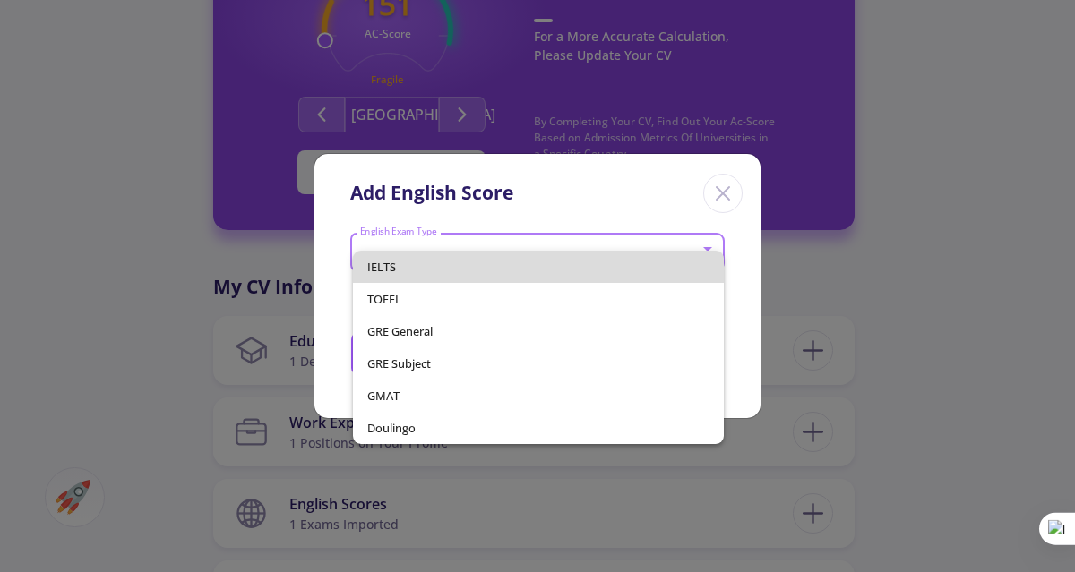
click at [566, 276] on span "IELTS" at bounding box center [537, 267] width 341 height 32
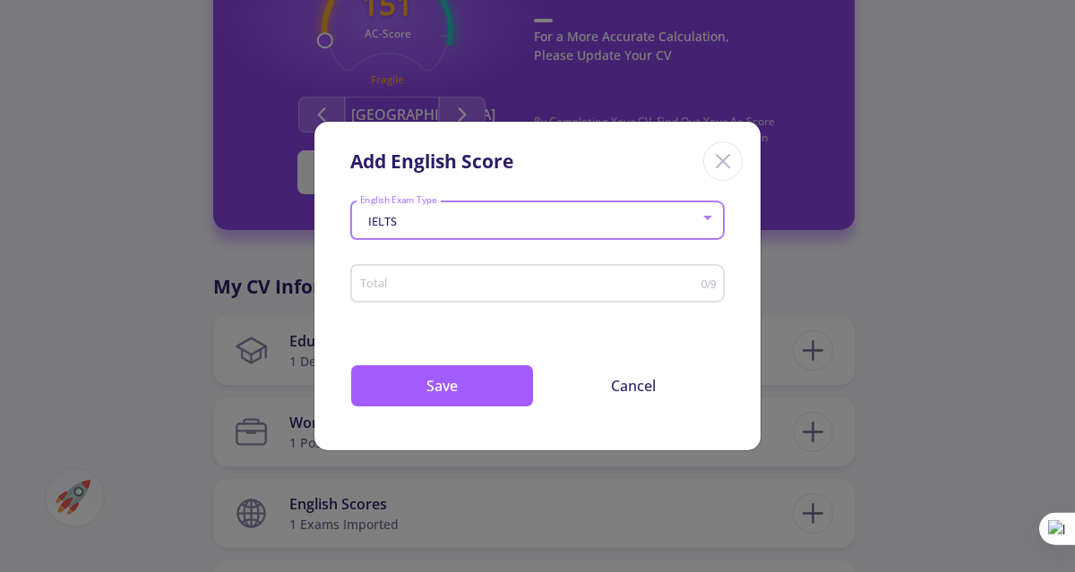
click at [558, 287] on input "Total" at bounding box center [530, 284] width 342 height 13
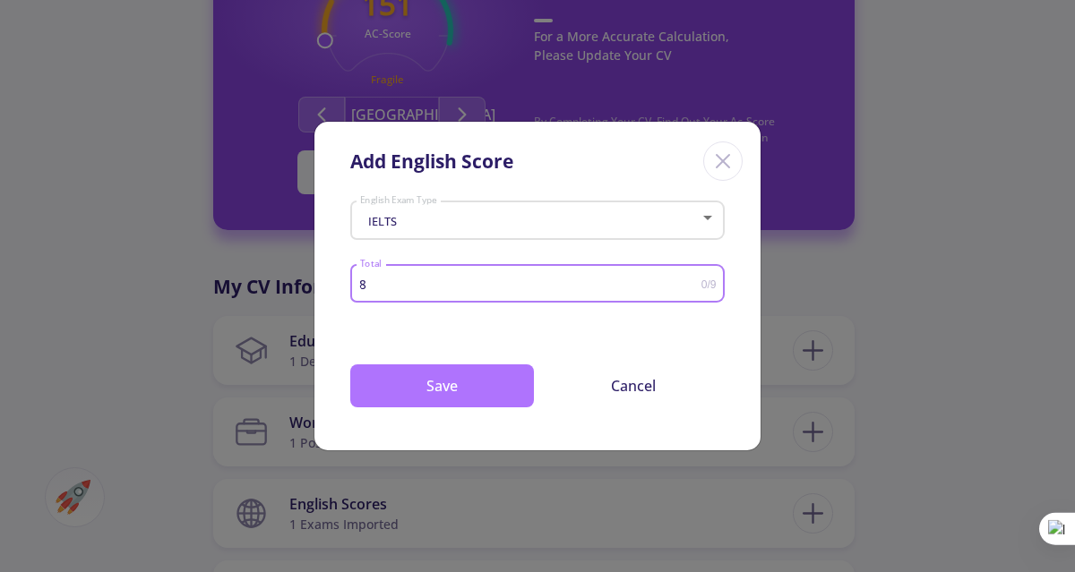
type input "8"
click at [489, 375] on button "Save" at bounding box center [442, 385] width 184 height 43
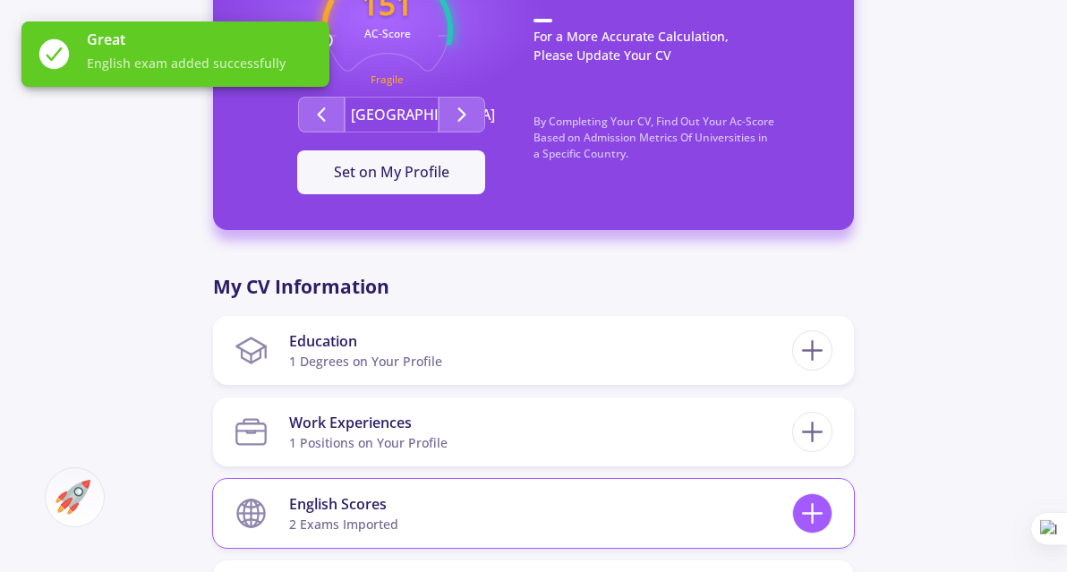
click at [827, 514] on icon at bounding box center [812, 513] width 33 height 33
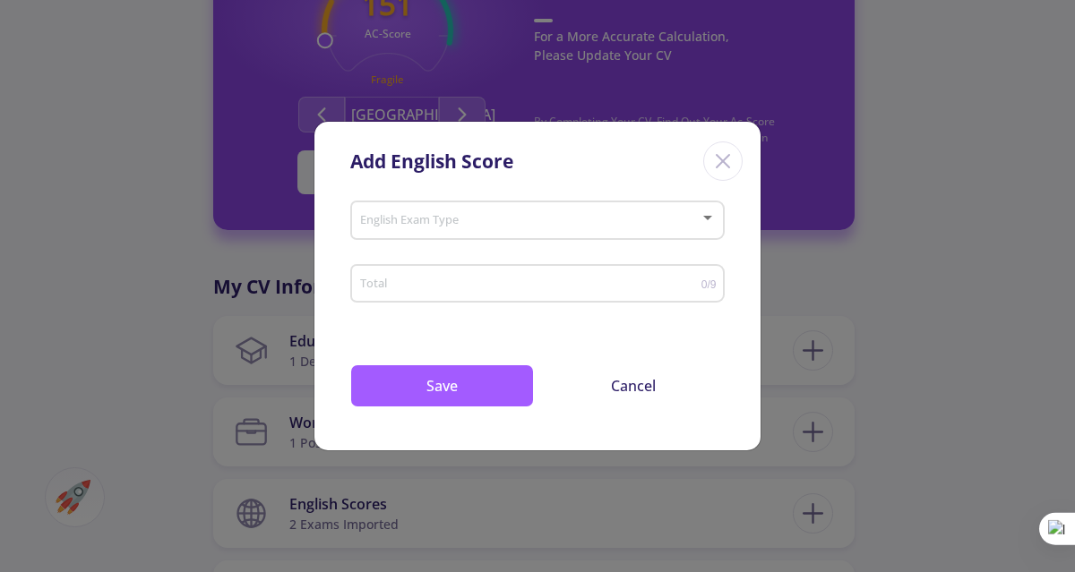
click at [731, 166] on icon "Close" at bounding box center [722, 161] width 29 height 29
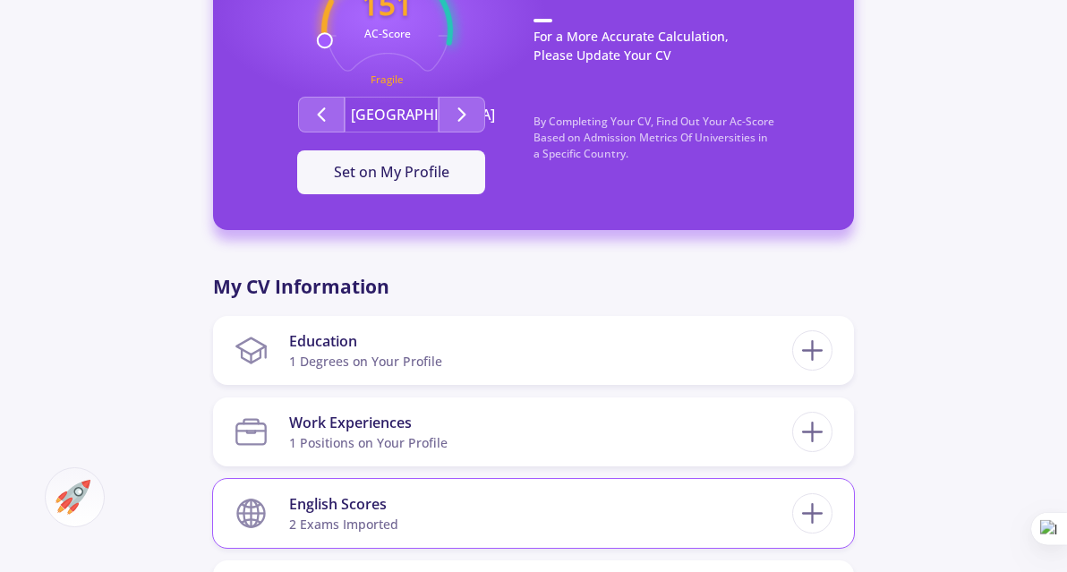
click at [351, 511] on div "English Scores" at bounding box center [343, 503] width 109 height 21
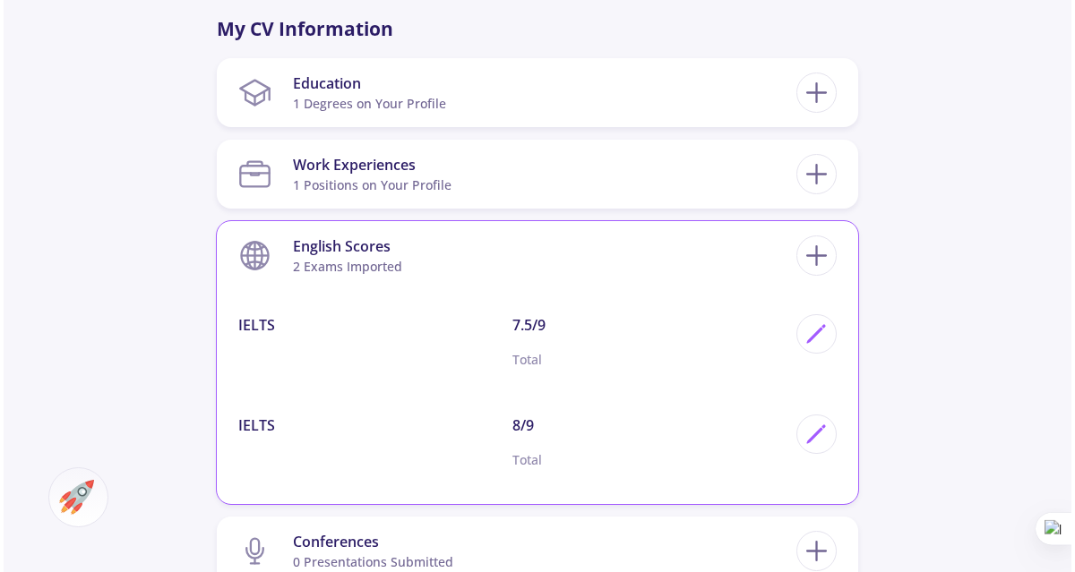
scroll to position [822, 0]
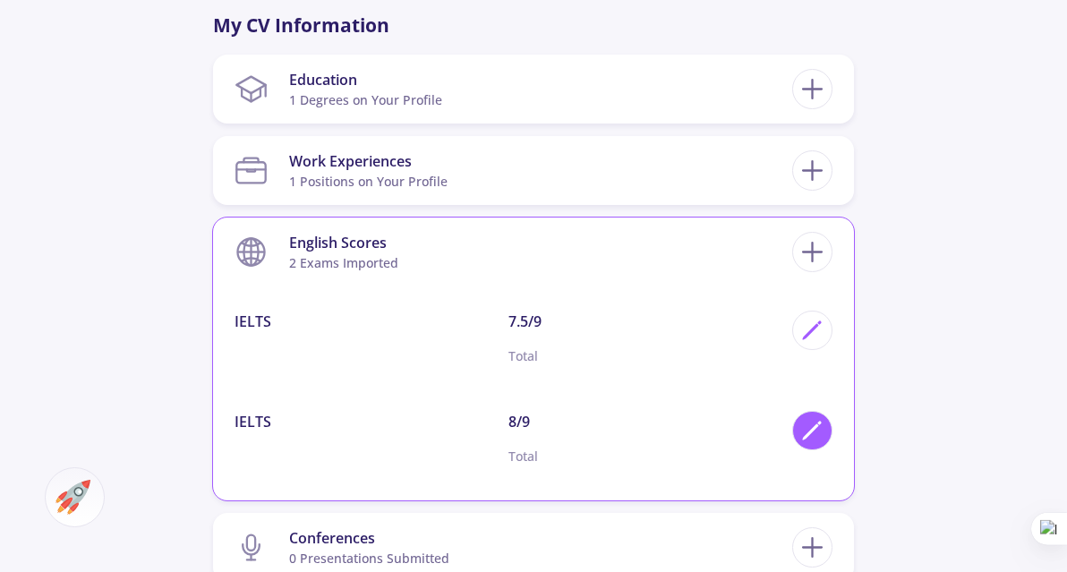
click at [810, 436] on icon at bounding box center [813, 431] width 24 height 24
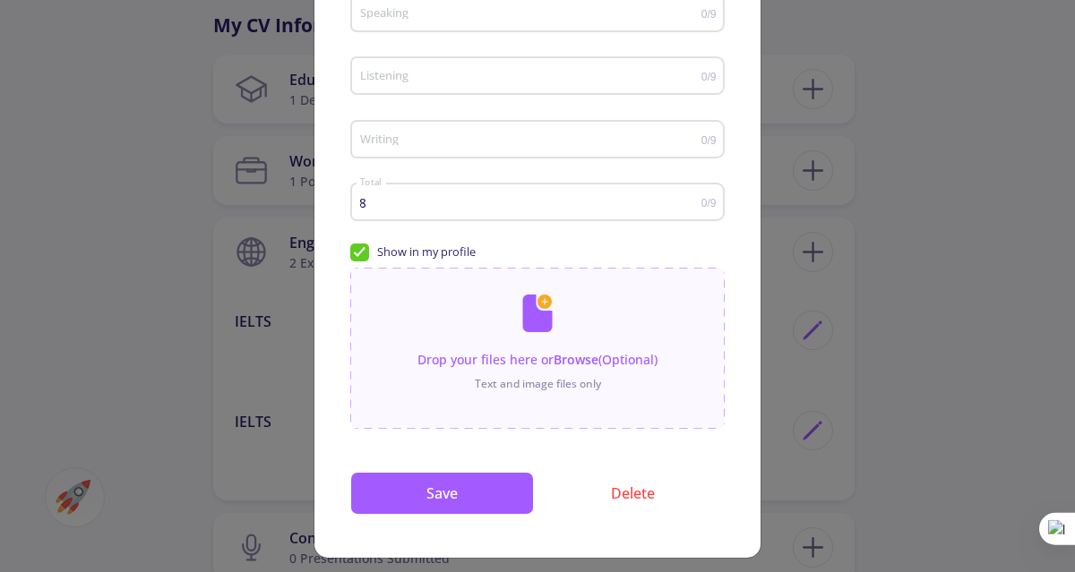
scroll to position [316, 0]
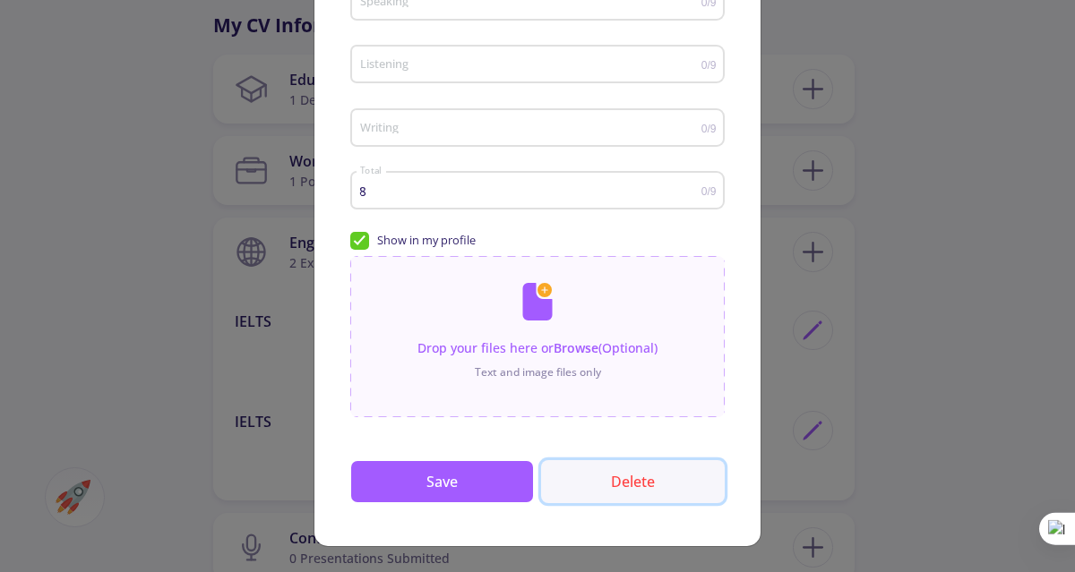
click at [629, 486] on button "Delete" at bounding box center [633, 481] width 184 height 43
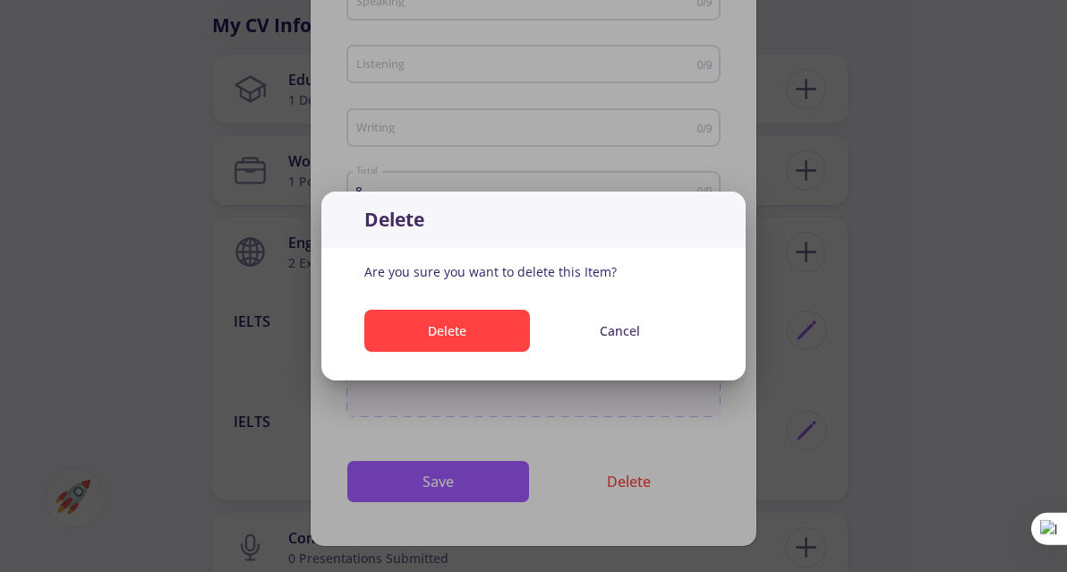
scroll to position [0, 0]
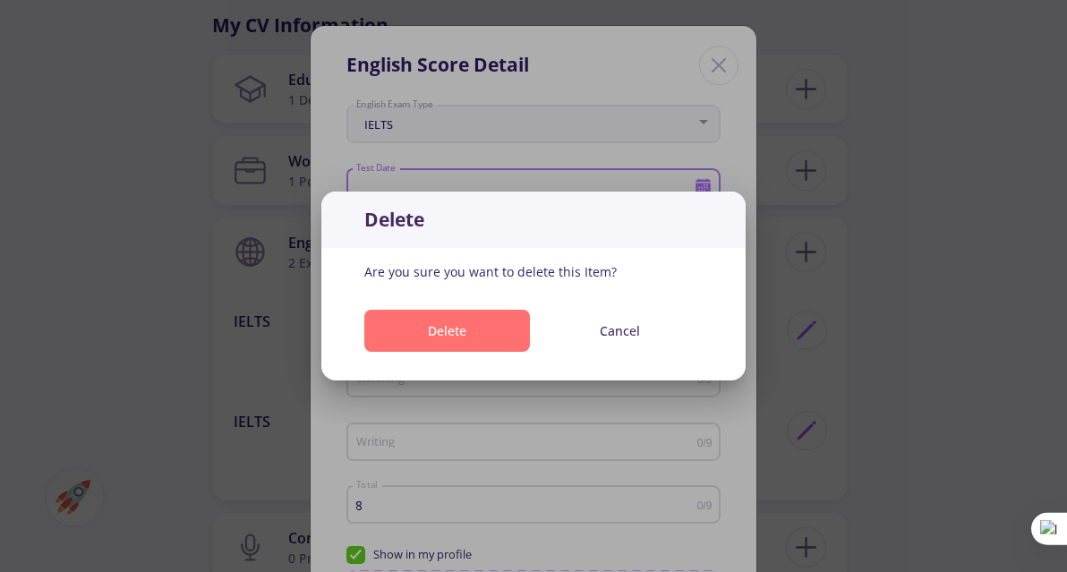
click at [448, 334] on button "Delete" at bounding box center [447, 331] width 166 height 42
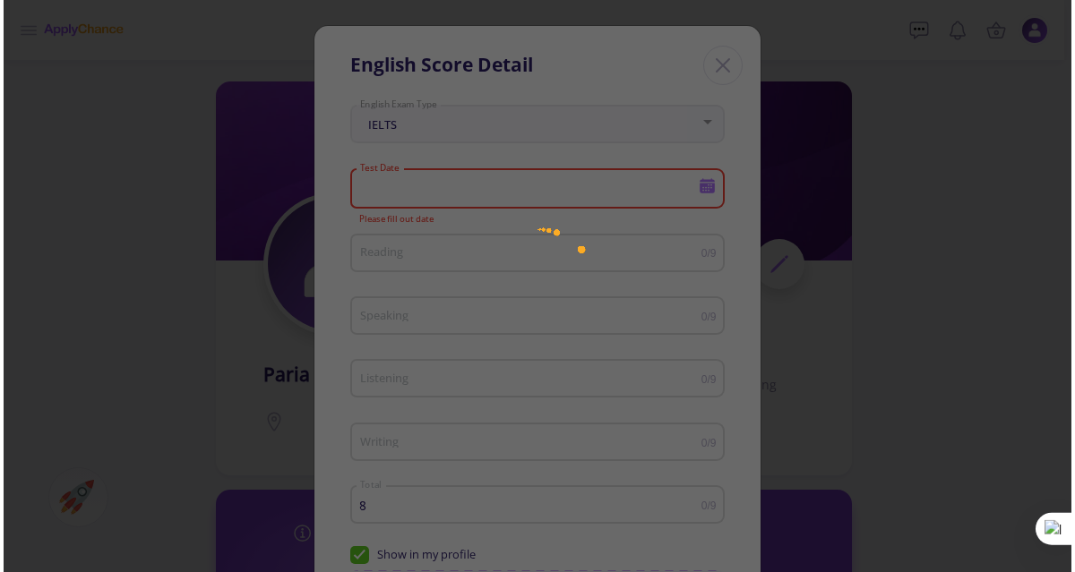
scroll to position [822, 0]
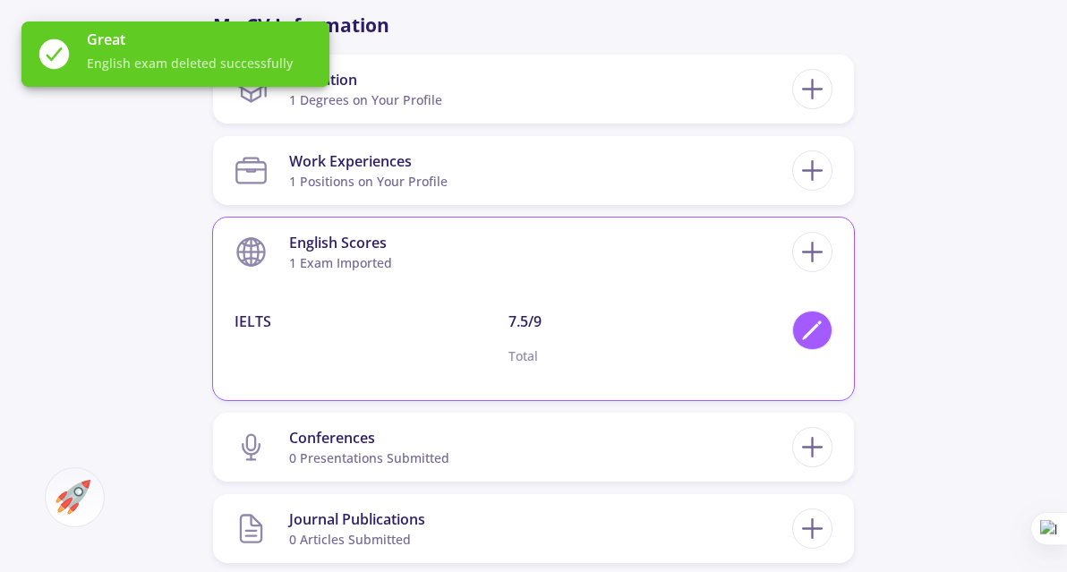
click at [813, 330] on polygon at bounding box center [810, 331] width 15 height 15
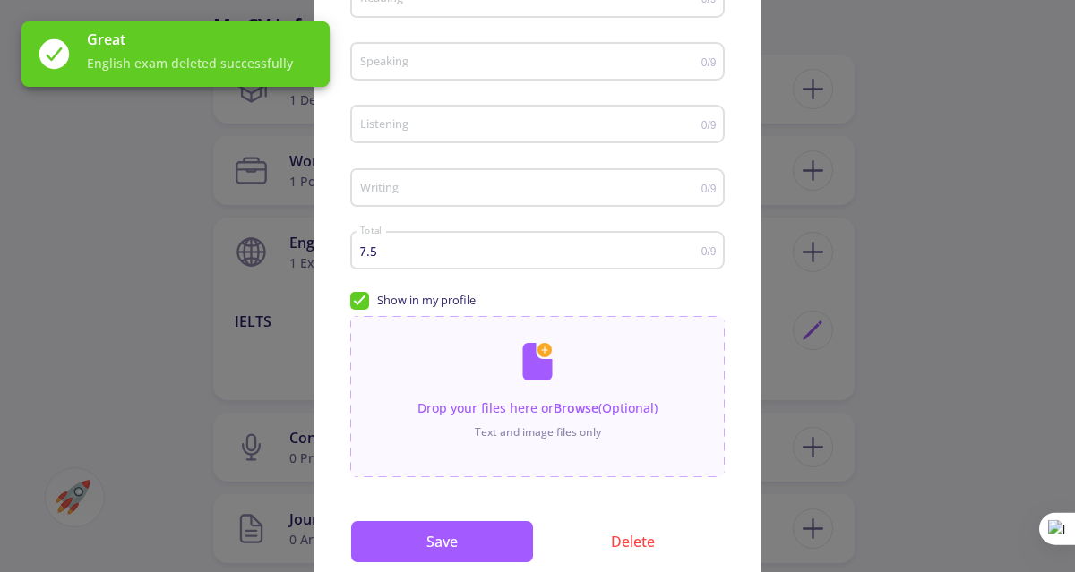
scroll to position [316, 0]
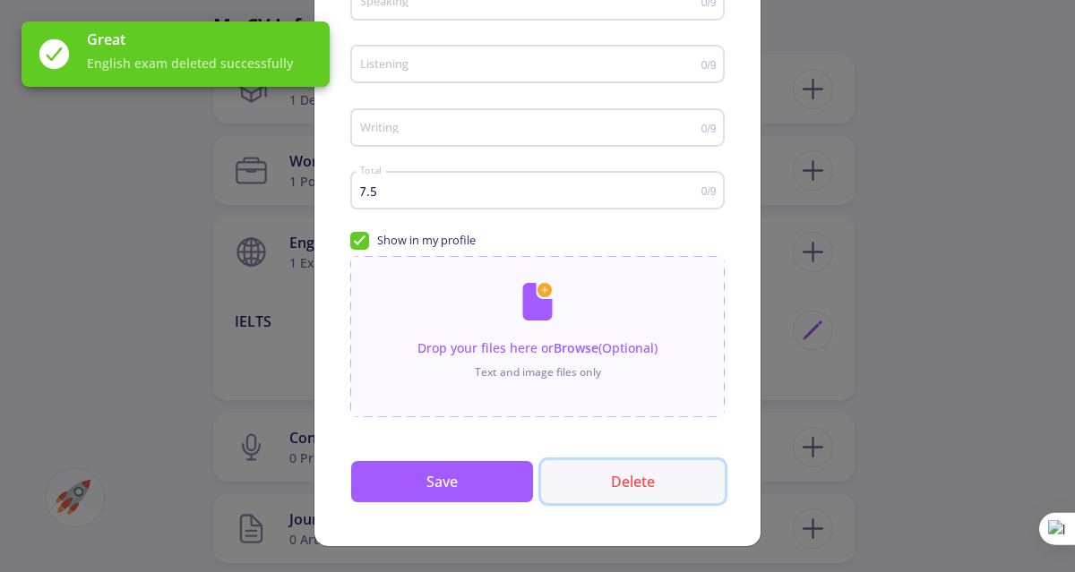
click at [613, 484] on button "Delete" at bounding box center [633, 481] width 184 height 43
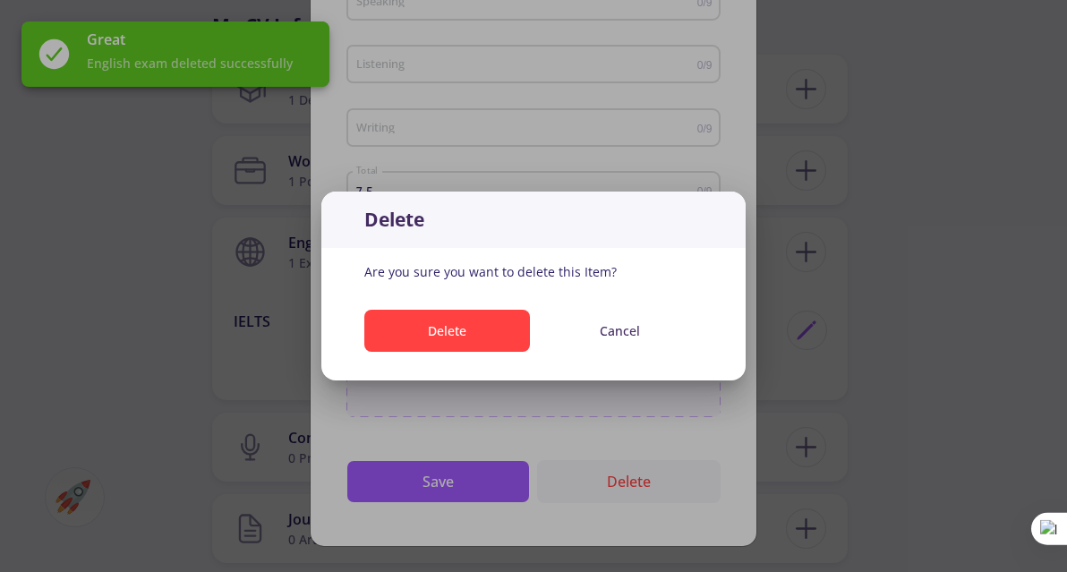
scroll to position [0, 0]
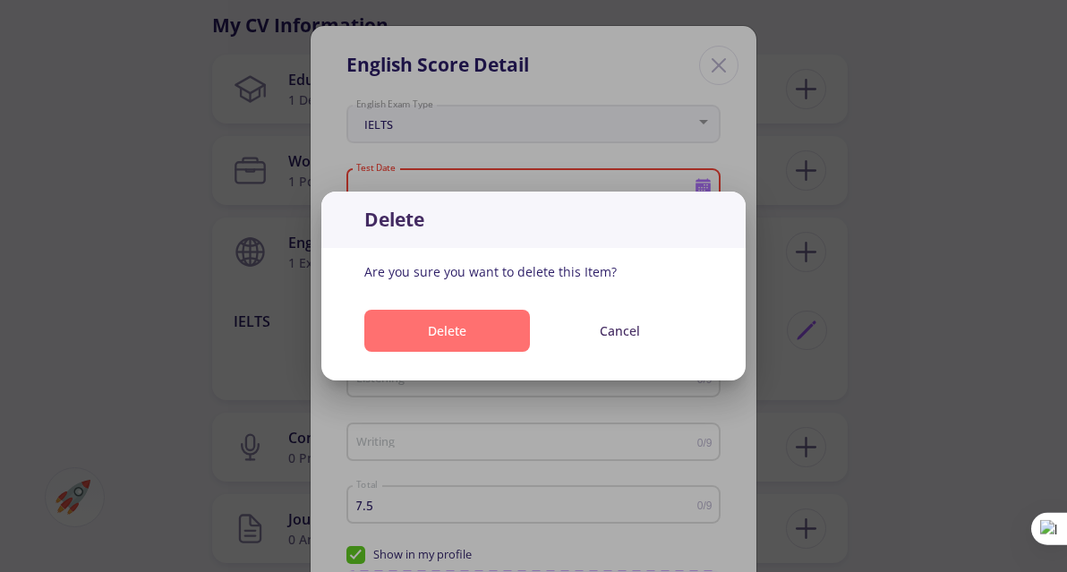
click at [470, 327] on button "Delete" at bounding box center [447, 331] width 166 height 42
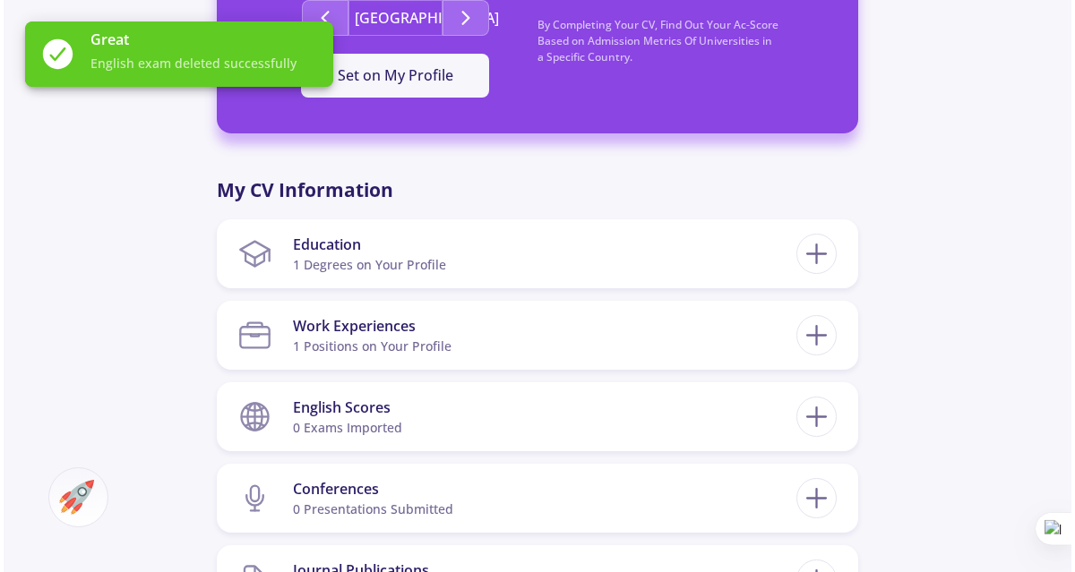
scroll to position [659, 0]
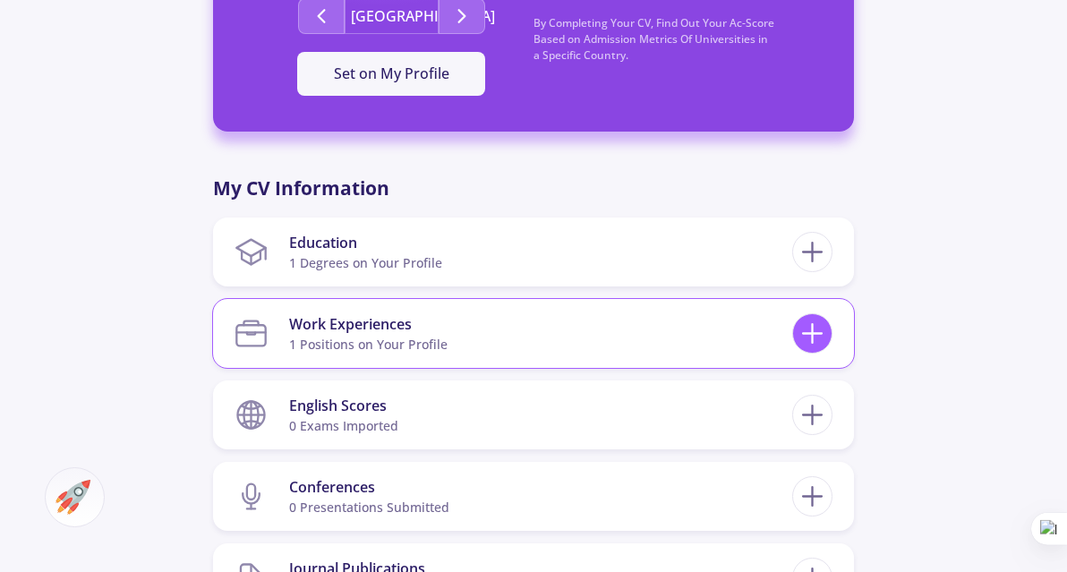
click at [818, 347] on icon at bounding box center [812, 333] width 33 height 33
checkbox input "false"
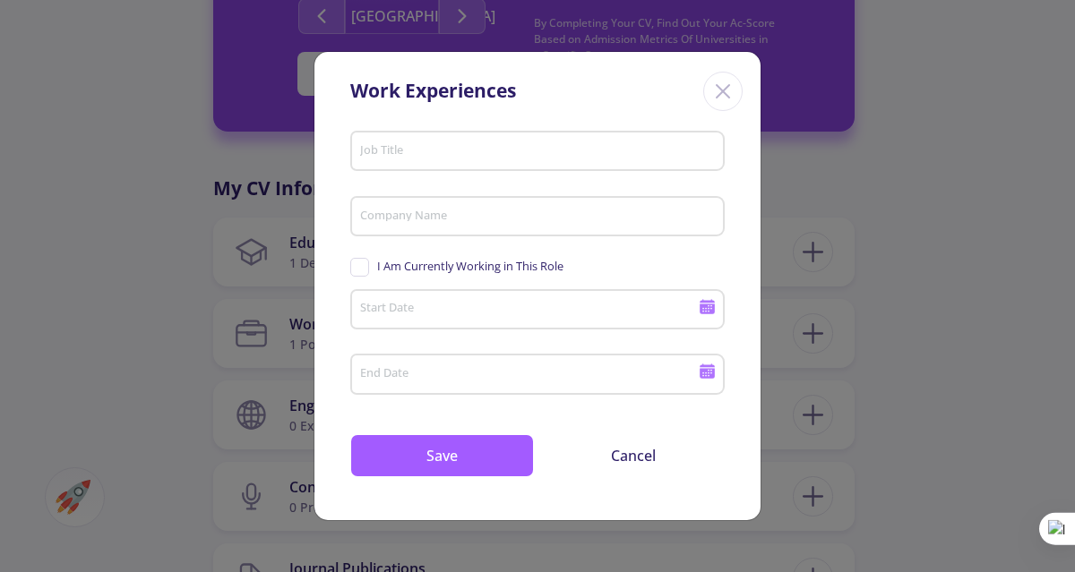
click at [740, 98] on div "Close" at bounding box center [722, 91] width 39 height 39
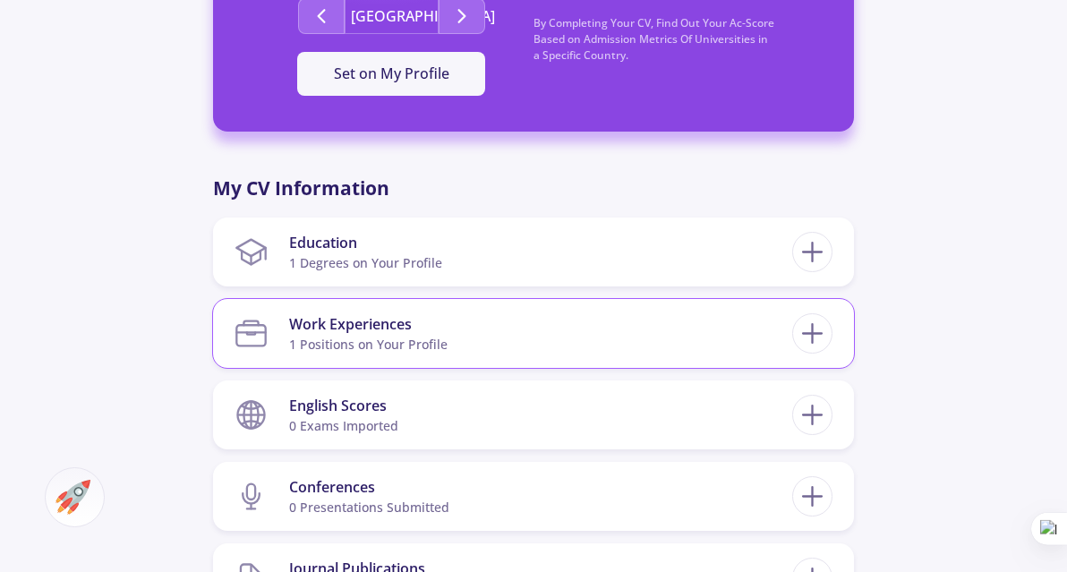
click at [484, 338] on section "Work Experiences 1 Positions on Your Profile" at bounding box center [513, 333] width 557 height 55
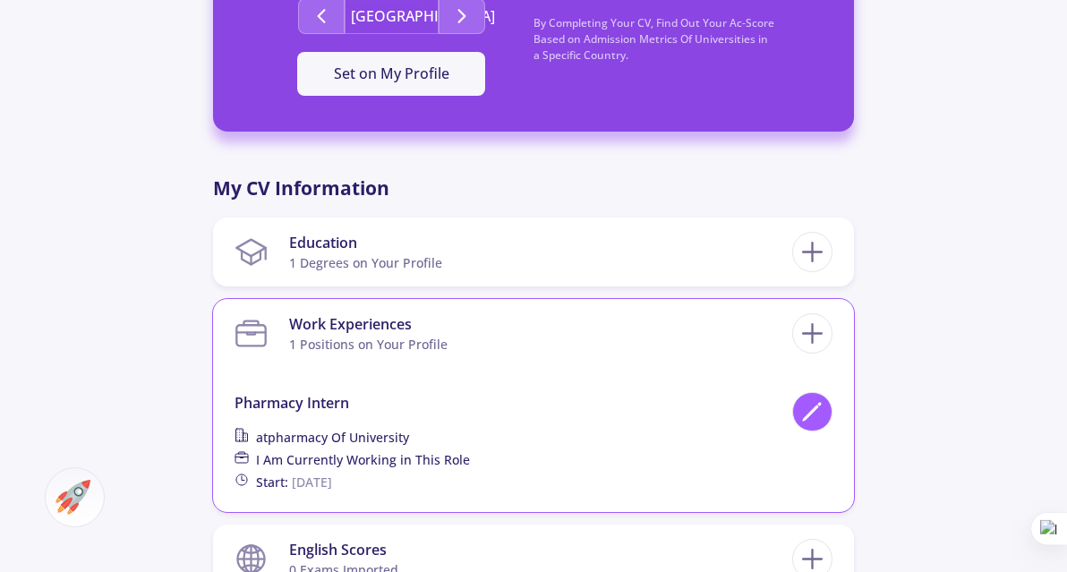
click at [819, 403] on icon at bounding box center [820, 404] width 3 height 3
type input "pharmacy intern"
type input "pharmacy of university"
checkbox input "true"
type input "[DATE]"
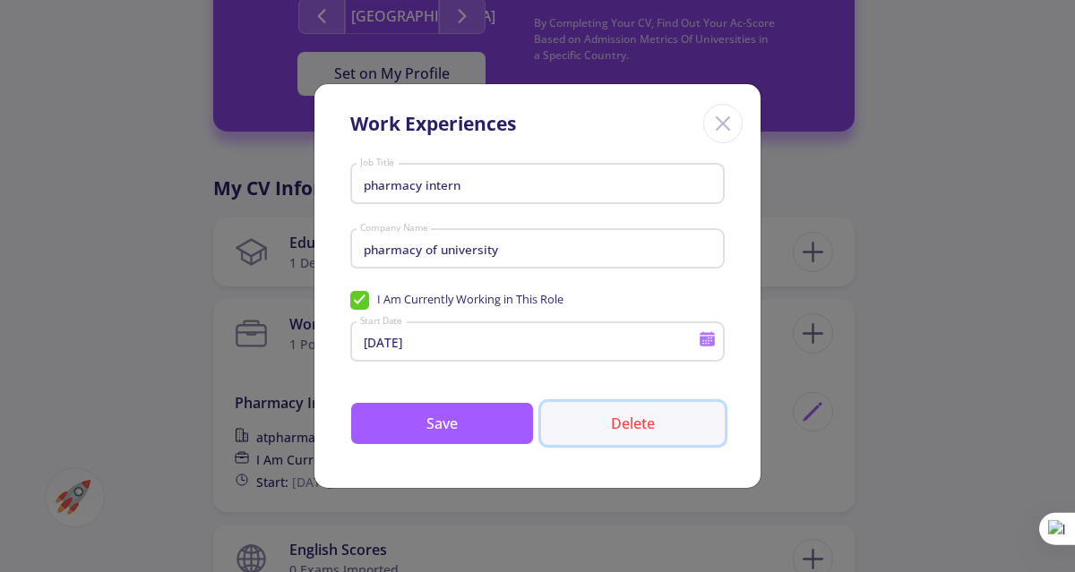
click at [627, 427] on button "Delete" at bounding box center [633, 423] width 184 height 43
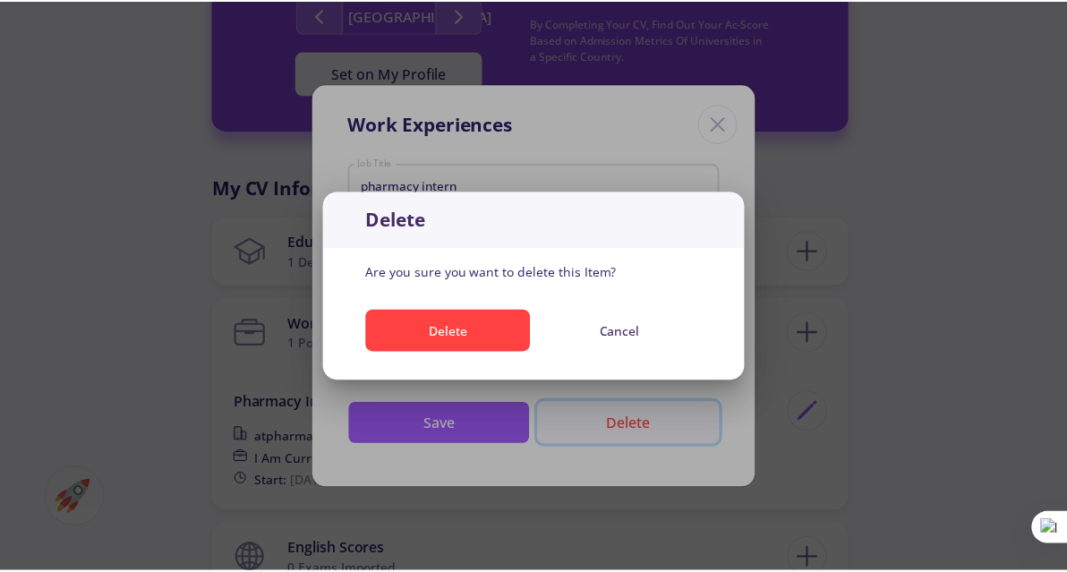
scroll to position [0, 0]
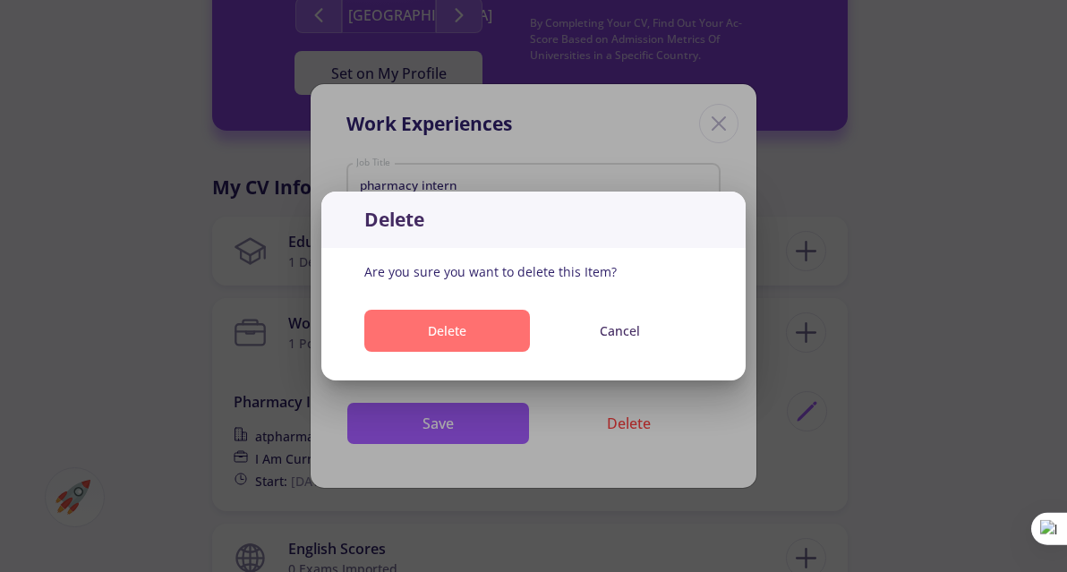
click at [459, 336] on button "Delete" at bounding box center [447, 331] width 166 height 42
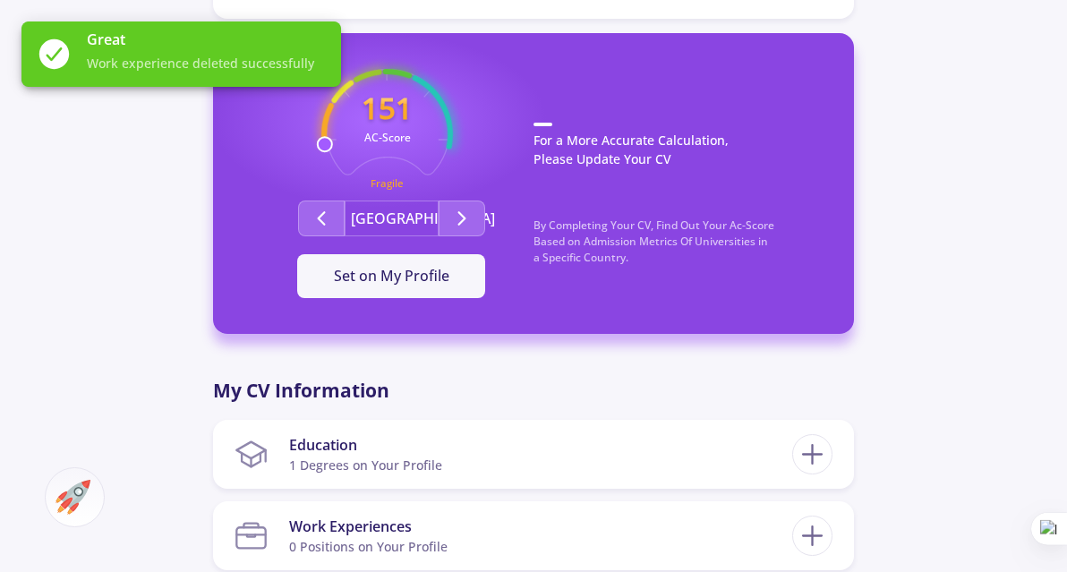
scroll to position [454, 0]
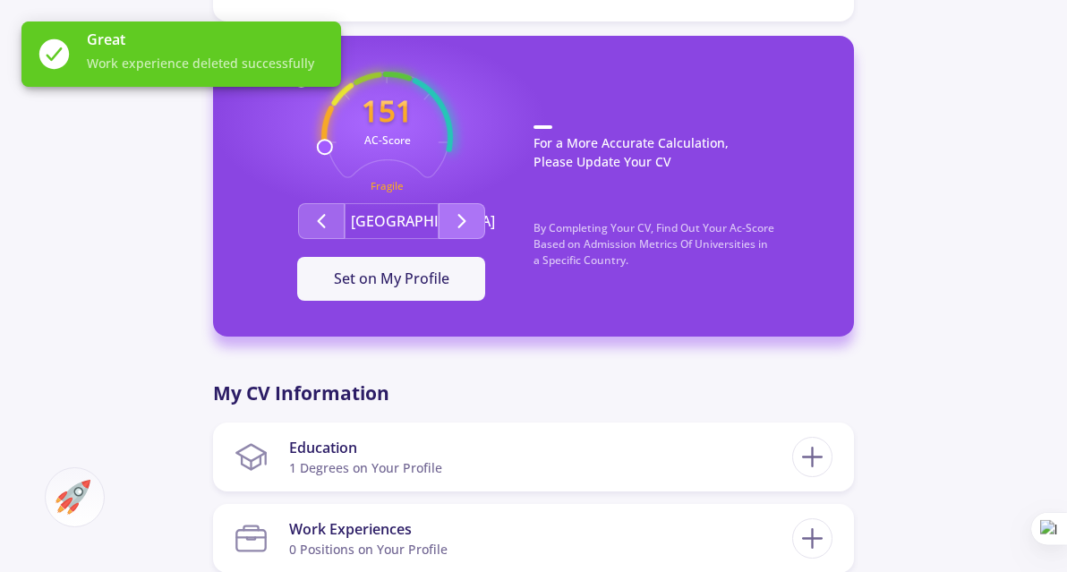
click at [462, 218] on polyline "Second group" at bounding box center [461, 221] width 6 height 13
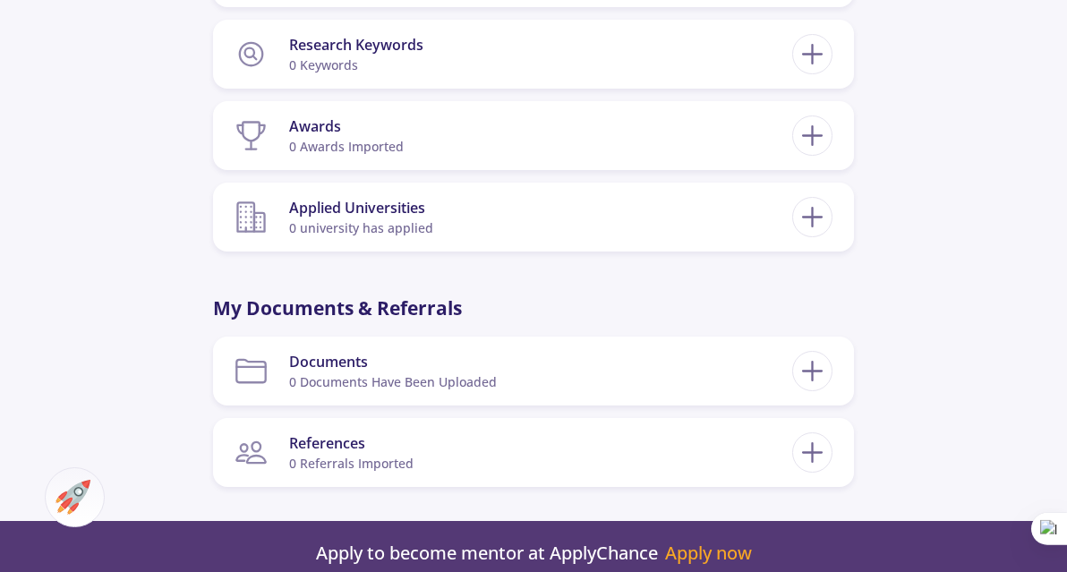
scroll to position [799, 0]
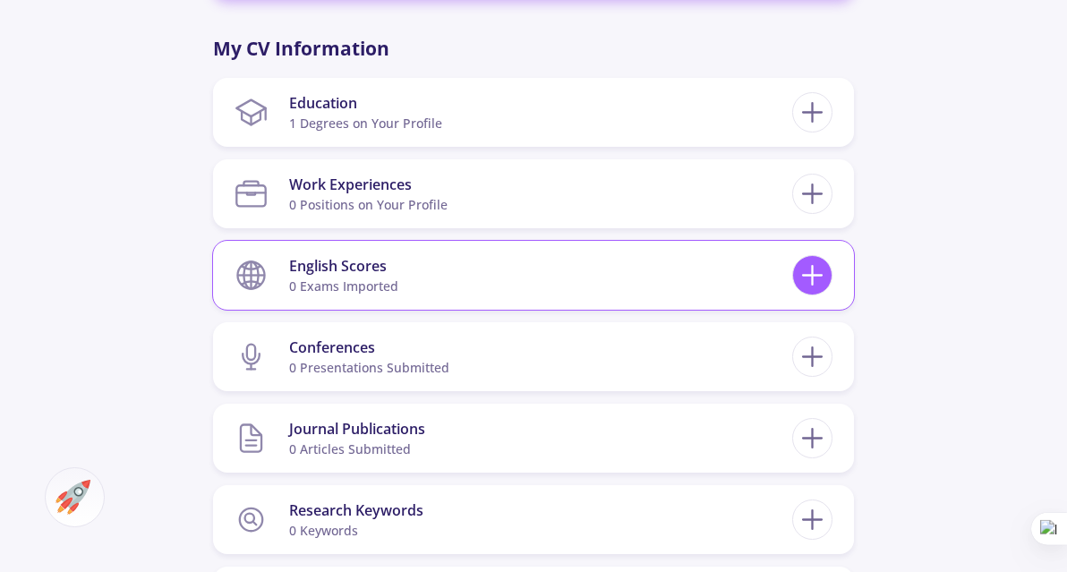
click at [814, 287] on icon at bounding box center [812, 275] width 33 height 33
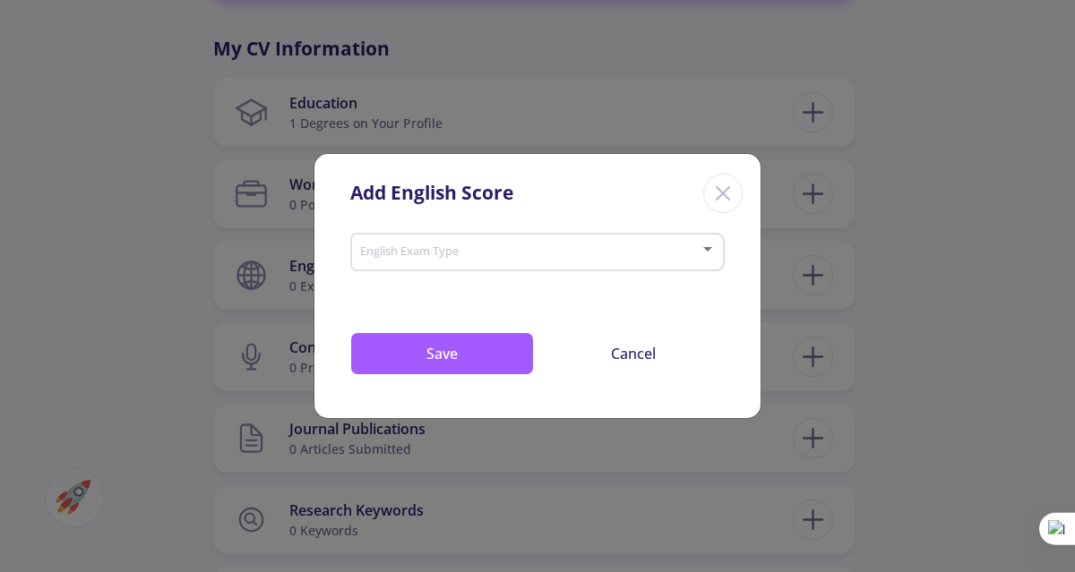
click at [586, 246] on span at bounding box center [532, 252] width 337 height 13
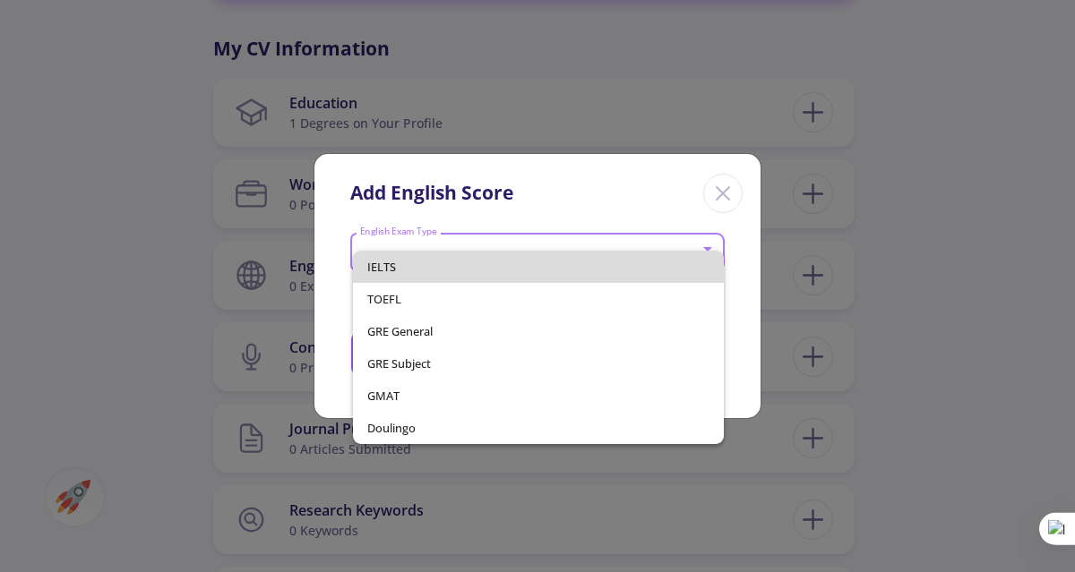
click at [498, 278] on span "IELTS" at bounding box center [537, 267] width 341 height 32
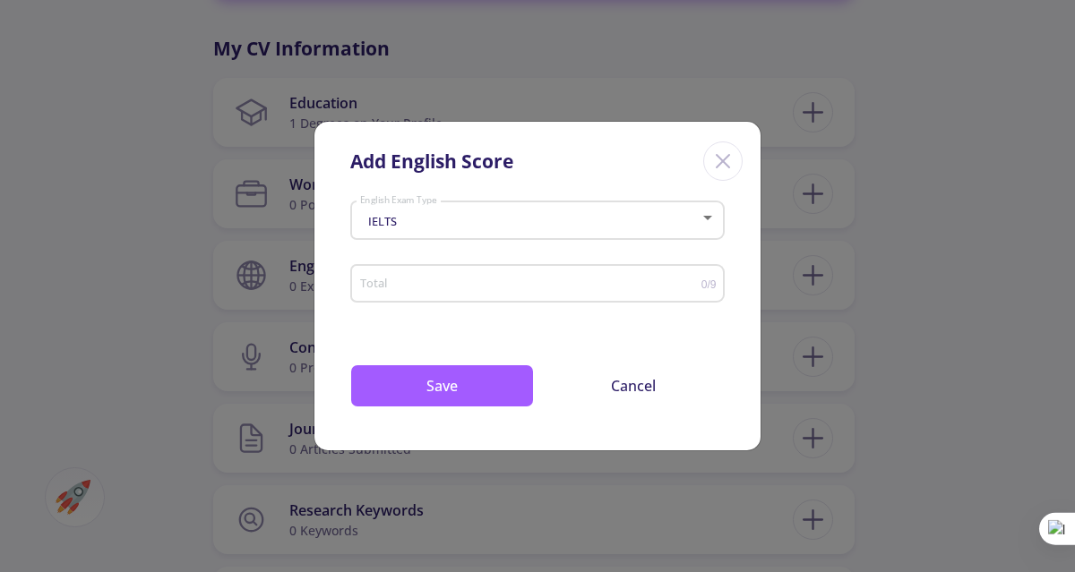
click at [527, 263] on div "Total" at bounding box center [530, 280] width 342 height 45
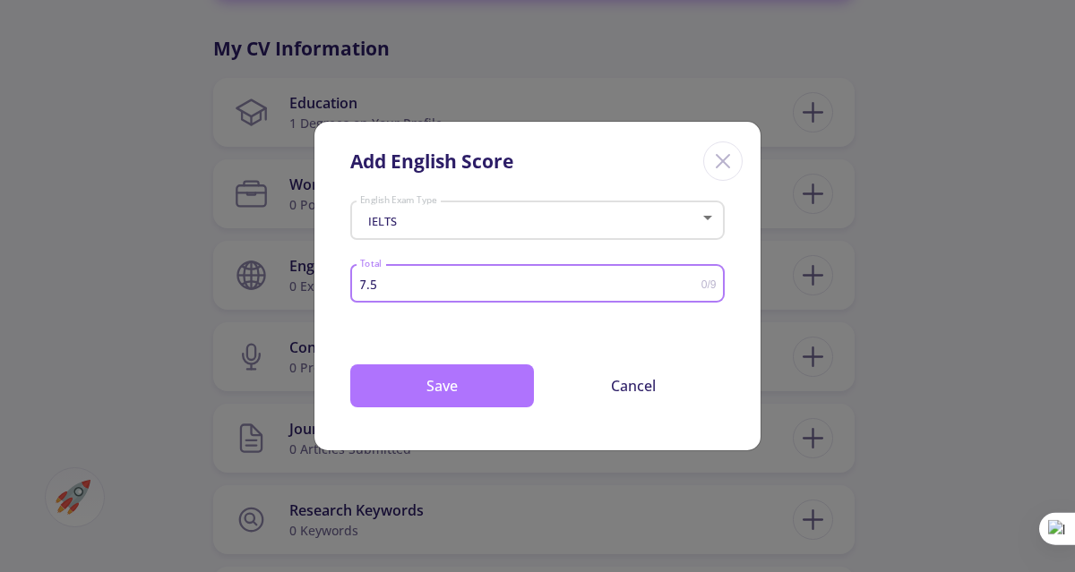
type input "7.5"
click at [450, 377] on button "Save" at bounding box center [442, 385] width 184 height 43
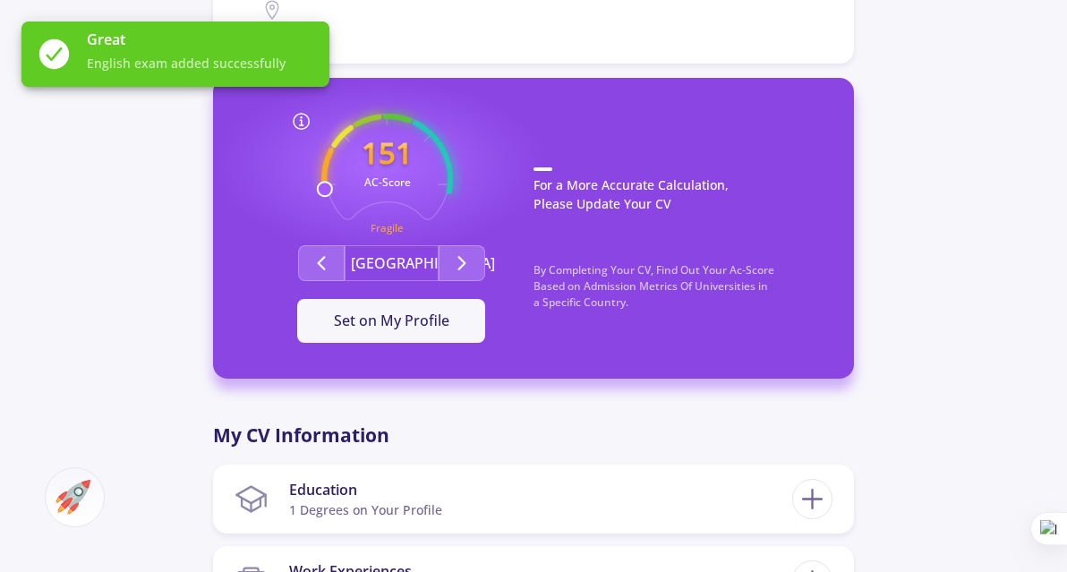
scroll to position [376, 0]
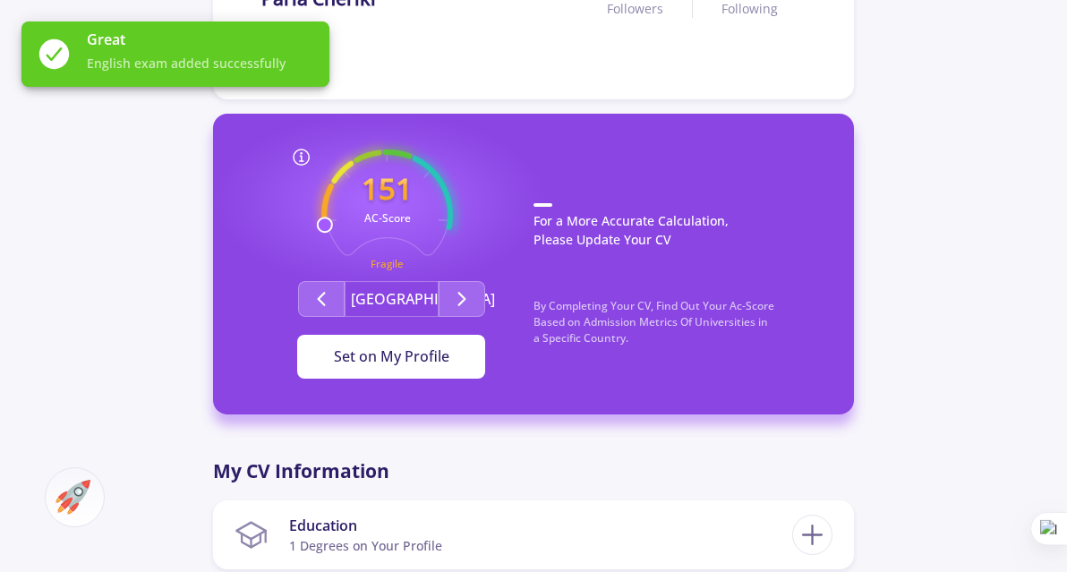
click at [422, 371] on button "Set on My Profile" at bounding box center [391, 357] width 188 height 45
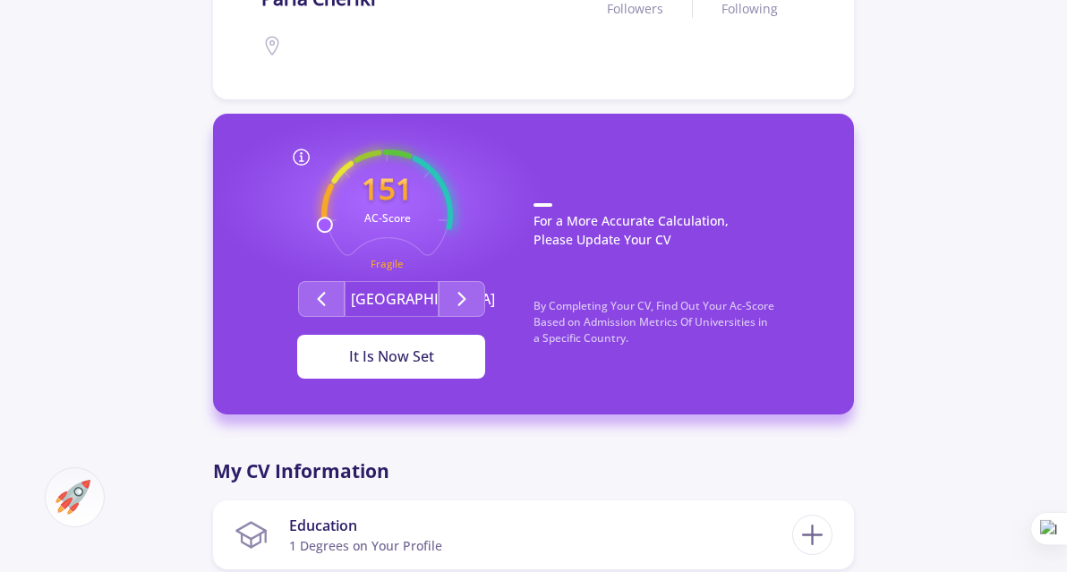
click at [464, 374] on button "It Is Now Set" at bounding box center [391, 357] width 188 height 45
click at [385, 363] on div "It Is Now Set" at bounding box center [391, 356] width 131 height 21
click at [436, 361] on div "It Is Now Set" at bounding box center [391, 356] width 131 height 21
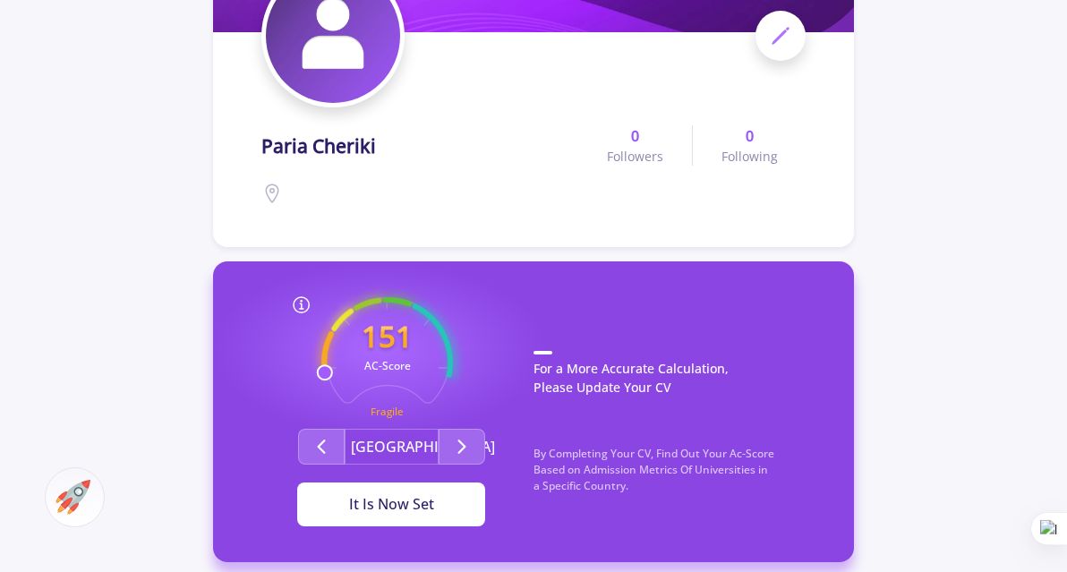
scroll to position [227, 0]
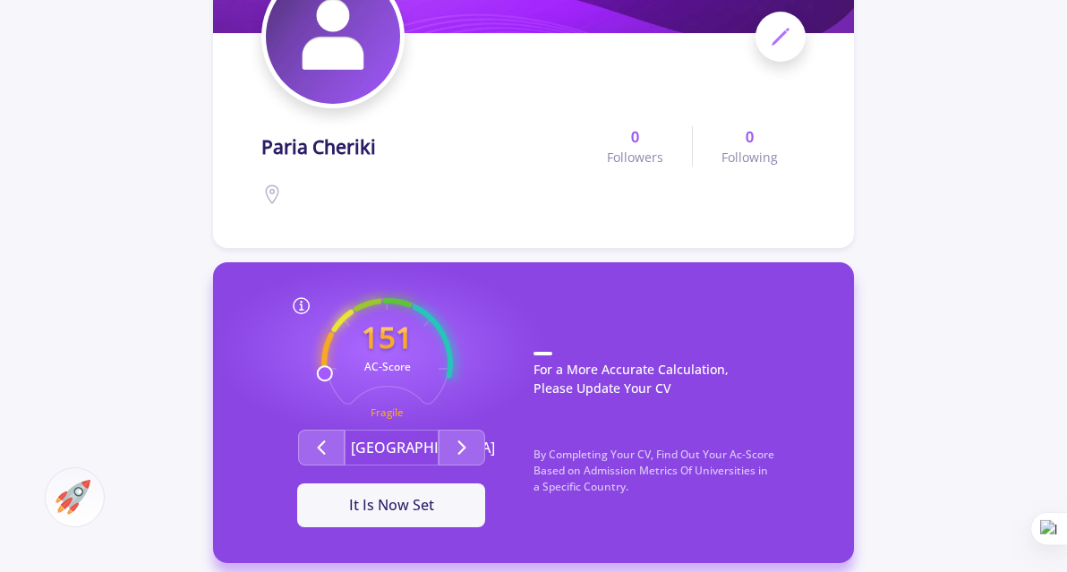
click at [261, 206] on div "paria cheriki 0 Followers 0 Following" at bounding box center [533, 51] width 640 height 394
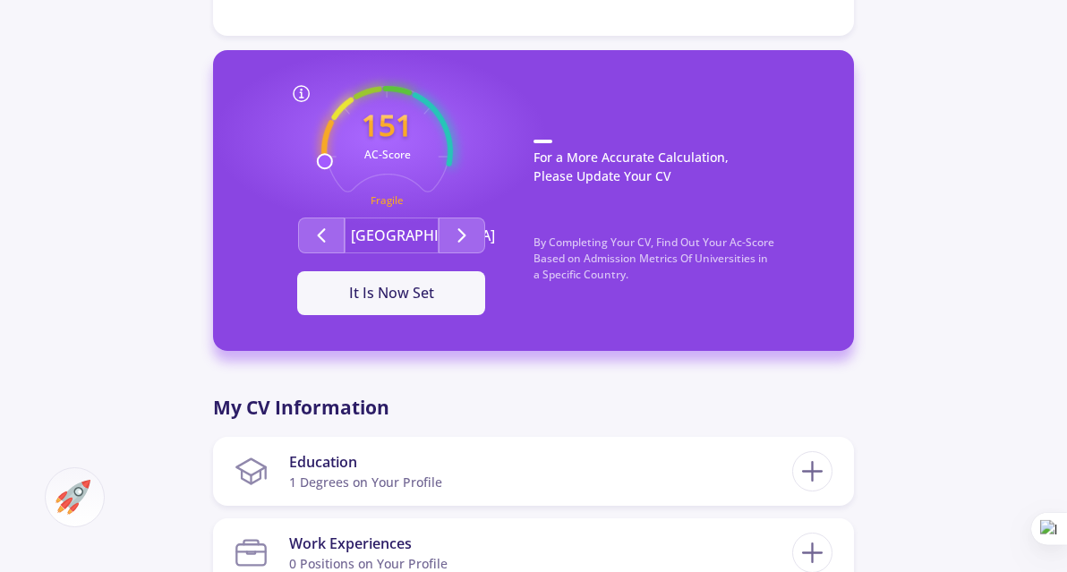
scroll to position [448, 0]
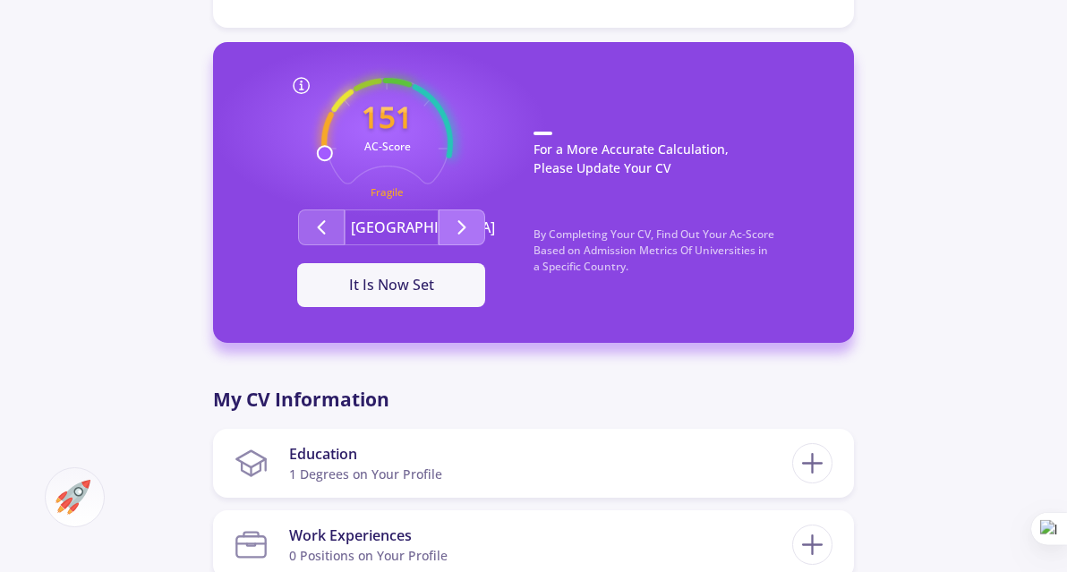
click at [469, 224] on icon "Second group" at bounding box center [461, 227] width 21 height 21
click at [401, 292] on div "It Is Now Set" at bounding box center [391, 284] width 131 height 21
click at [390, 267] on button "It Is Now Set" at bounding box center [391, 285] width 188 height 45
click at [403, 283] on div "It Is Now Set" at bounding box center [391, 284] width 131 height 21
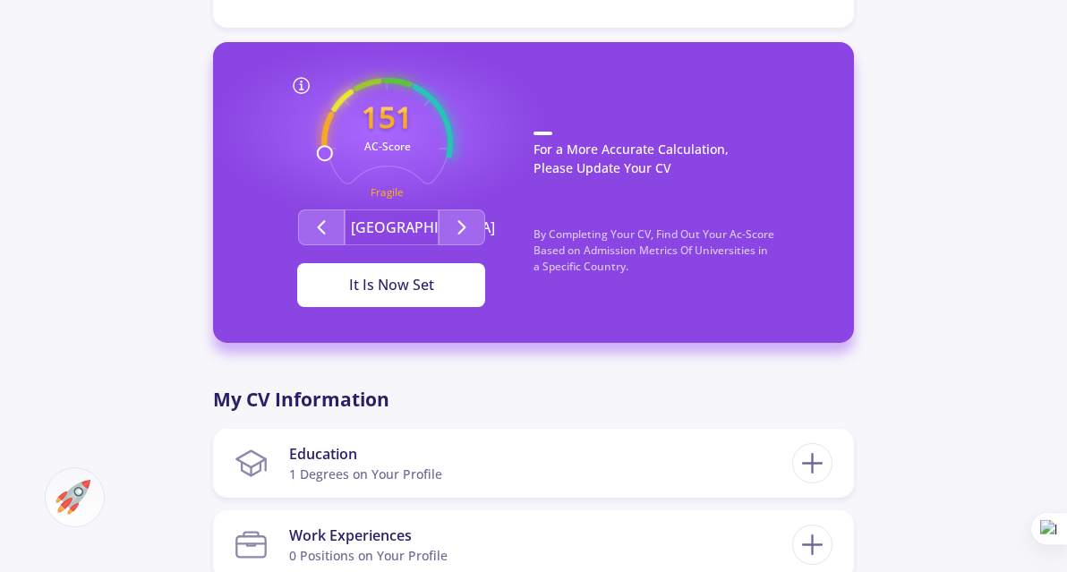
click at [403, 283] on div "It Is Now Set" at bounding box center [391, 284] width 131 height 21
